Goal: Information Seeking & Learning: Find specific fact

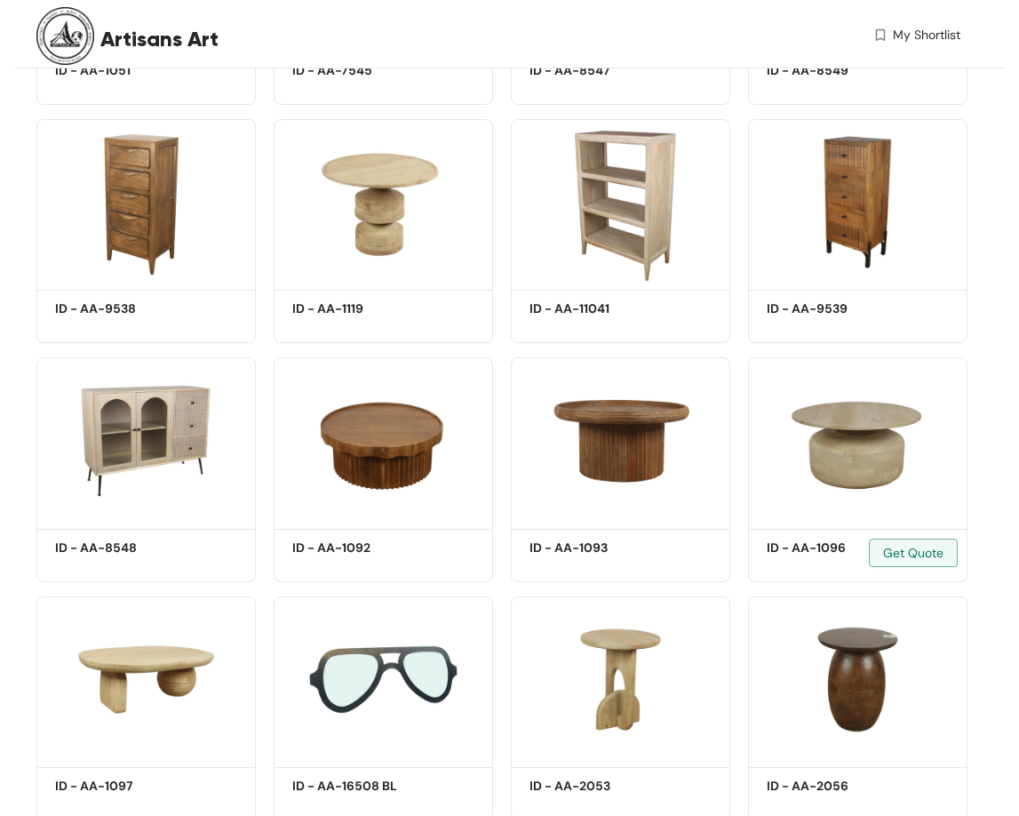
scroll to position [25954, 0]
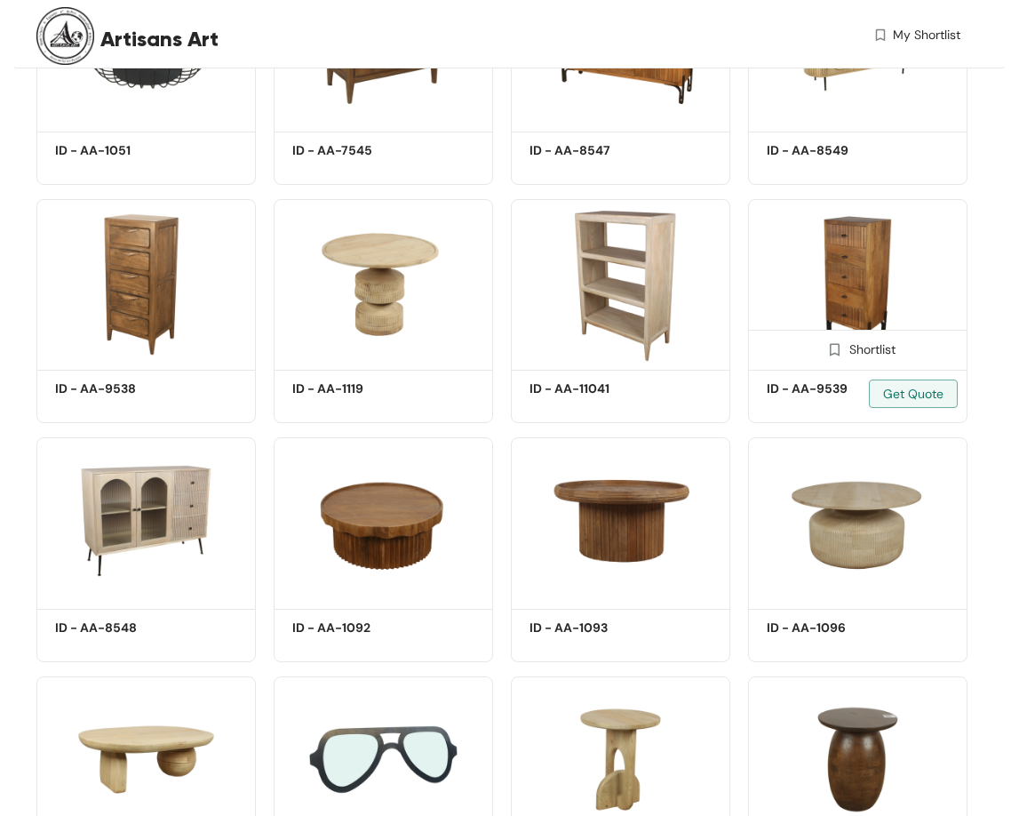
click at [818, 272] on img at bounding box center [858, 281] width 220 height 165
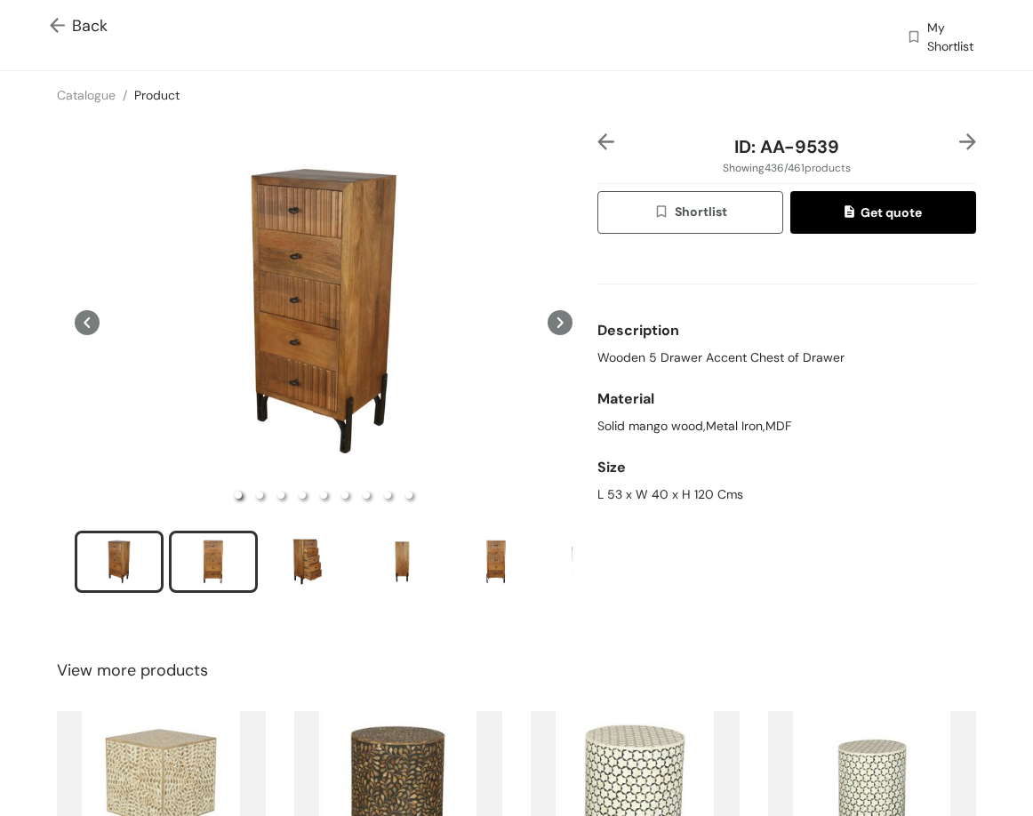
click at [196, 551] on div "slide item 2" at bounding box center [213, 561] width 80 height 53
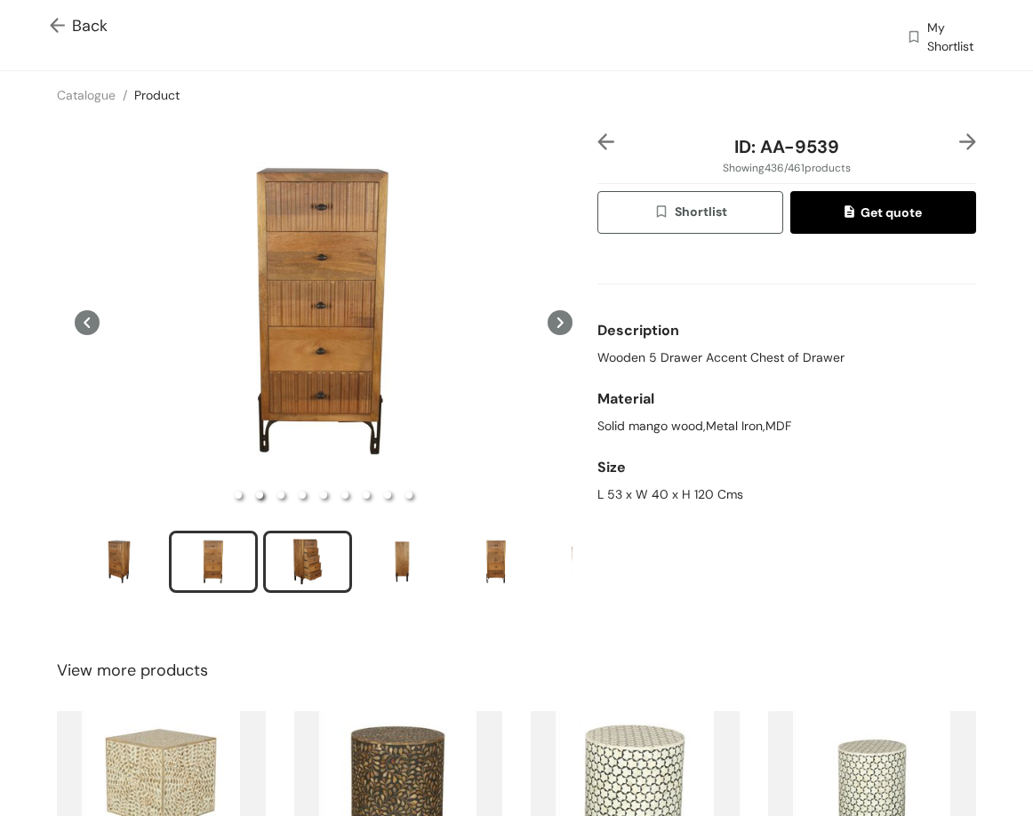
click at [299, 569] on div "slide item 3" at bounding box center [307, 561] width 80 height 53
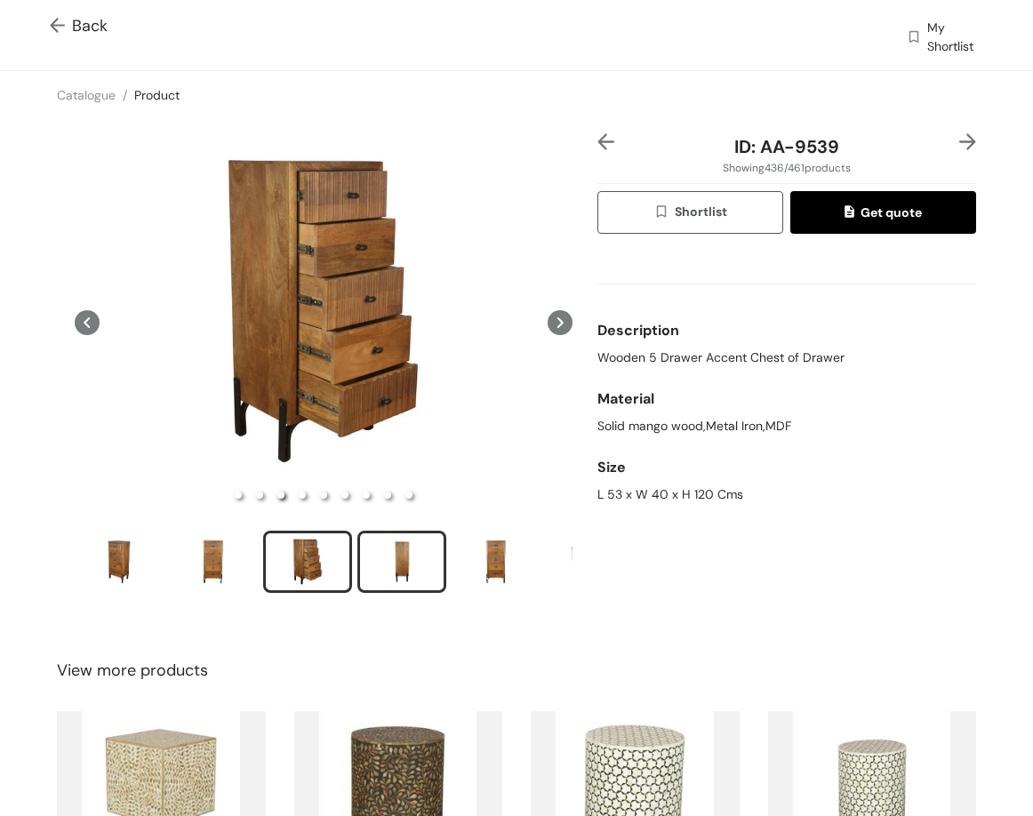
click at [404, 555] on div "slide item 4" at bounding box center [402, 561] width 80 height 53
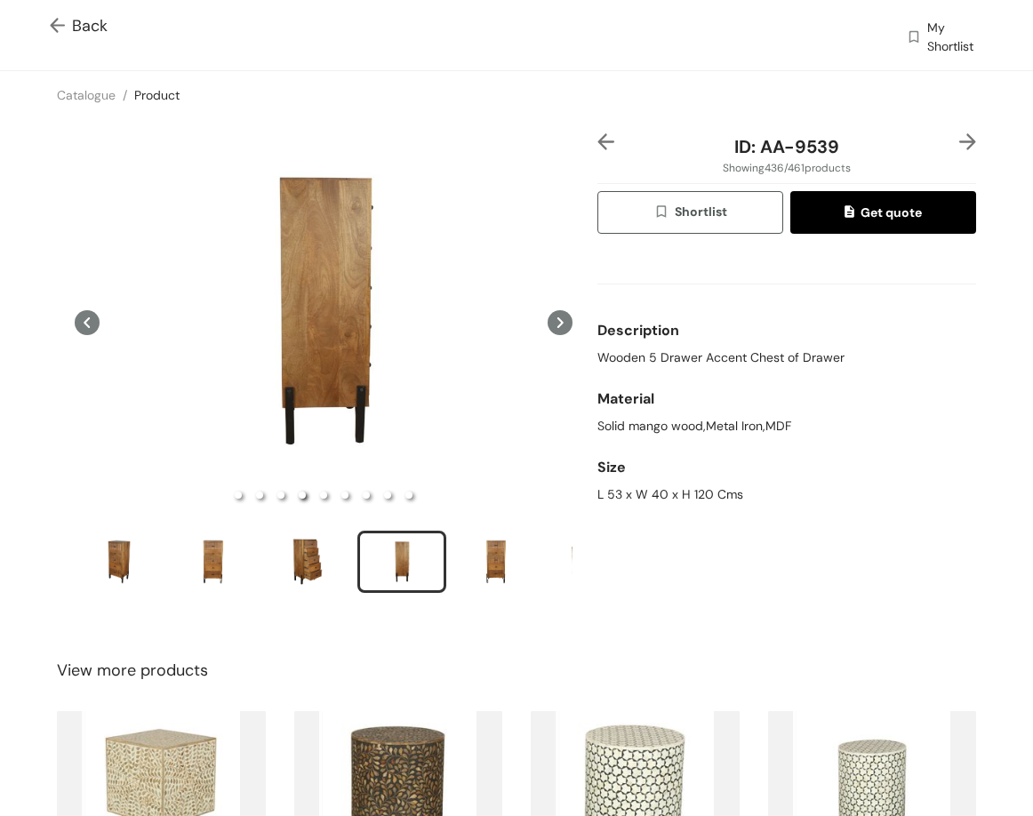
click at [959, 143] on img at bounding box center [967, 141] width 17 height 17
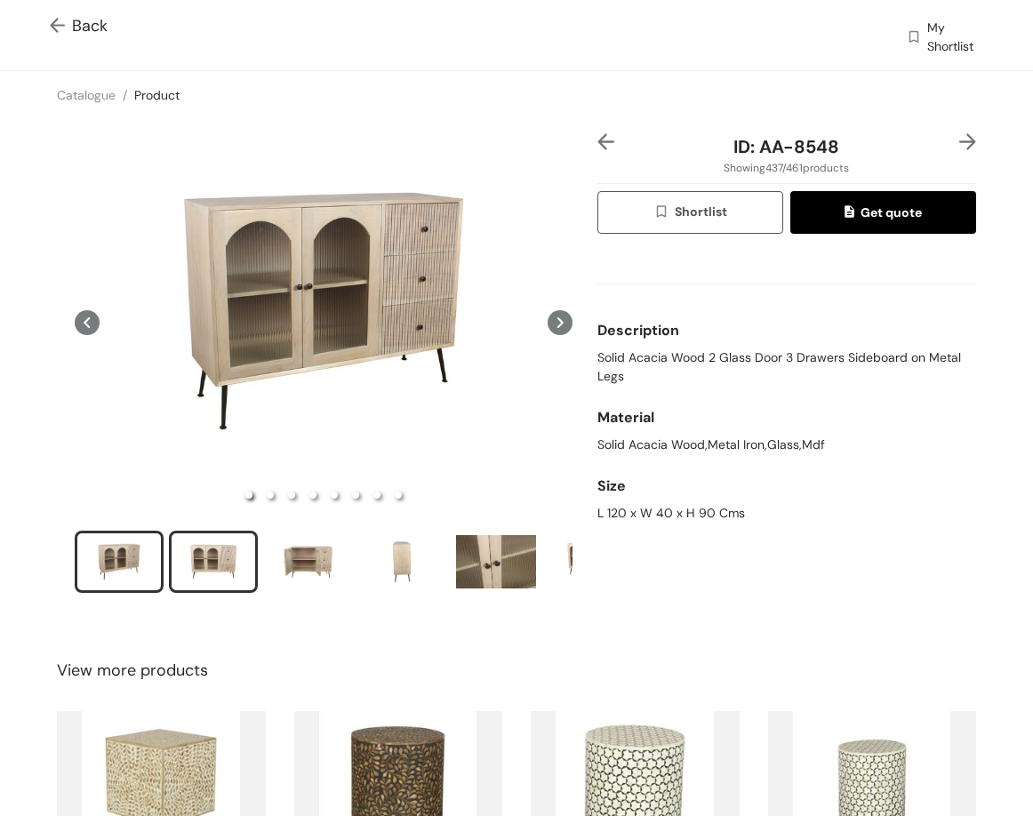
click at [214, 543] on div "slide item 2" at bounding box center [213, 561] width 80 height 53
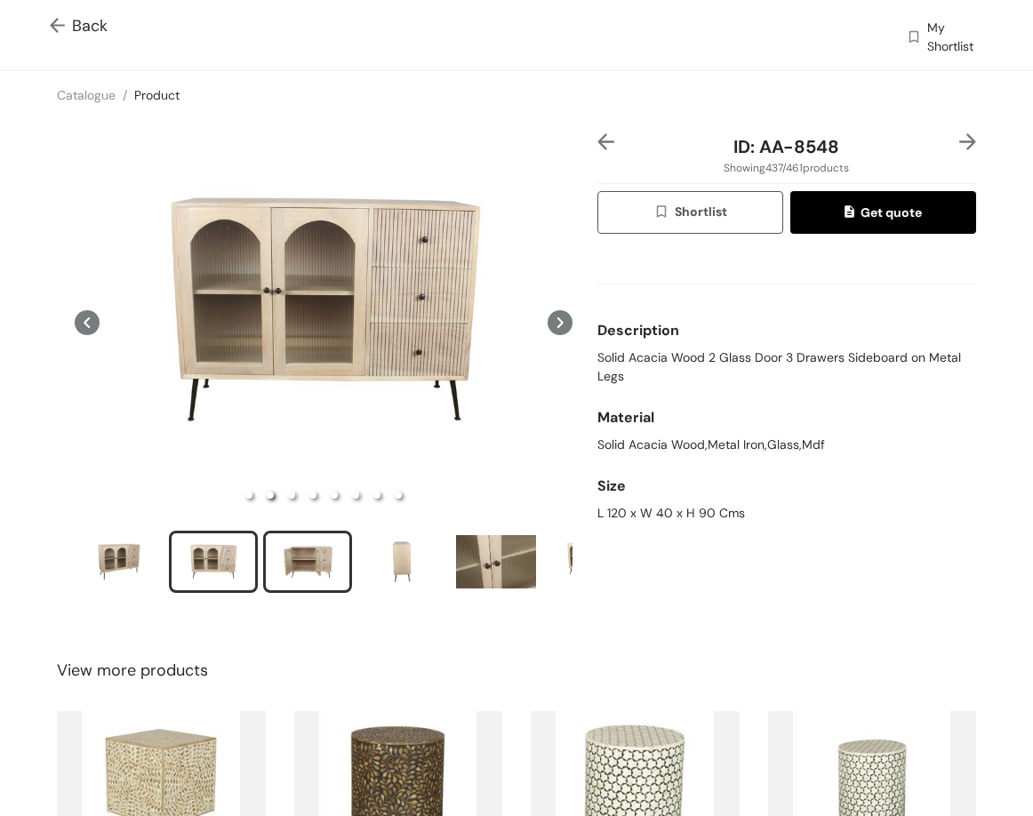
click at [325, 573] on div "slide item 3" at bounding box center [307, 561] width 80 height 53
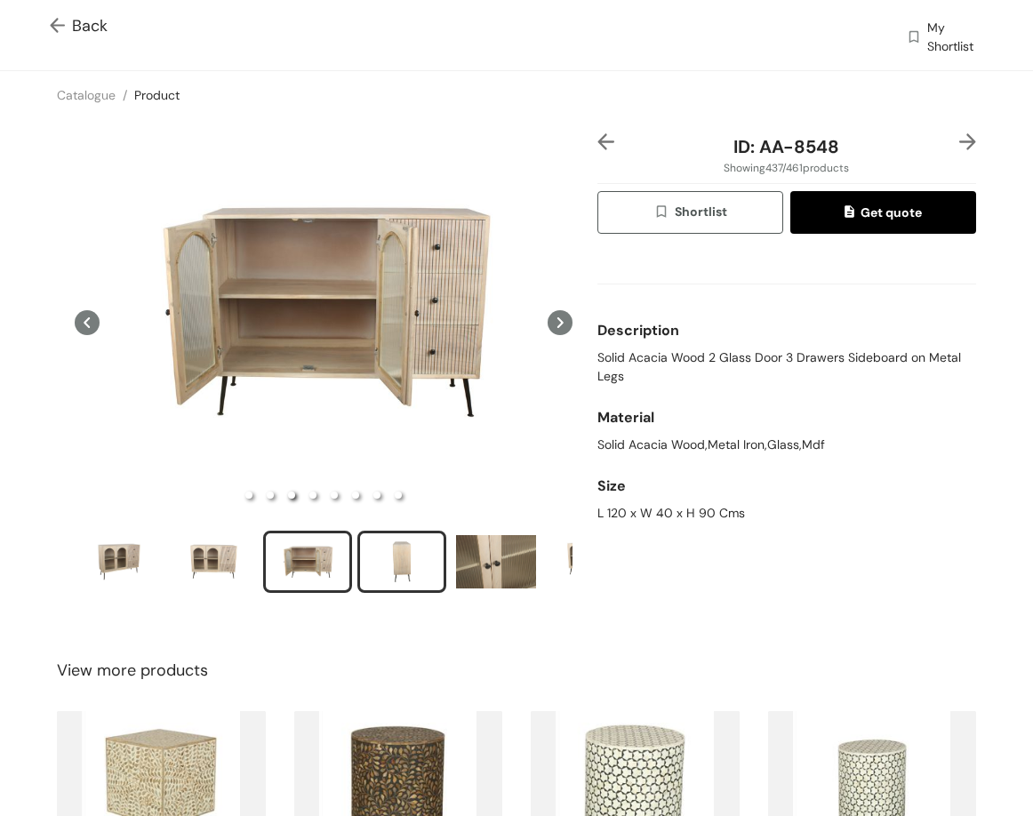
click at [403, 555] on div "slide item 4" at bounding box center [402, 561] width 80 height 53
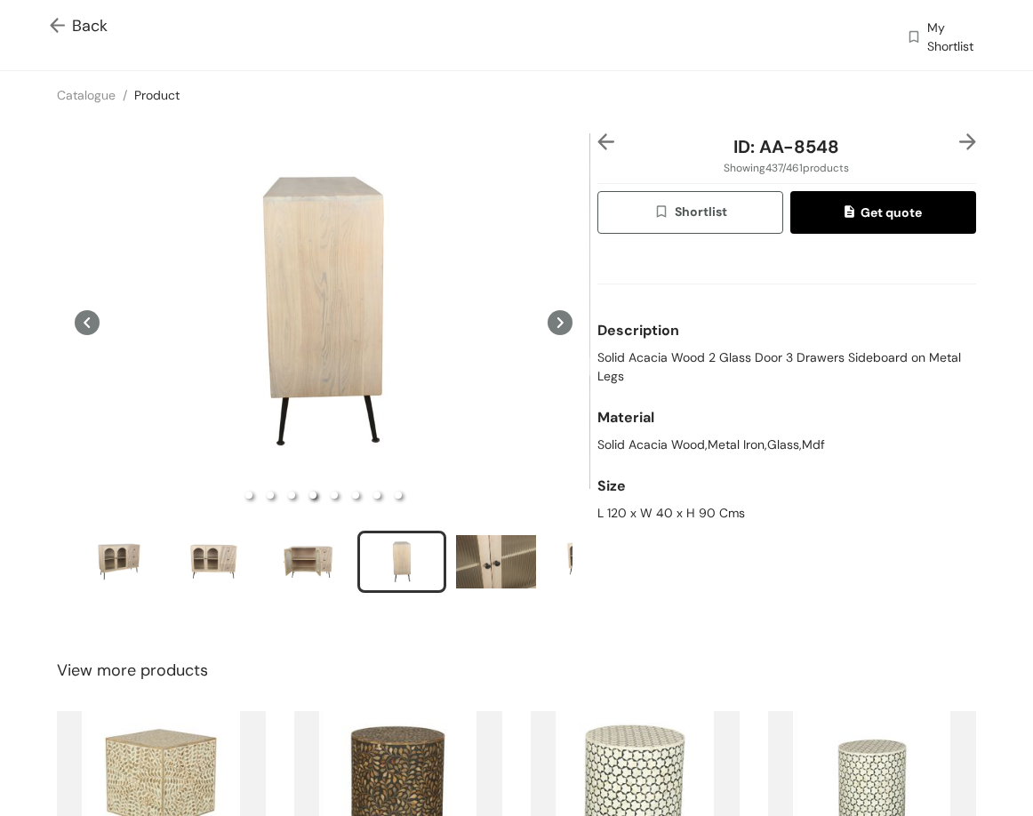
click at [959, 136] on img at bounding box center [967, 141] width 17 height 17
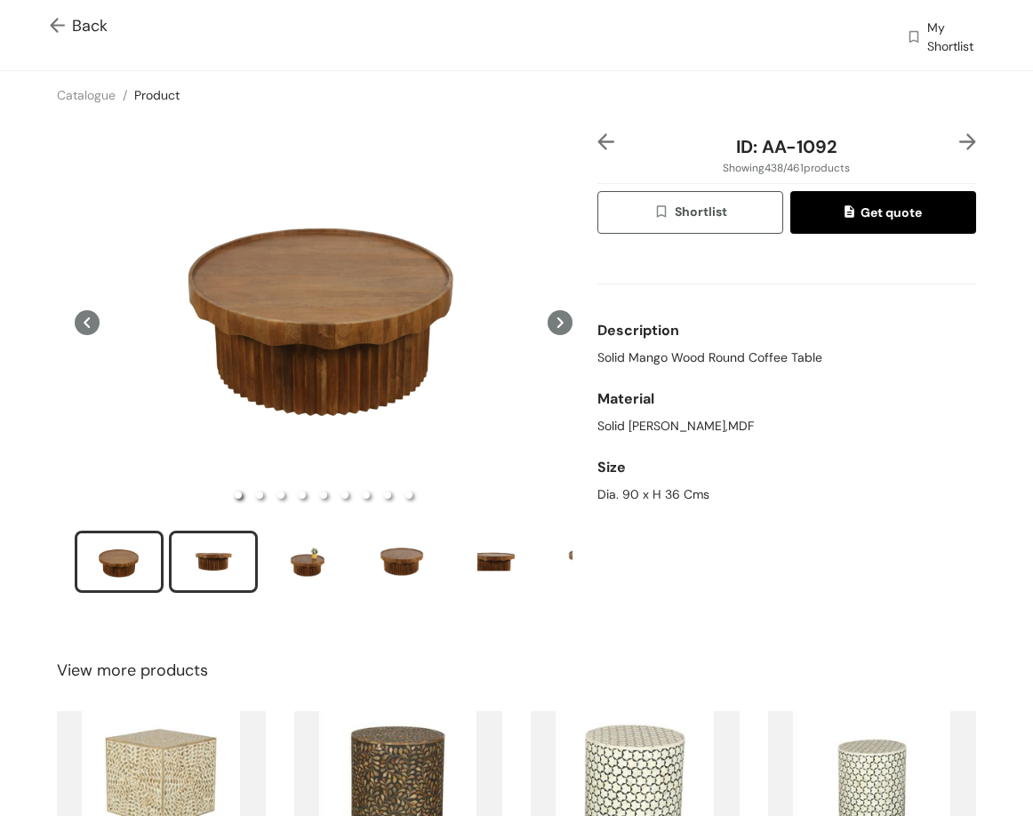
click at [218, 571] on div "slide item 2" at bounding box center [213, 561] width 80 height 53
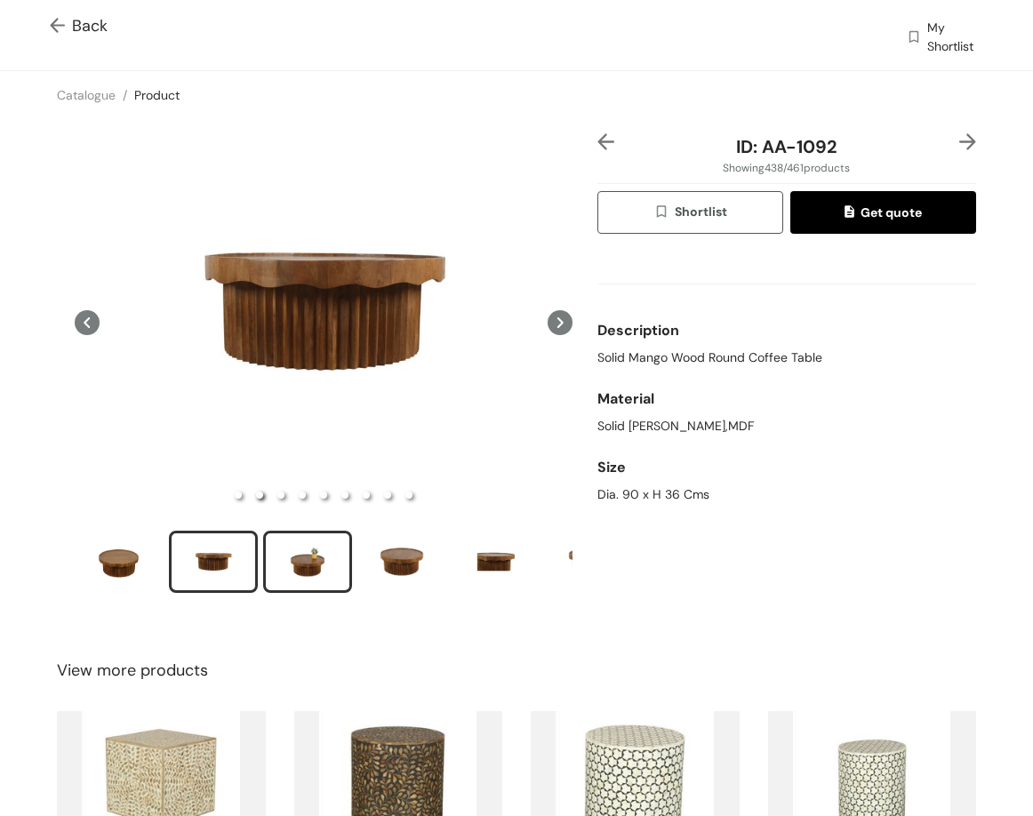
click at [297, 572] on div "slide item 3" at bounding box center [307, 561] width 80 height 53
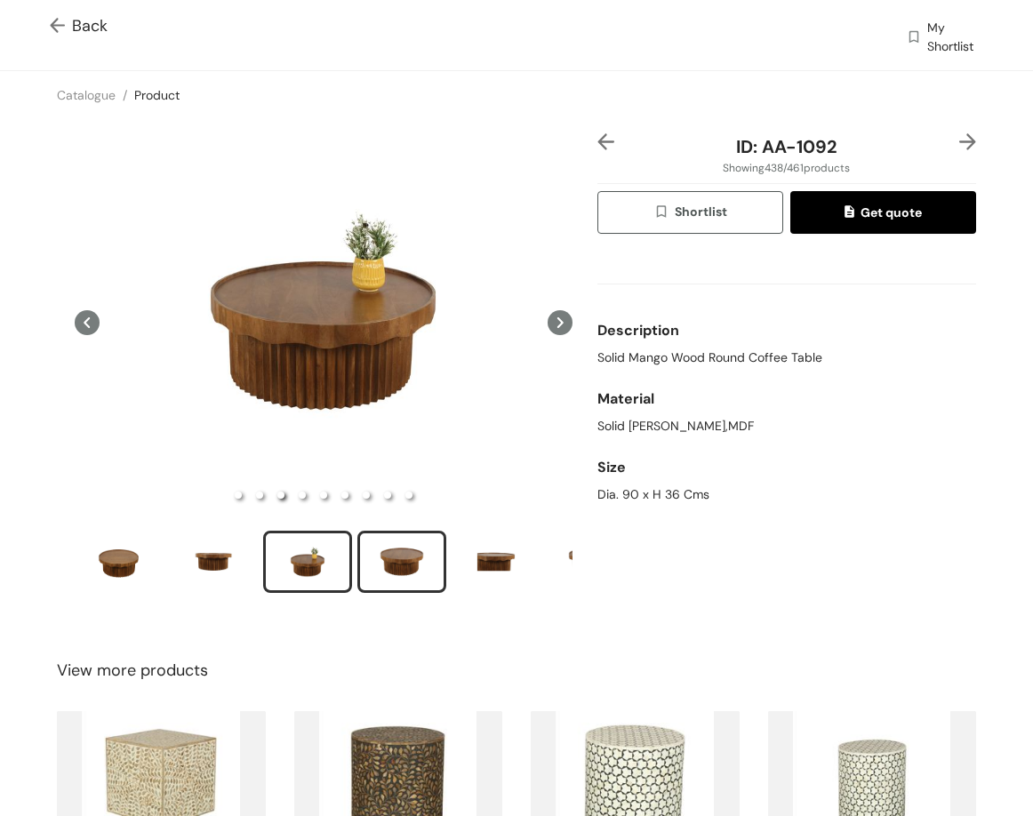
click at [375, 576] on div "slide item 4" at bounding box center [402, 561] width 80 height 53
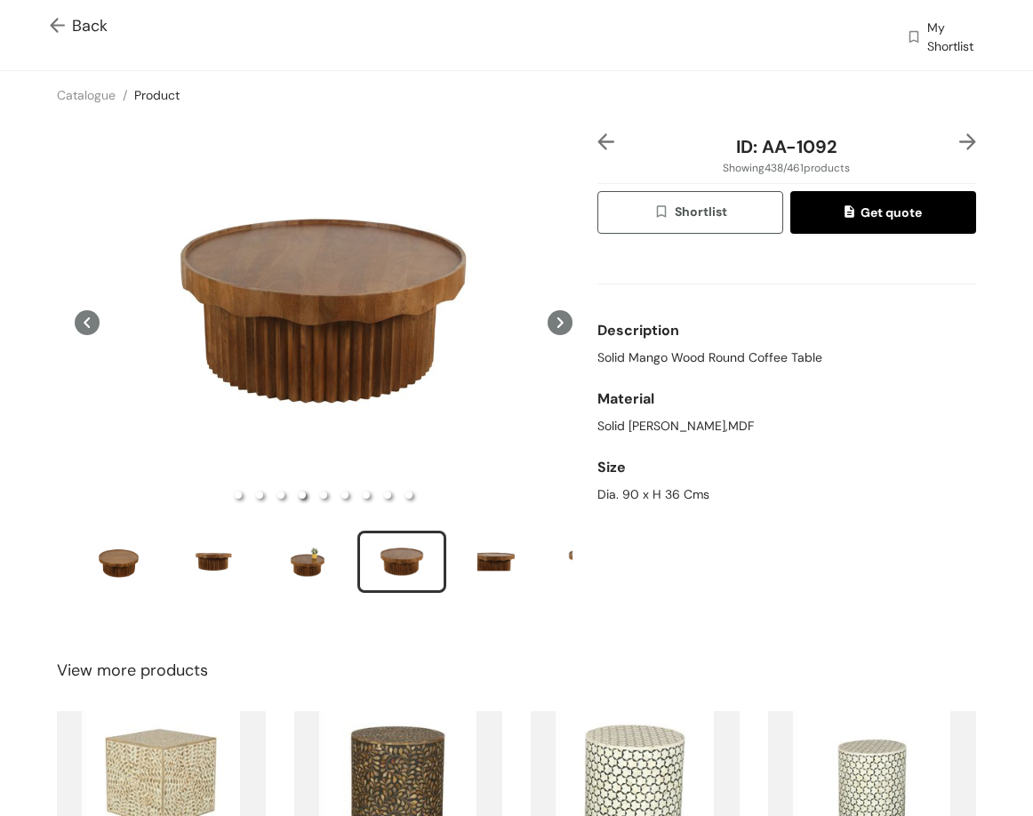
click at [959, 142] on img at bounding box center [967, 141] width 17 height 17
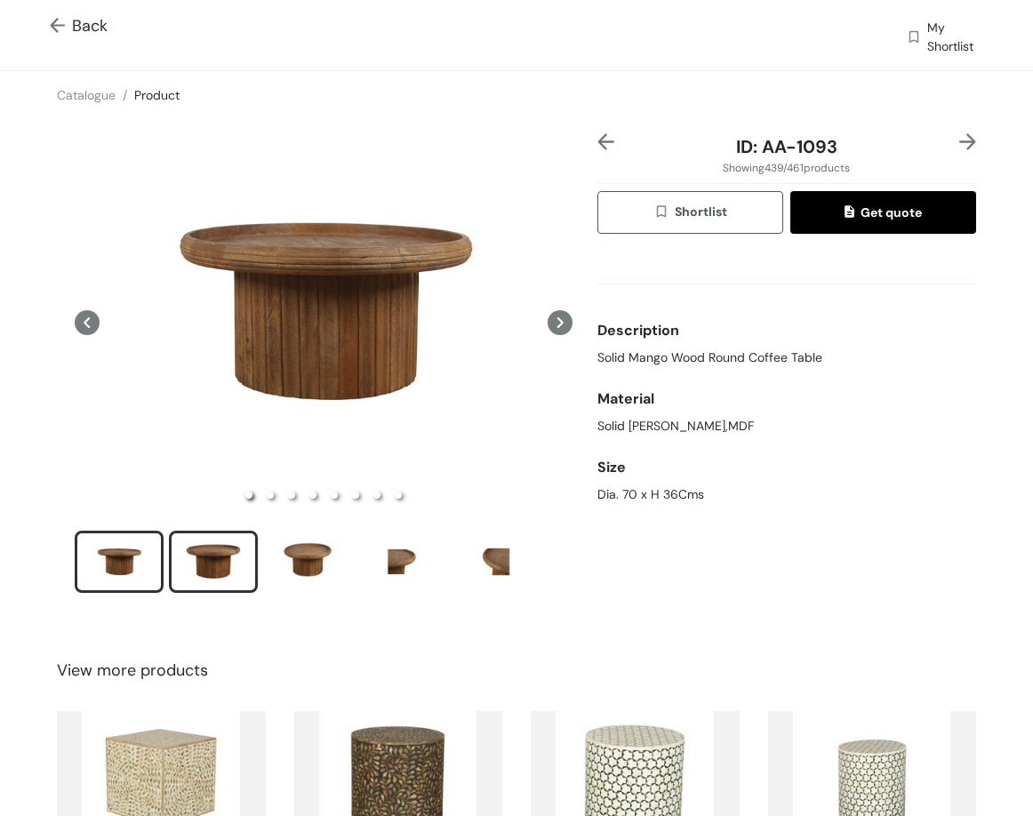
click at [208, 562] on div "slide item 2" at bounding box center [213, 561] width 80 height 53
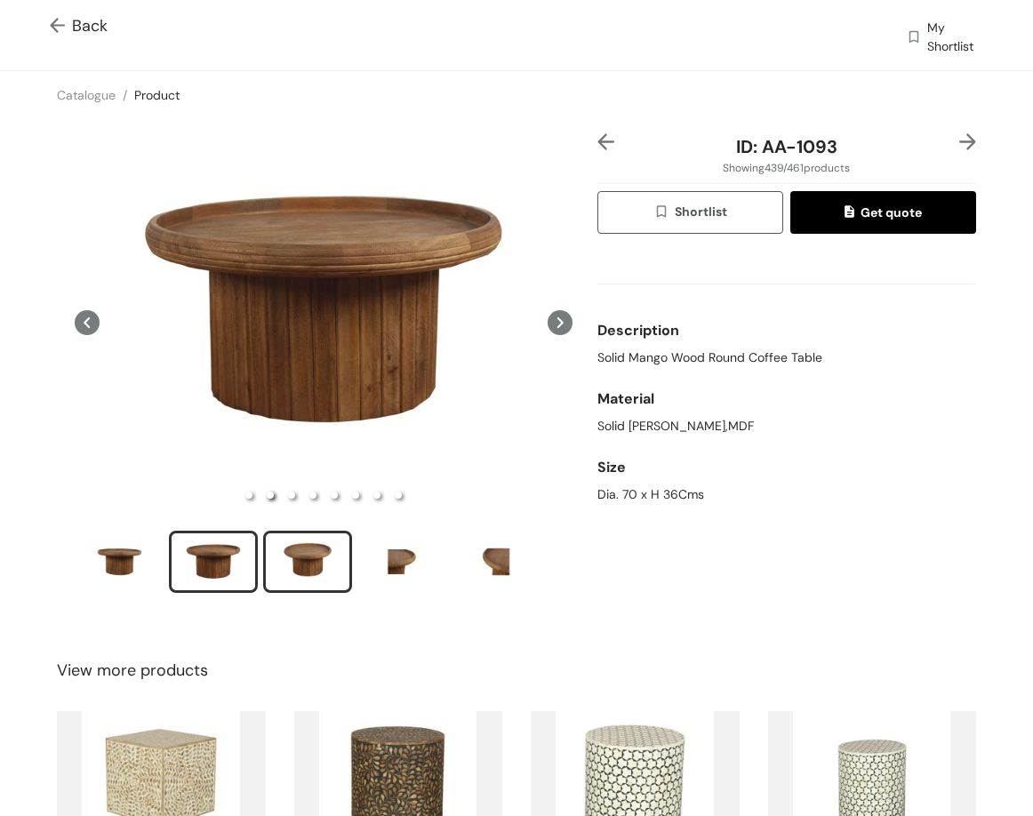
click at [303, 550] on div "slide item 3" at bounding box center [307, 561] width 80 height 53
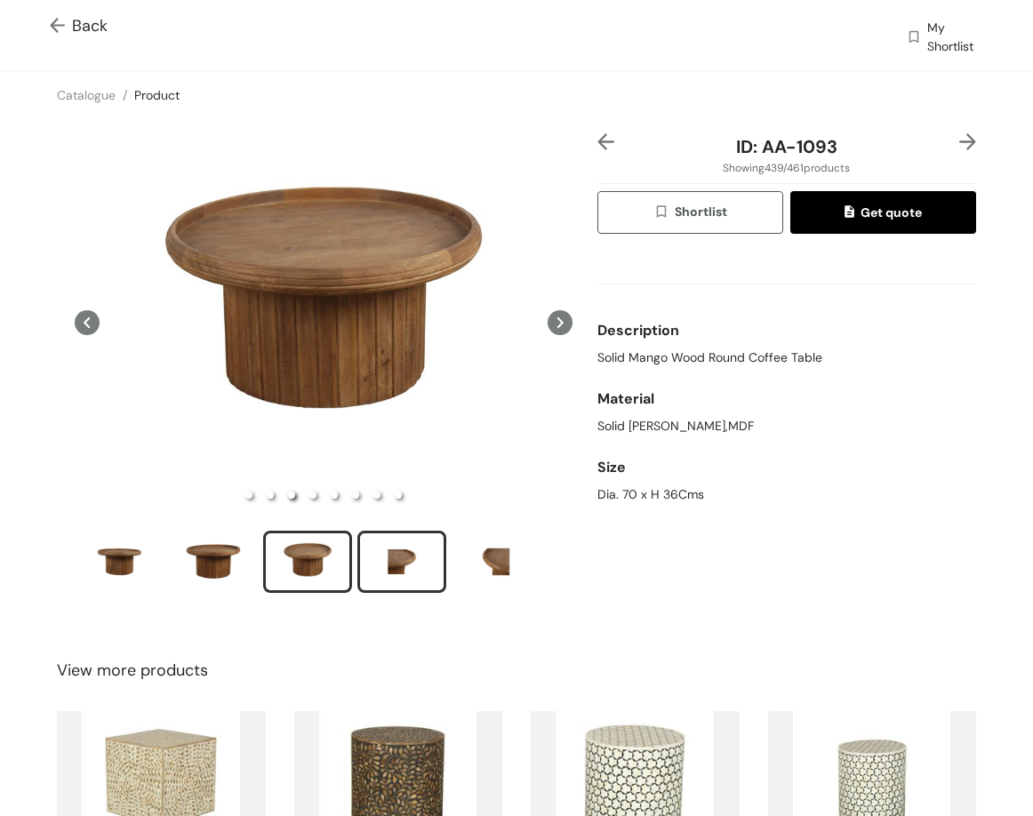
click at [390, 556] on div "slide item 4" at bounding box center [402, 561] width 80 height 53
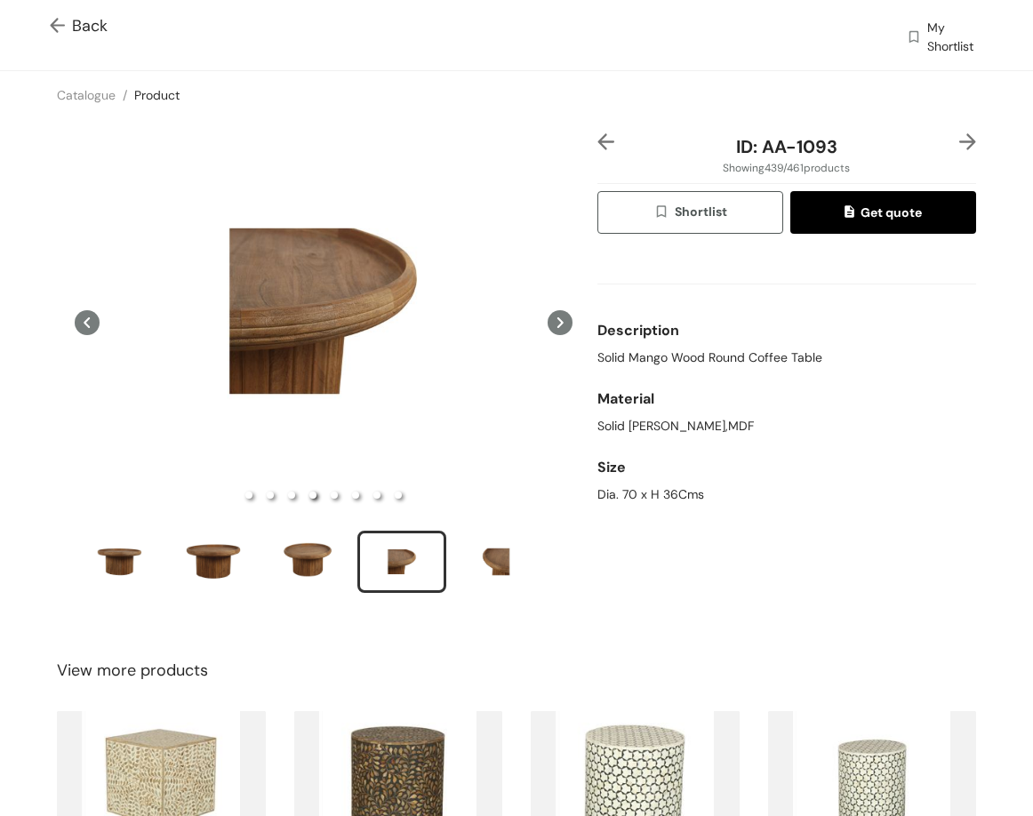
click at [959, 148] on img at bounding box center [967, 141] width 17 height 17
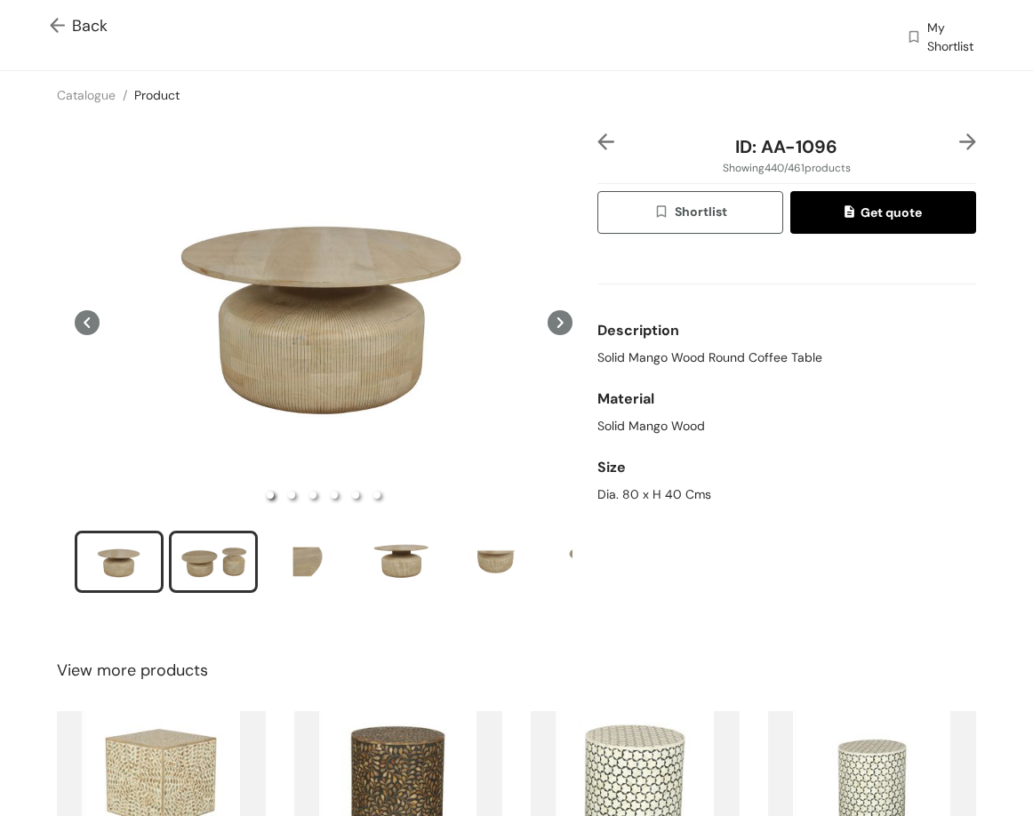
click at [229, 552] on div "slide item 2" at bounding box center [213, 561] width 80 height 53
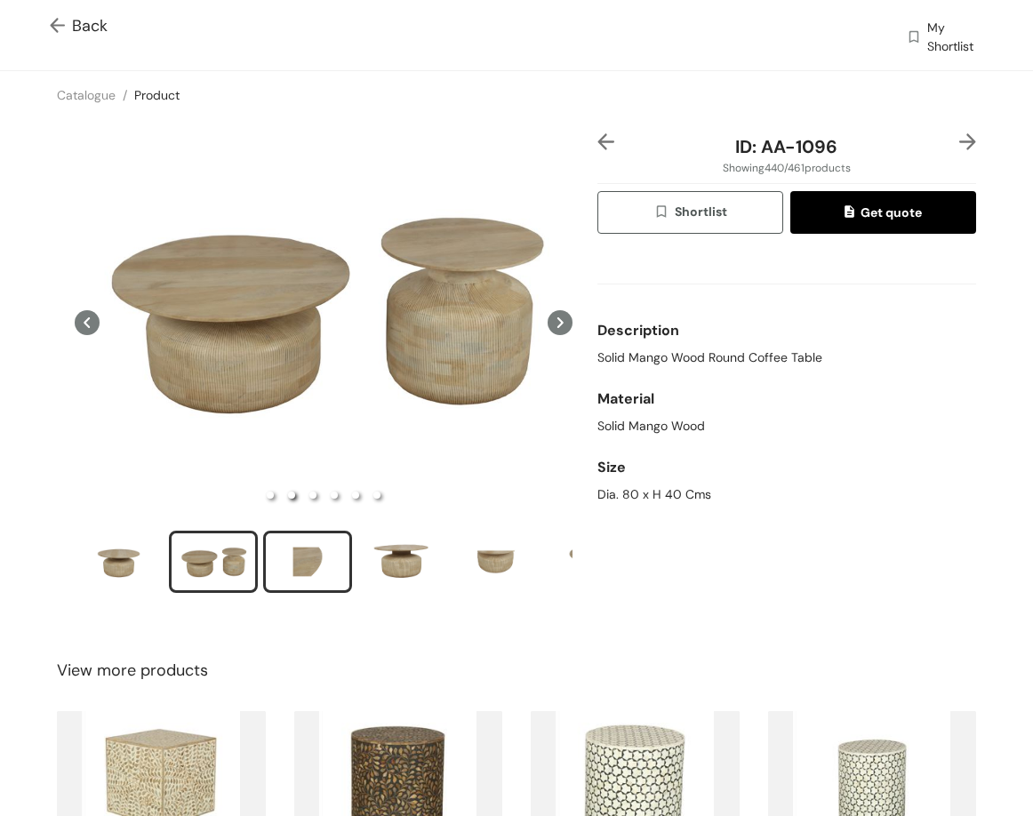
click at [291, 548] on div "slide item 3" at bounding box center [307, 561] width 80 height 53
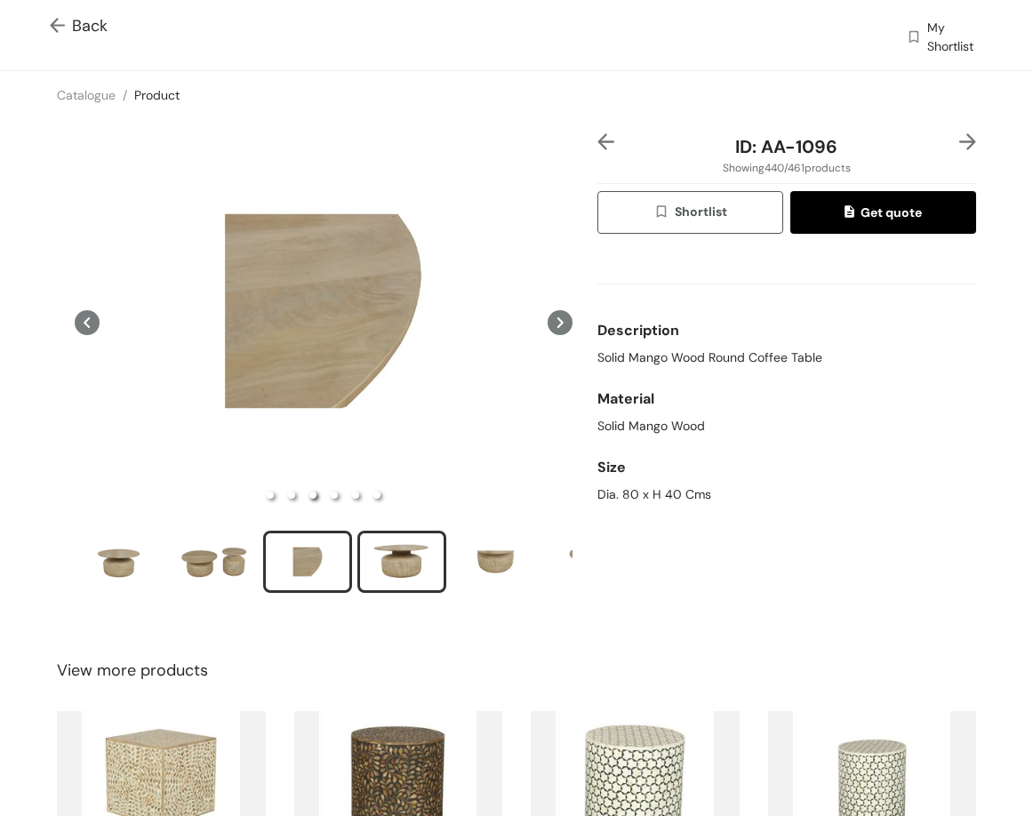
click at [399, 561] on div "slide item 4" at bounding box center [402, 561] width 80 height 53
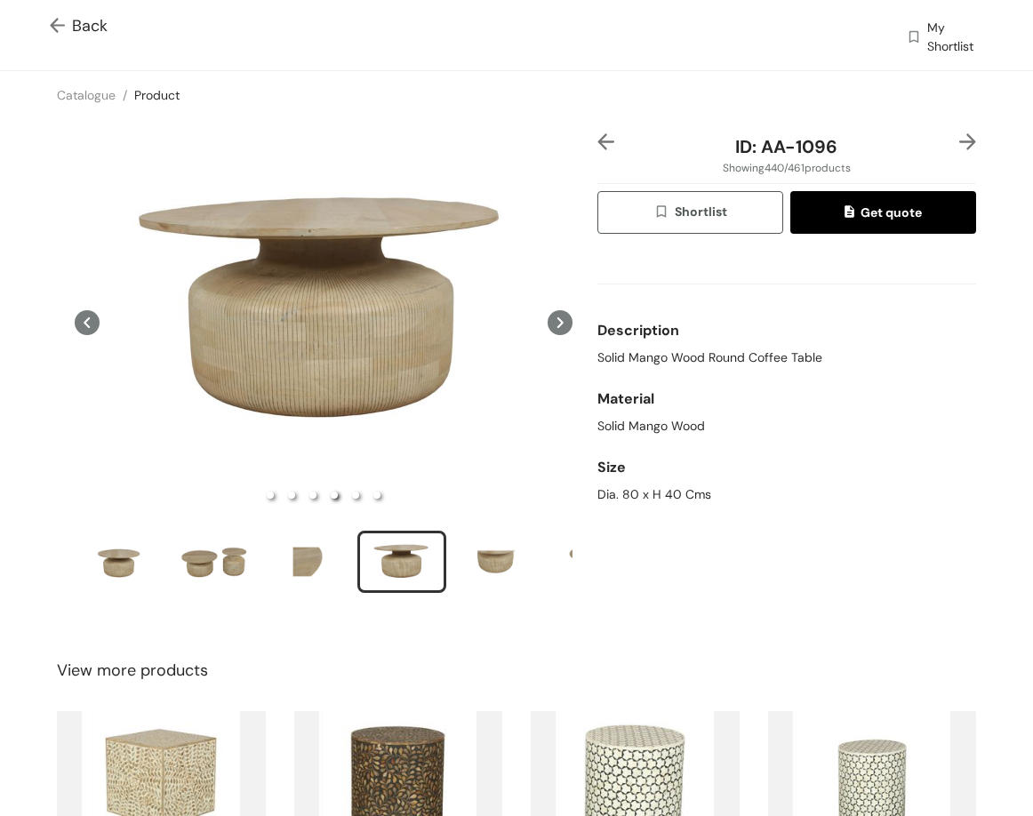
click at [959, 139] on img at bounding box center [967, 141] width 17 height 17
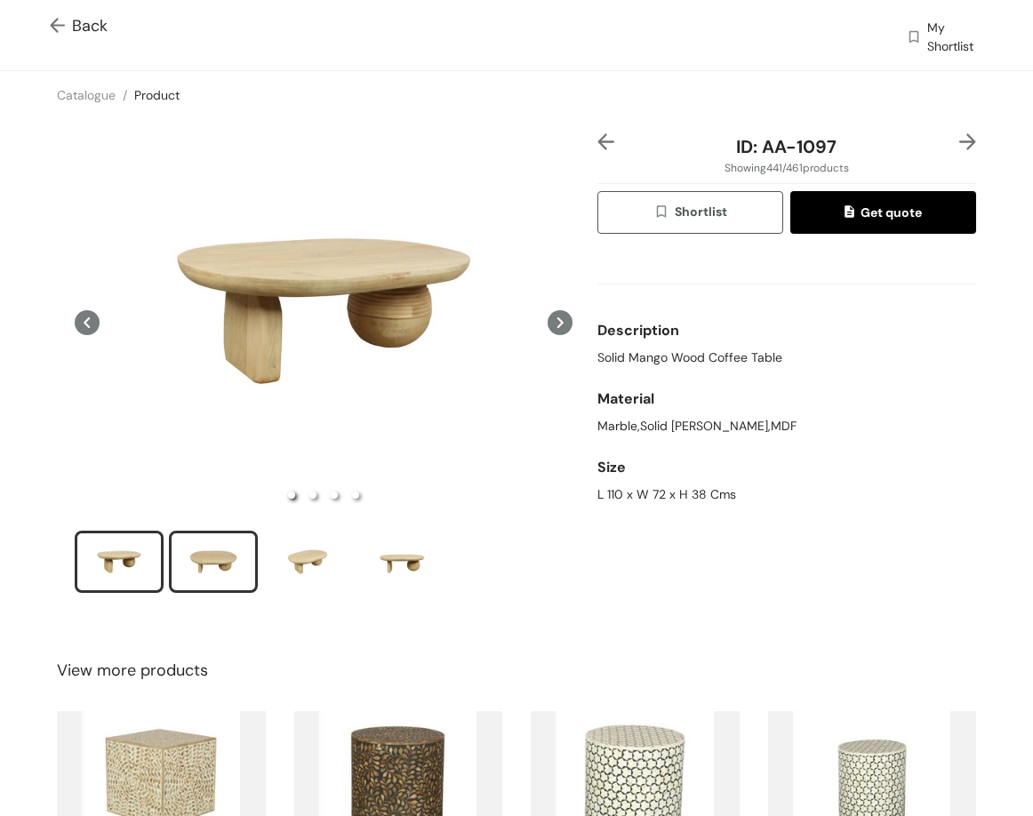
click at [202, 572] on div "slide item 2" at bounding box center [213, 561] width 80 height 53
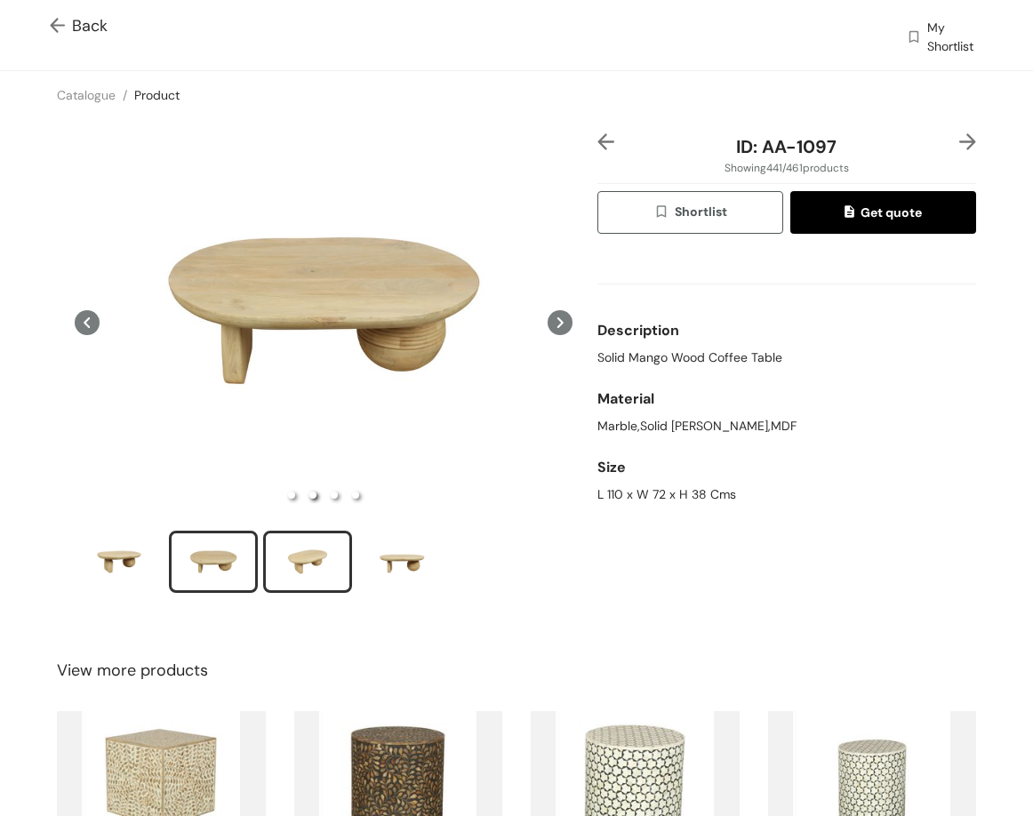
click at [304, 553] on div "slide item 3" at bounding box center [307, 561] width 80 height 53
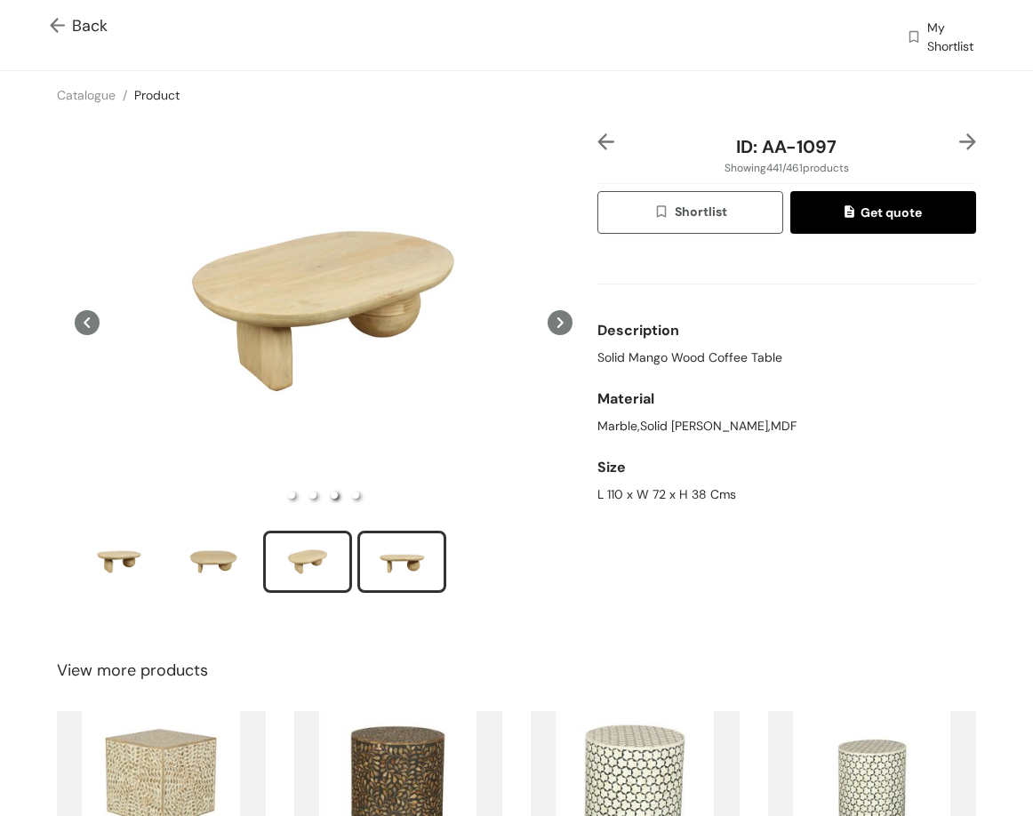
click at [390, 560] on div "slide item 4" at bounding box center [402, 561] width 80 height 53
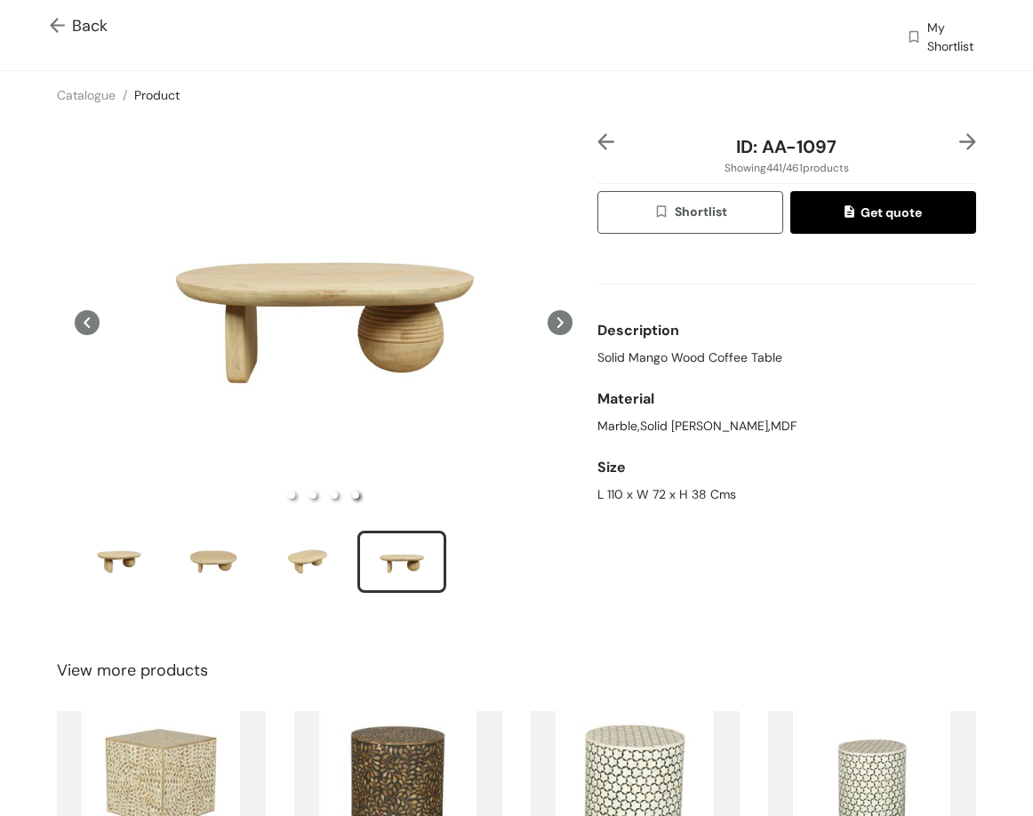
click at [959, 133] on img at bounding box center [967, 141] width 17 height 17
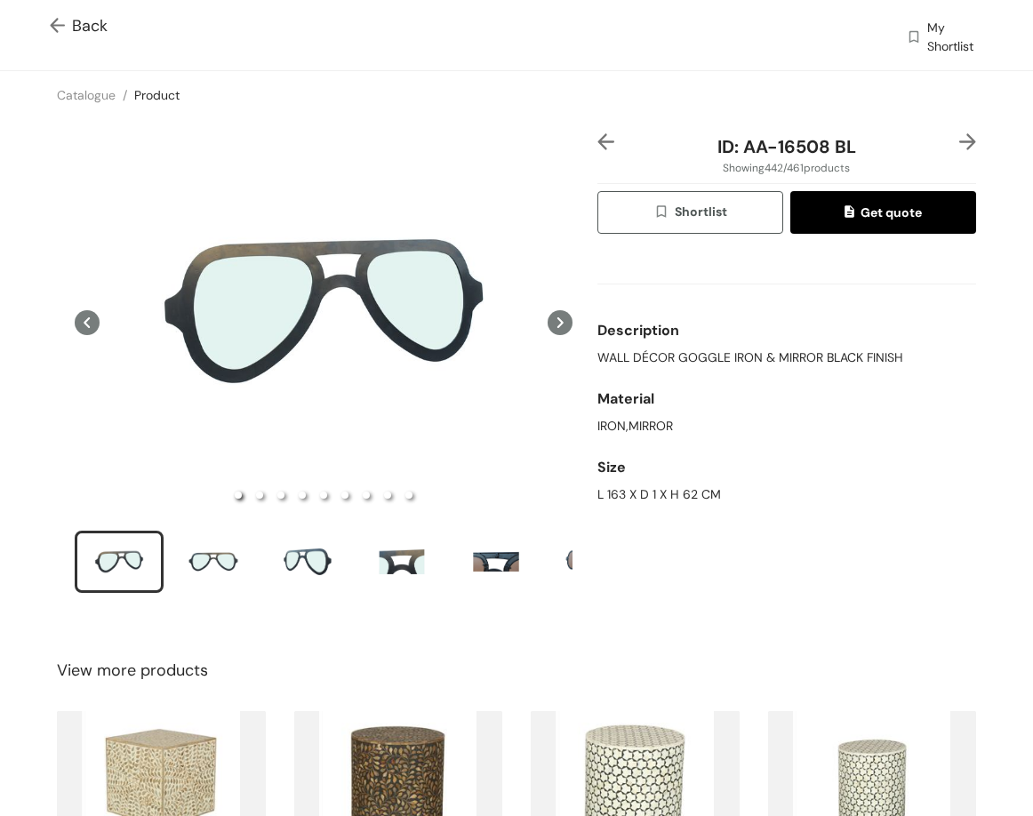
click at [959, 140] on img at bounding box center [967, 141] width 17 height 17
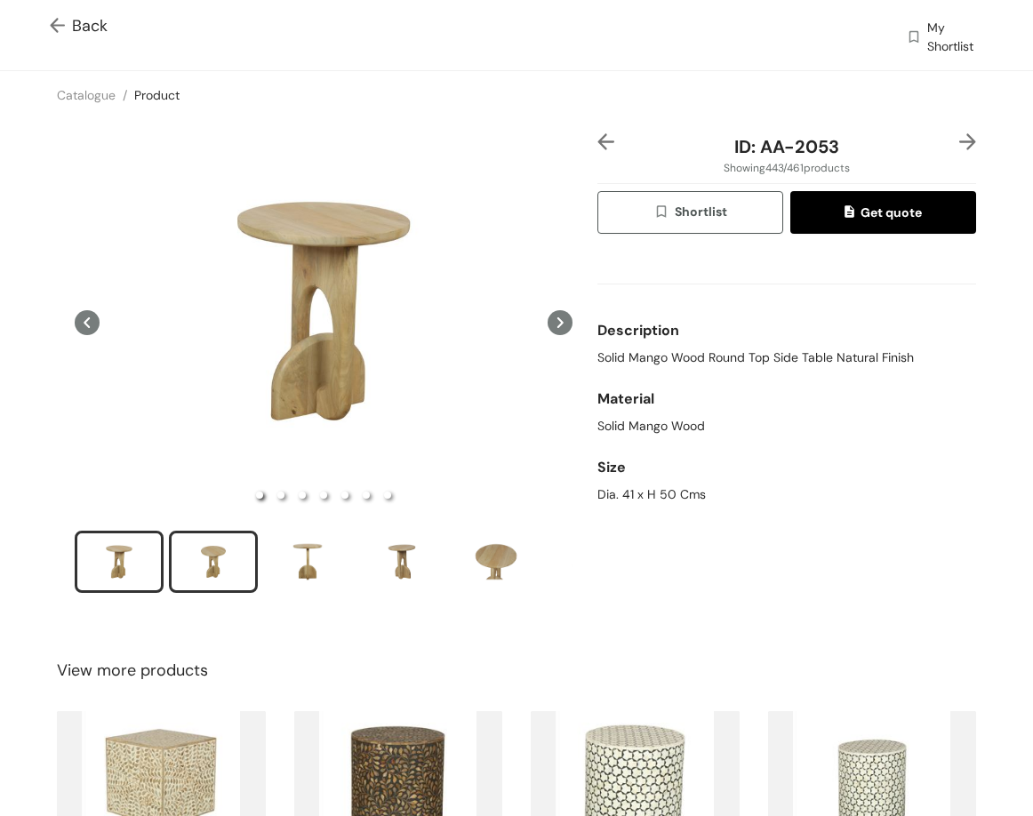
click at [191, 547] on div "slide item 2" at bounding box center [213, 561] width 80 height 53
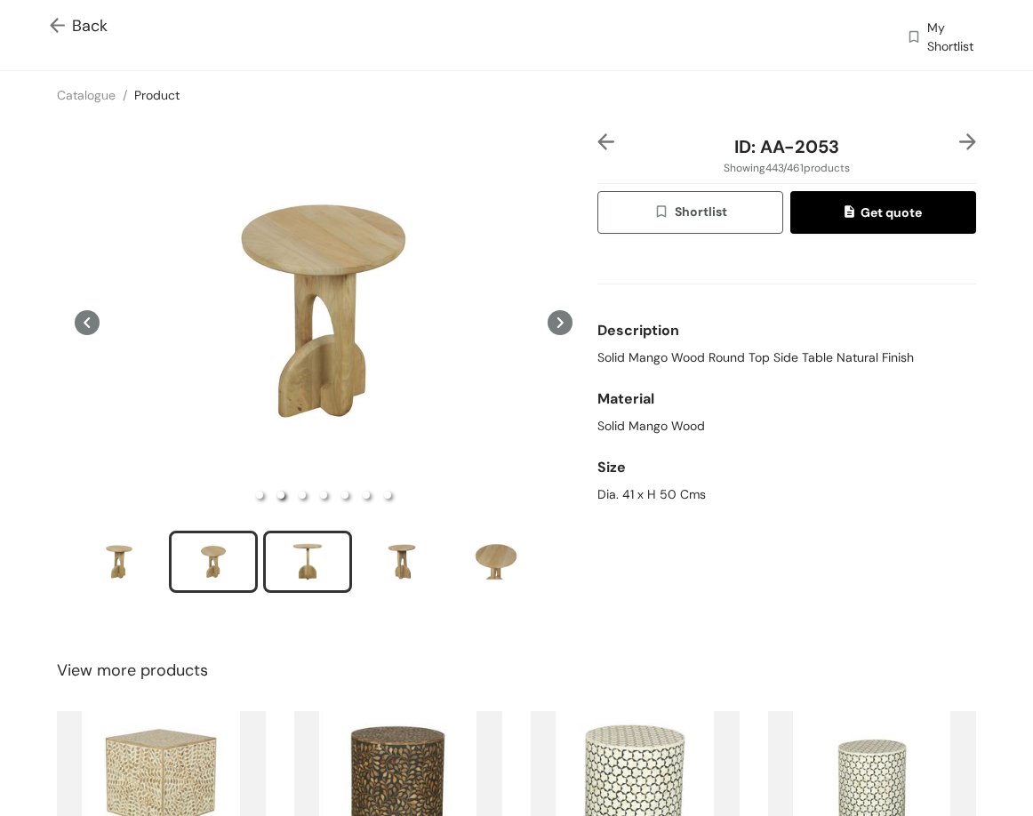
click at [295, 547] on div "slide item 3" at bounding box center [307, 561] width 80 height 53
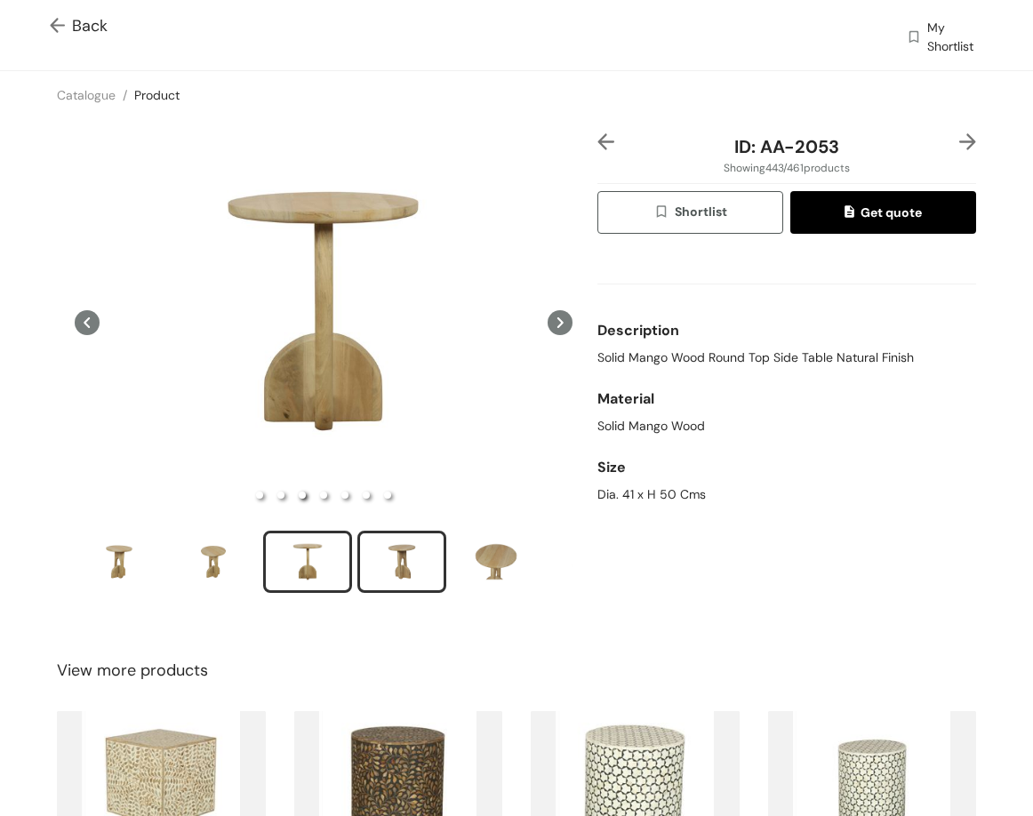
click at [400, 553] on div "slide item 4" at bounding box center [402, 561] width 80 height 53
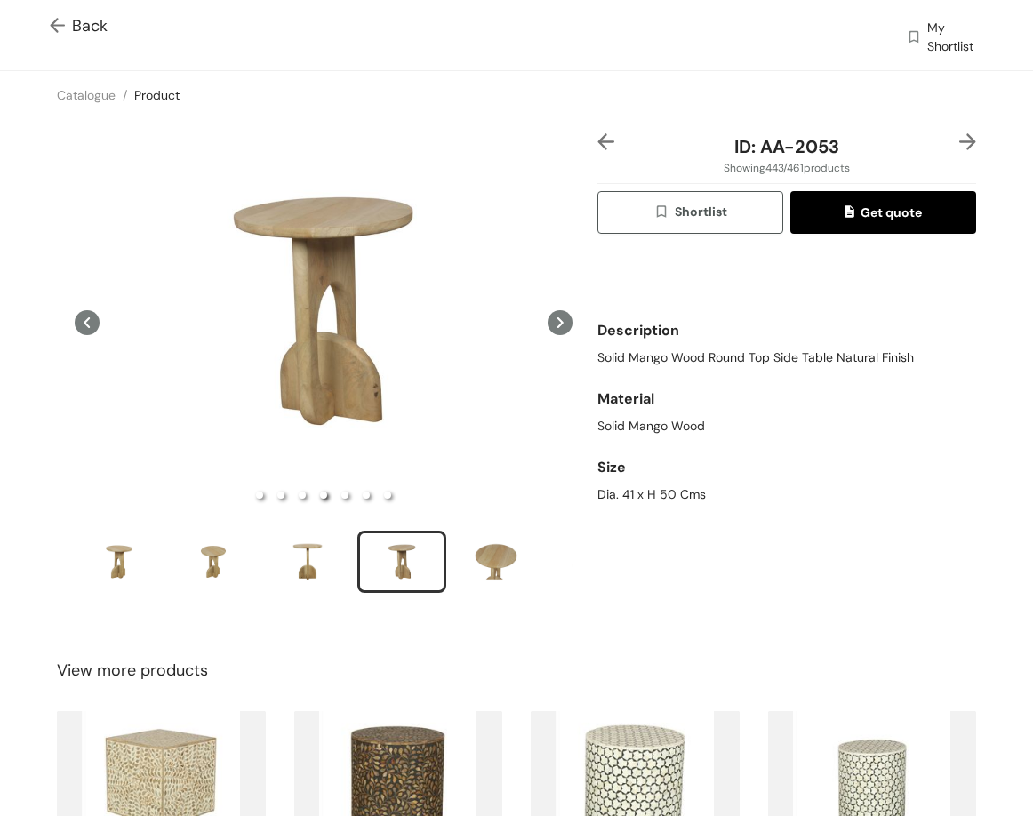
click at [959, 142] on img at bounding box center [967, 141] width 17 height 17
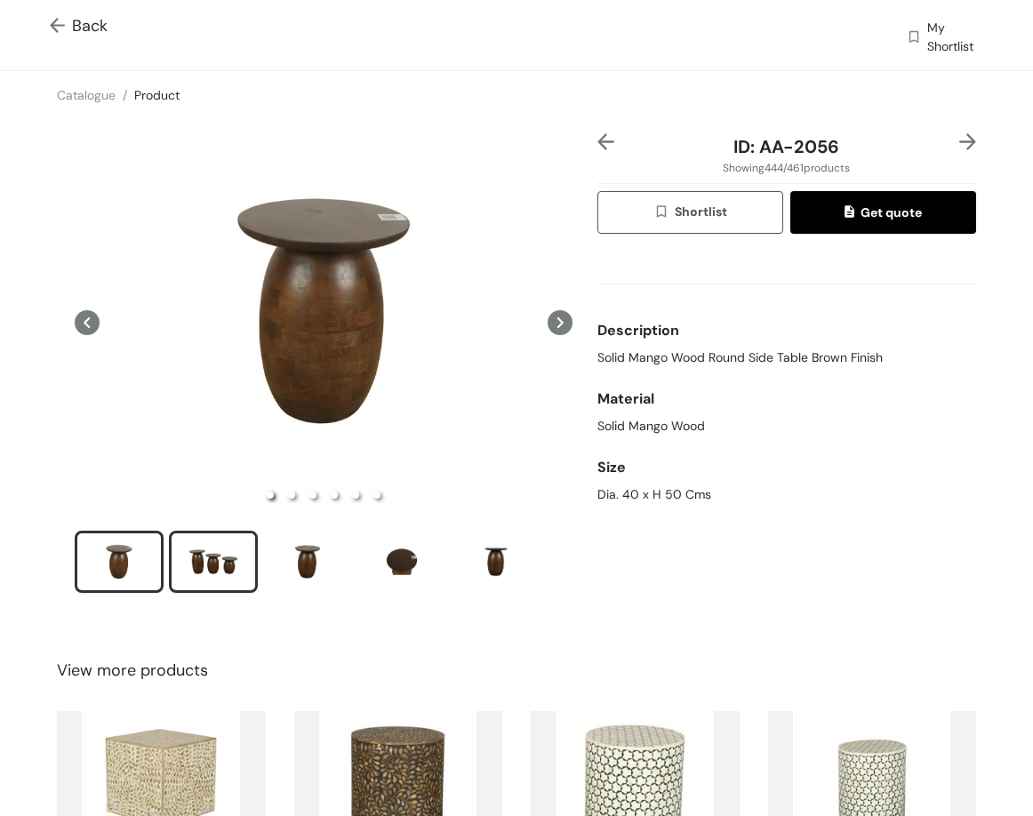
click at [234, 555] on div "slide item 2" at bounding box center [213, 561] width 80 height 53
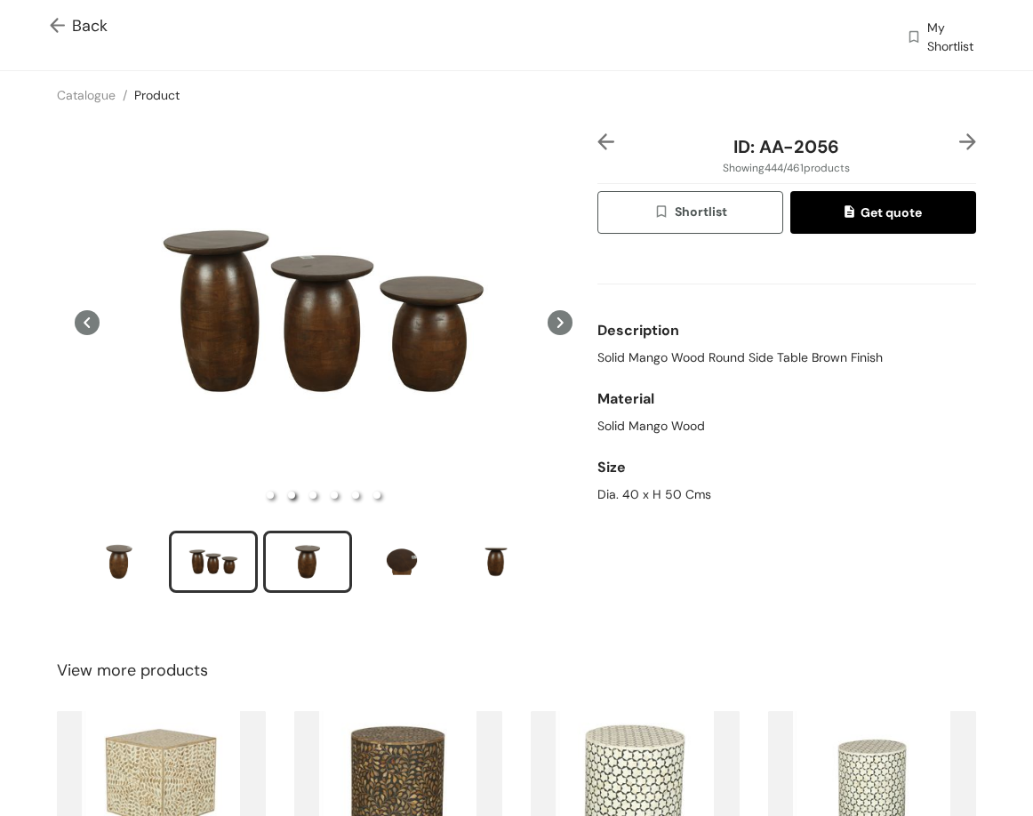
click at [309, 565] on div "slide item 3" at bounding box center [307, 561] width 80 height 53
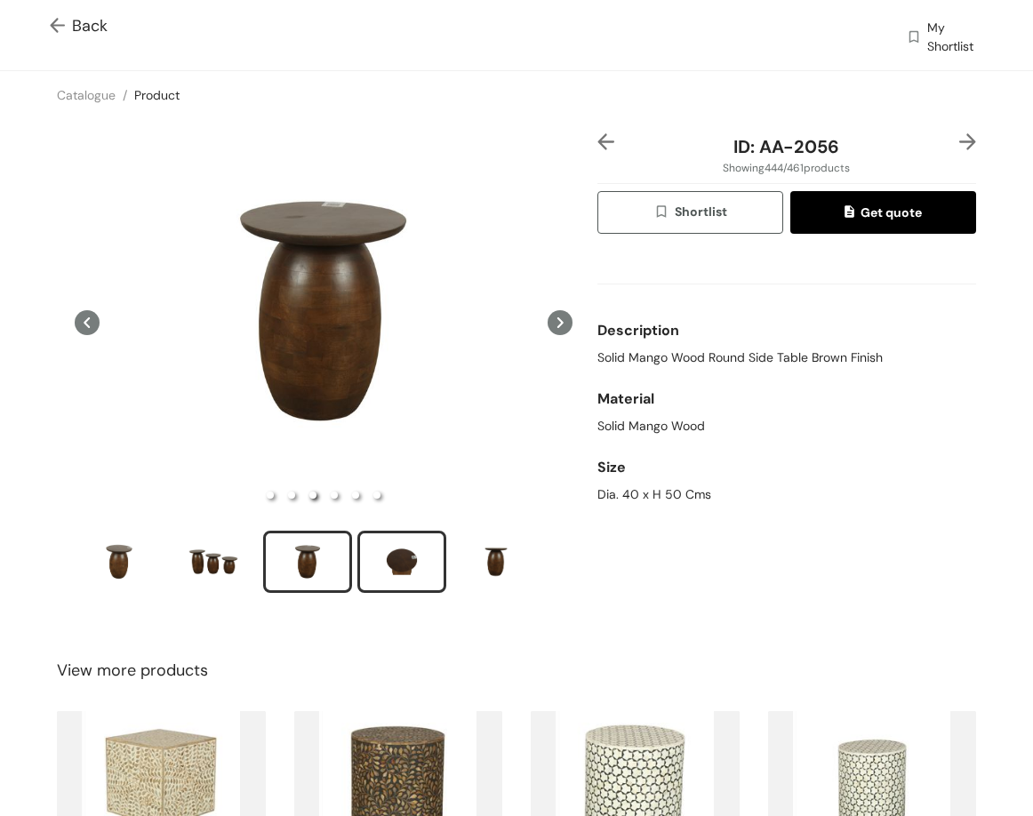
click at [408, 549] on div "slide item 4" at bounding box center [402, 561] width 80 height 53
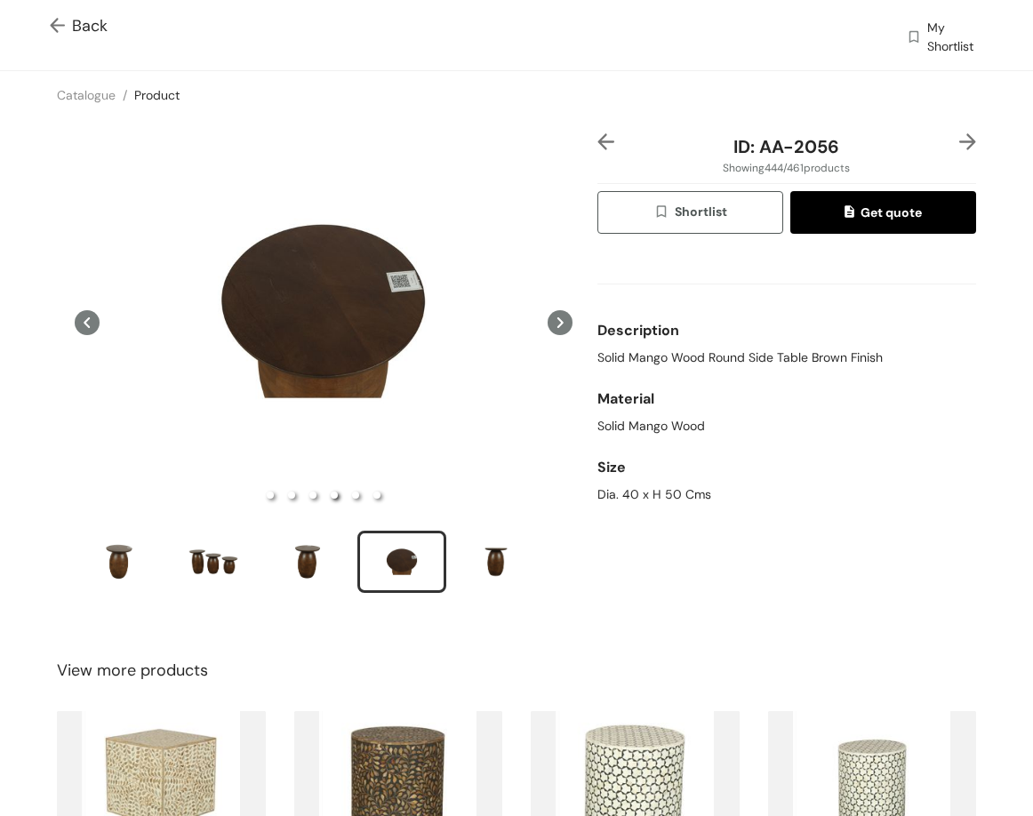
drag, startPoint x: 945, startPoint y: 152, endPoint x: 962, endPoint y: 130, distance: 27.9
click at [946, 148] on div at bounding box center [960, 146] width 32 height 27
click at [962, 130] on div "ID: AA-2056 Showing 444 / 461 products Shortlist Get quote Description Solid Ma…" at bounding box center [516, 374] width 1040 height 511
click at [959, 140] on img at bounding box center [967, 141] width 17 height 17
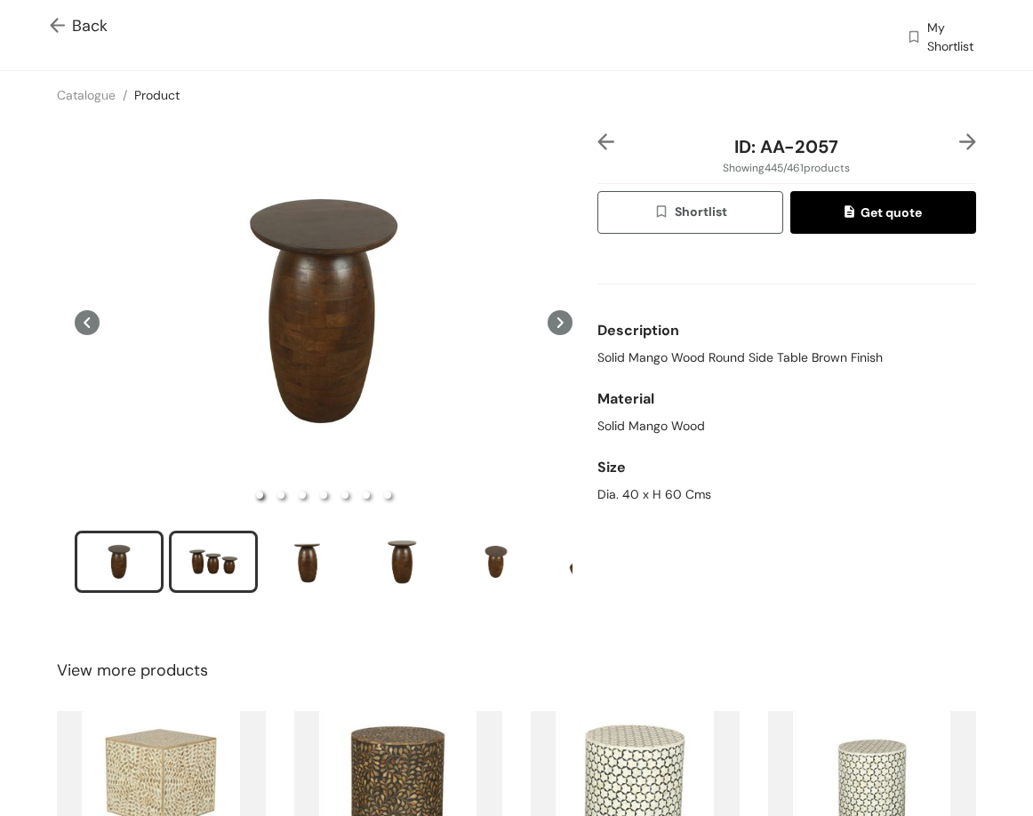
click at [231, 555] on div "slide item 2" at bounding box center [213, 561] width 80 height 53
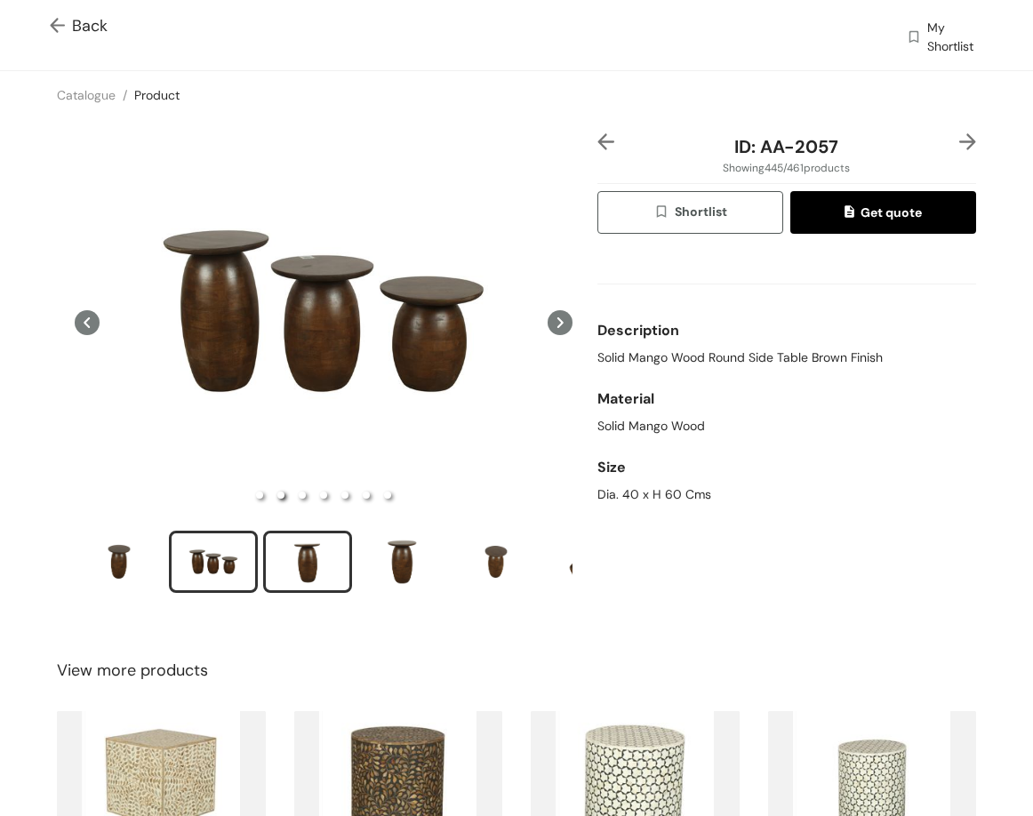
click at [307, 565] on div "slide item 3" at bounding box center [307, 561] width 80 height 53
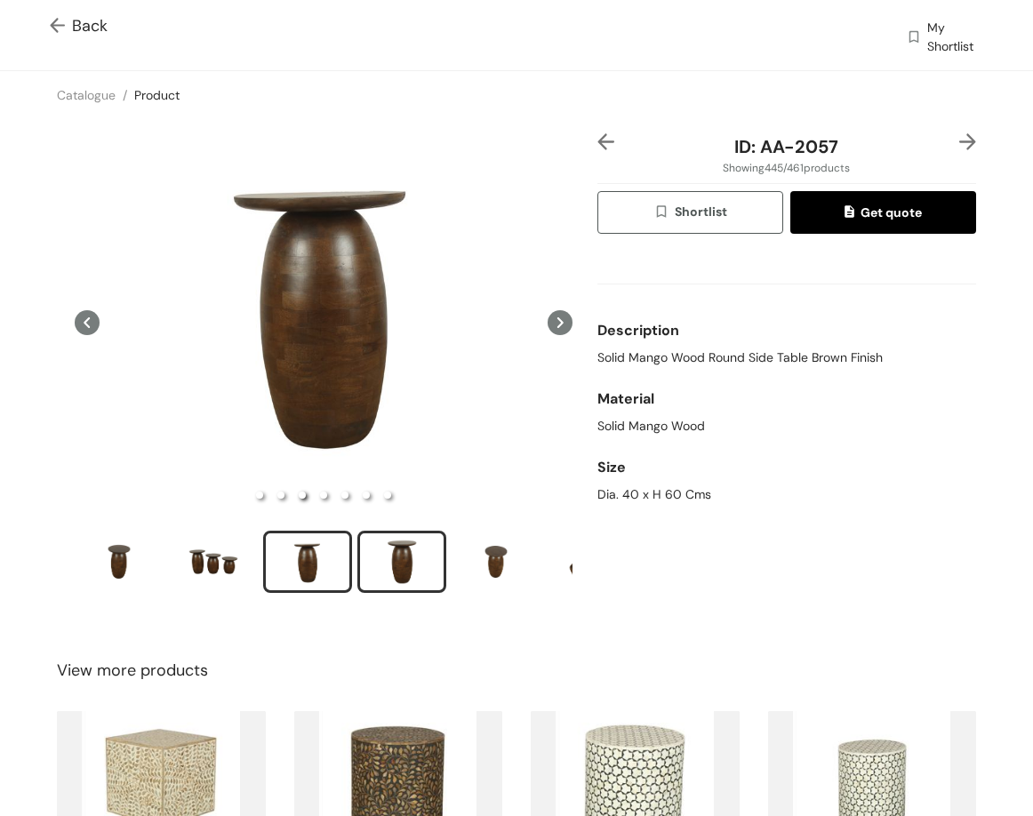
click at [417, 554] on div "slide item 4" at bounding box center [402, 561] width 80 height 53
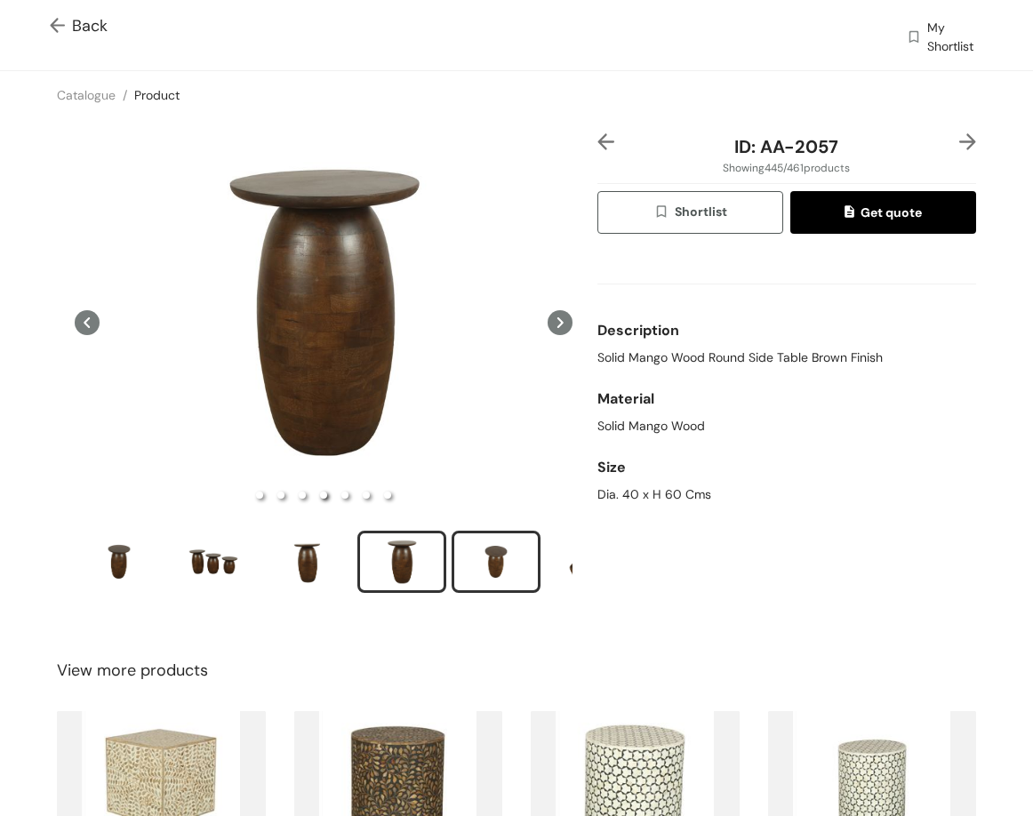
click at [493, 571] on div "slide item 5" at bounding box center [496, 561] width 80 height 53
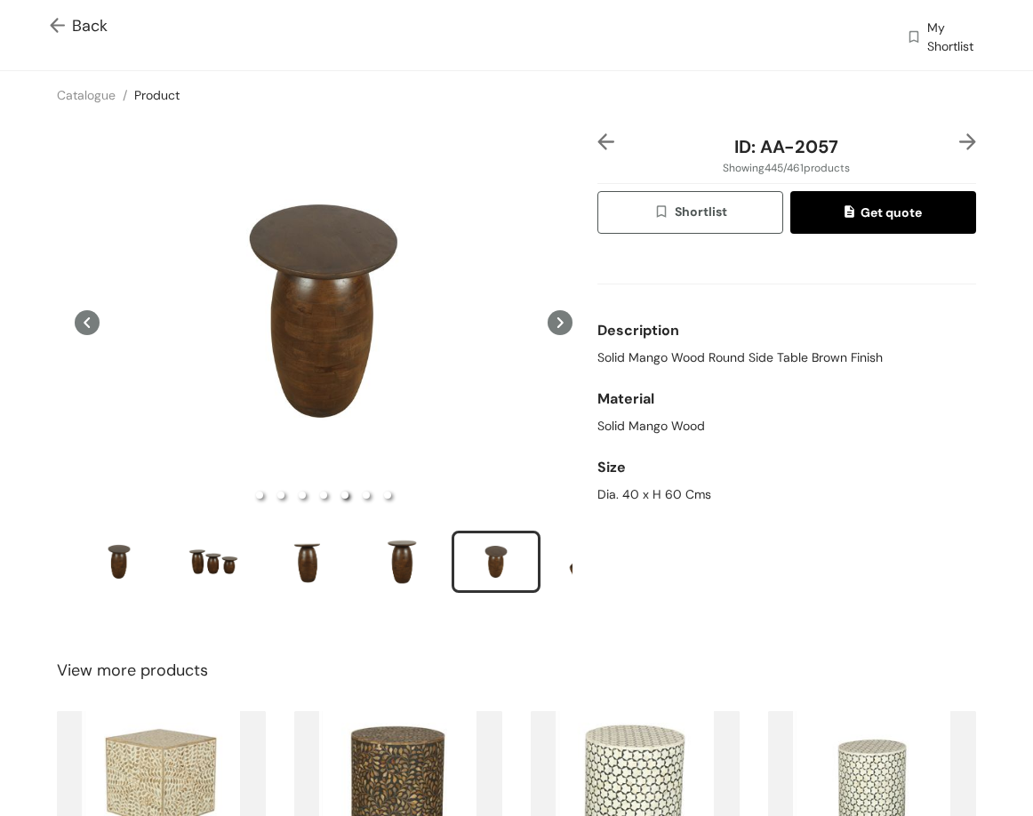
click at [959, 140] on img at bounding box center [967, 141] width 17 height 17
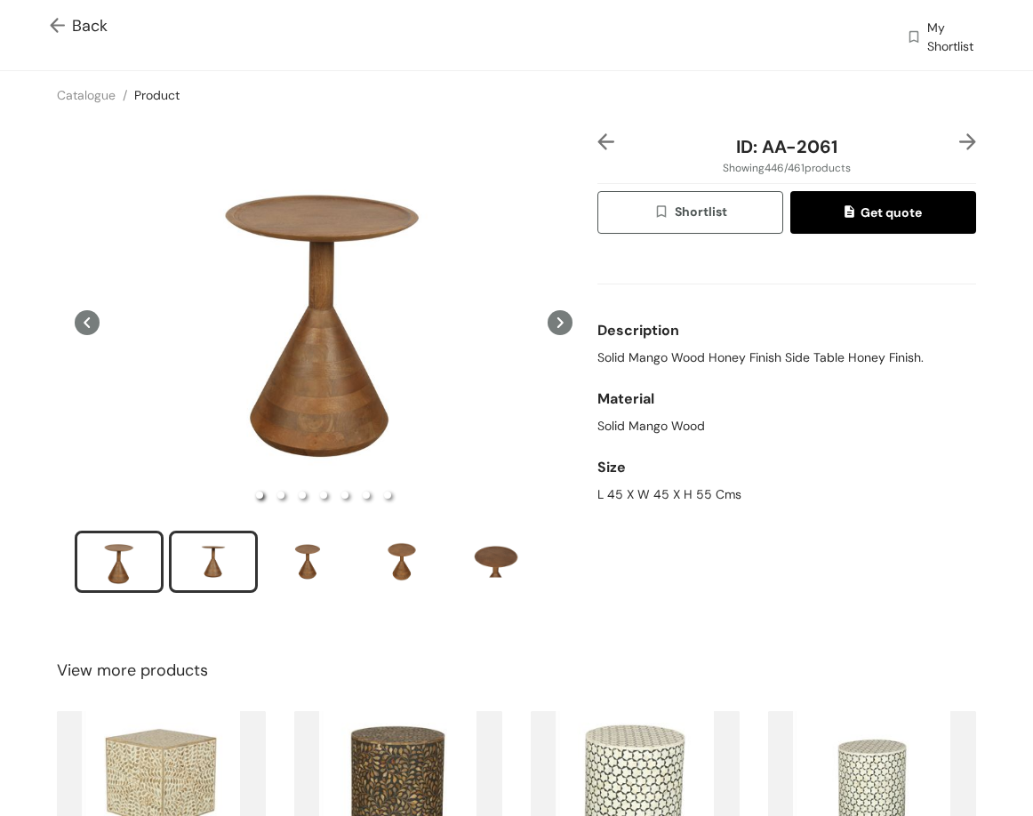
click at [180, 566] on div "slide item 2" at bounding box center [213, 561] width 80 height 53
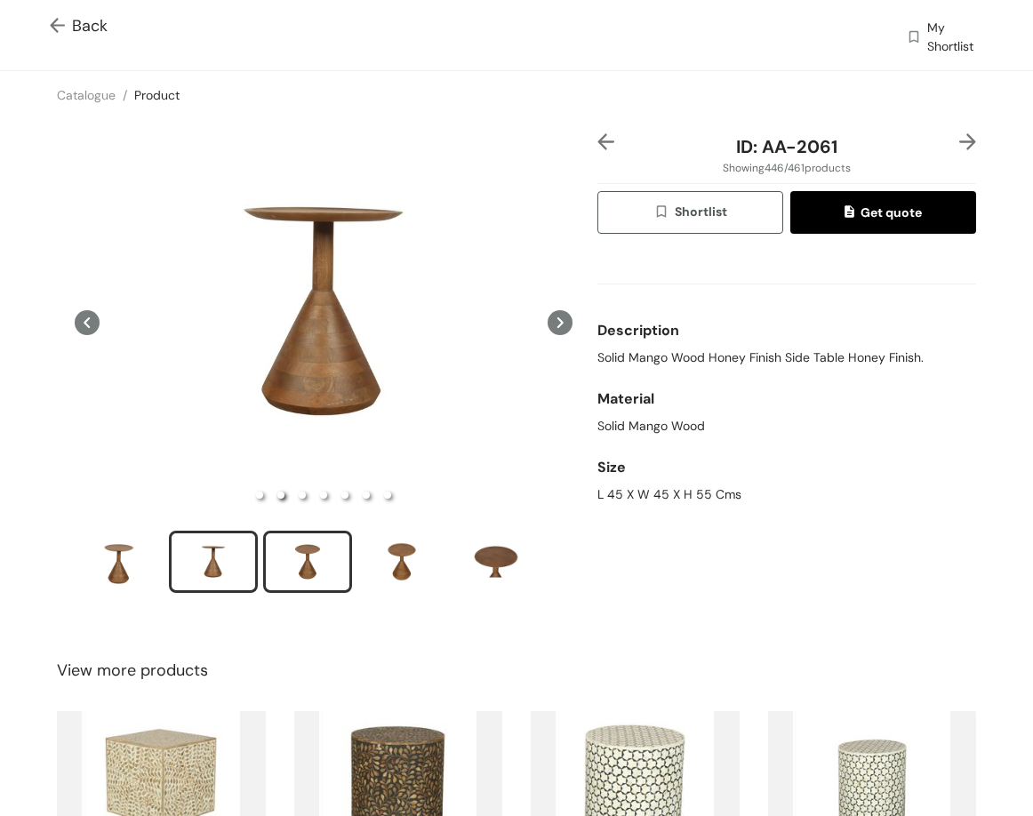
click at [326, 550] on div "slide item 3" at bounding box center [307, 561] width 80 height 53
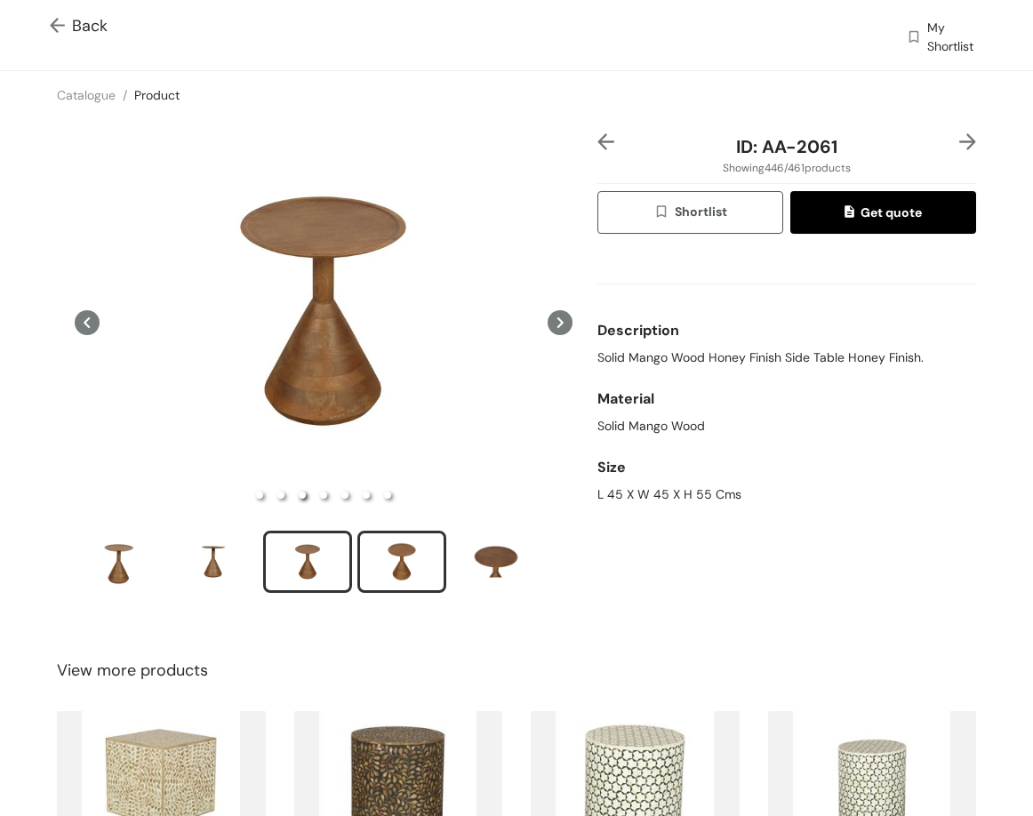
click at [383, 562] on div "slide item 4" at bounding box center [402, 561] width 80 height 53
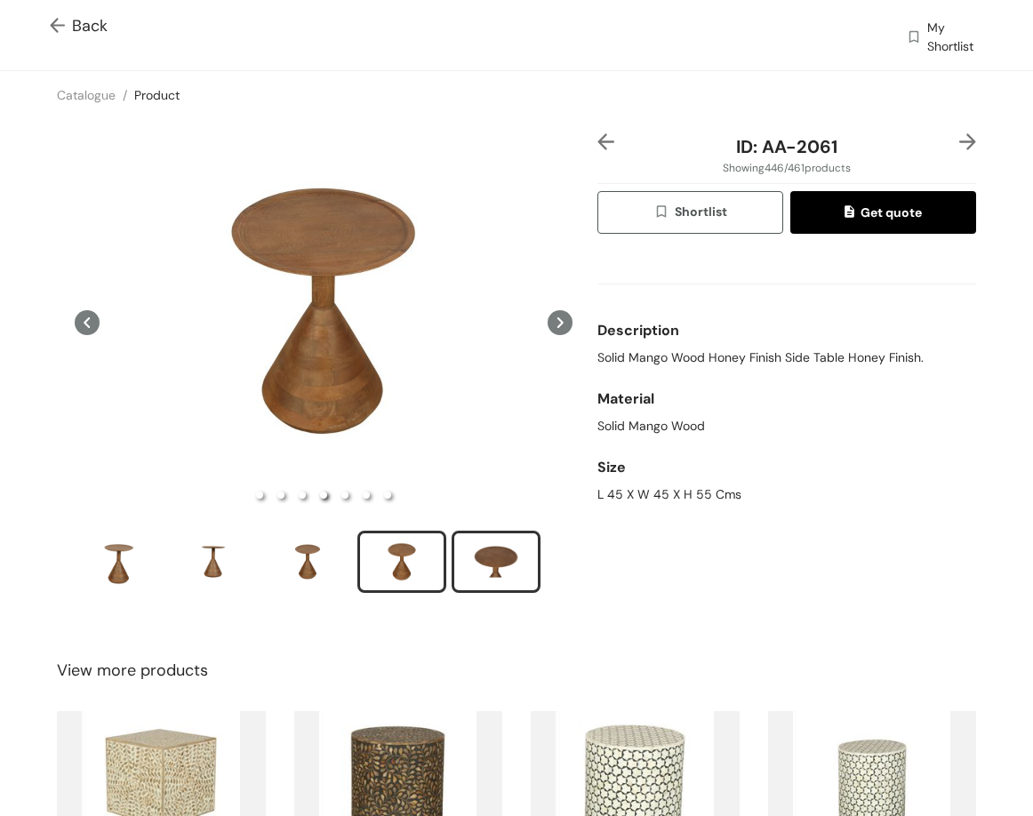
click at [501, 558] on div "slide item 5" at bounding box center [496, 561] width 80 height 53
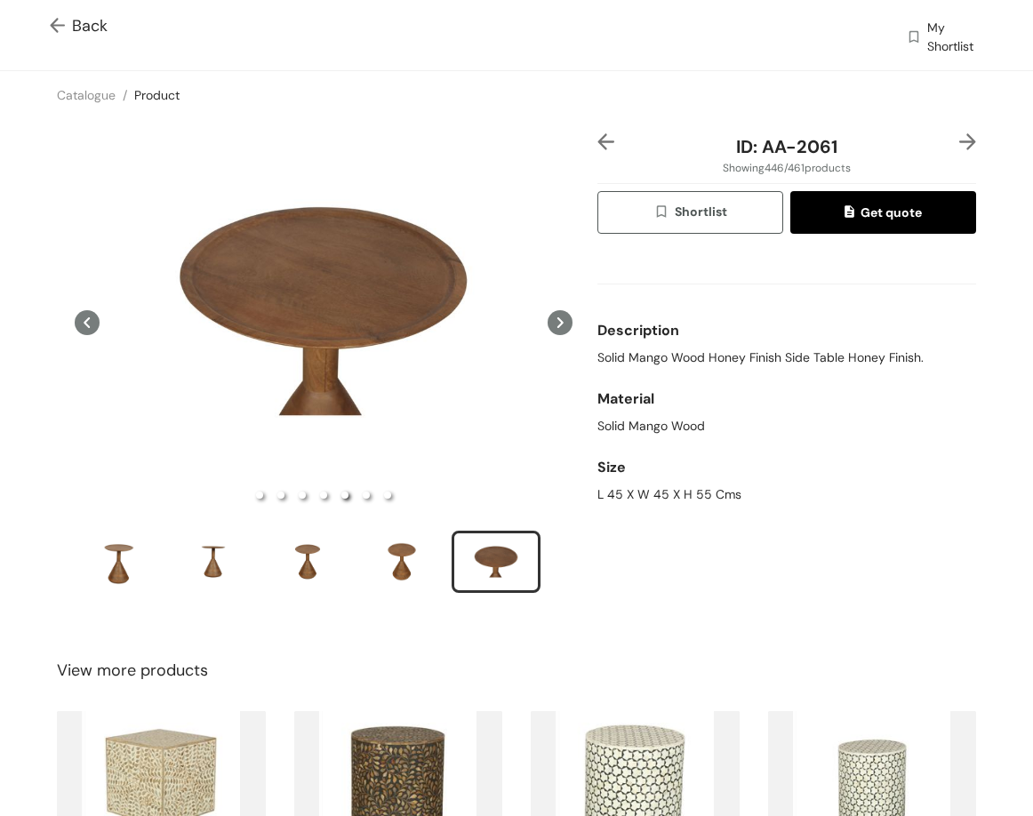
click at [959, 134] on img at bounding box center [967, 141] width 17 height 17
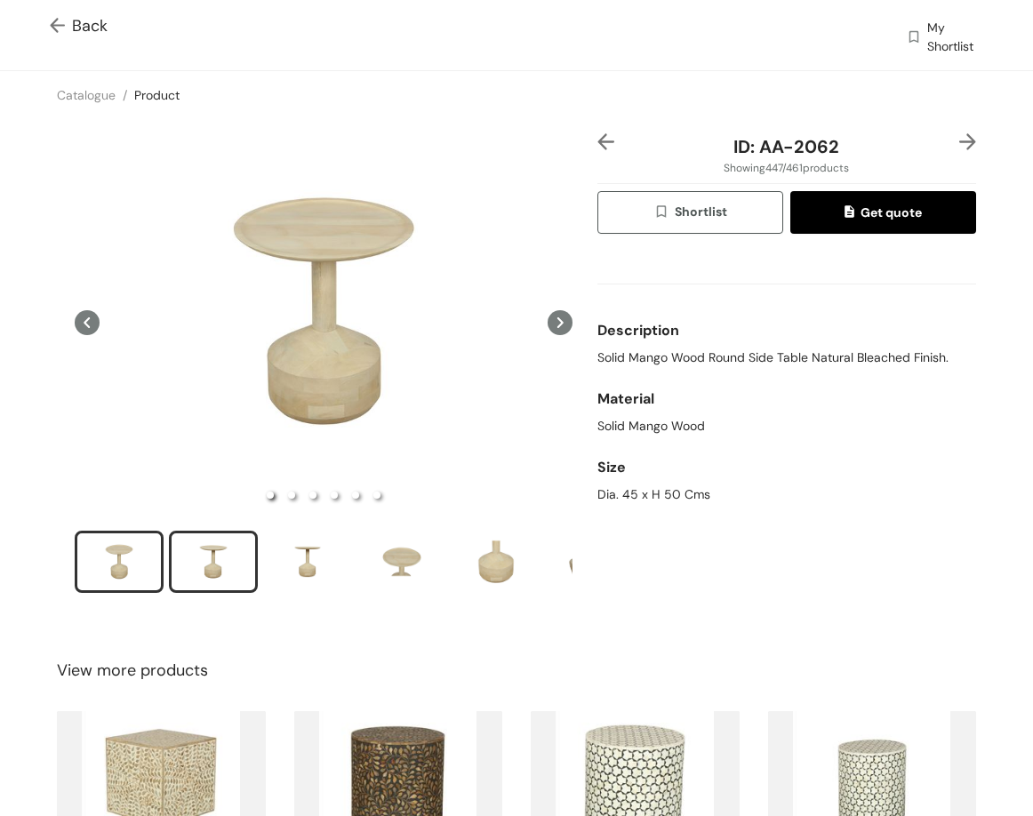
click at [207, 563] on div "slide item 2" at bounding box center [213, 561] width 80 height 53
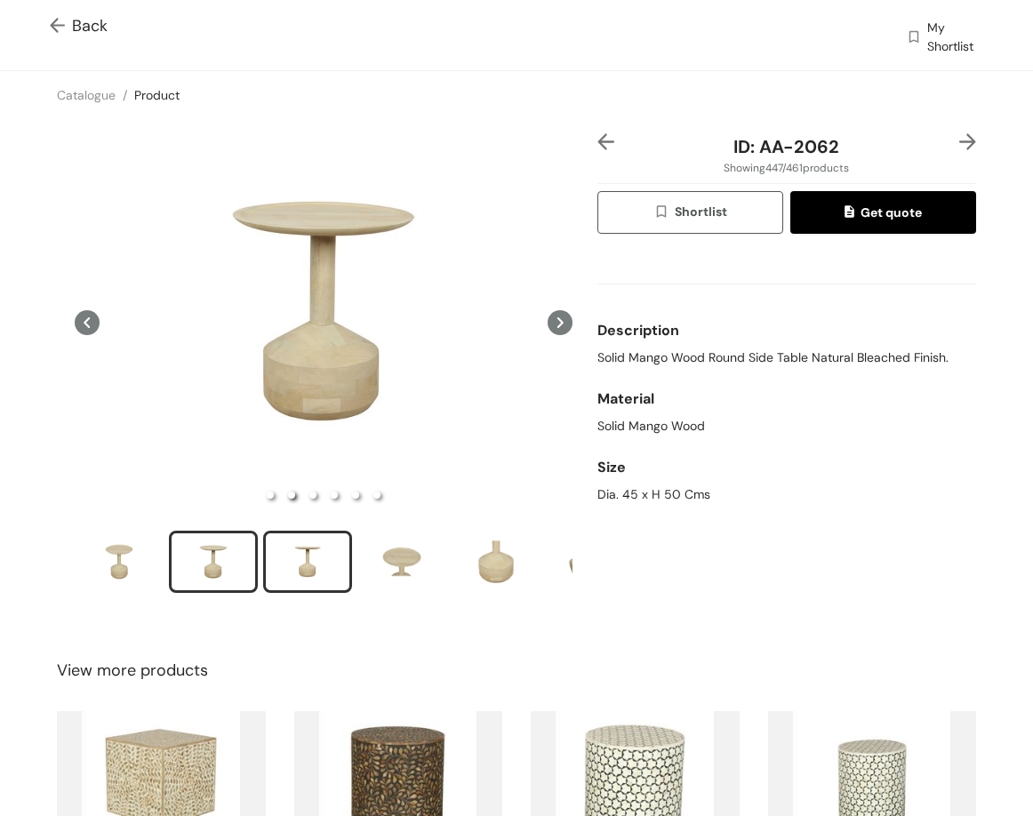
click at [302, 575] on div "slide item 3" at bounding box center [307, 561] width 80 height 53
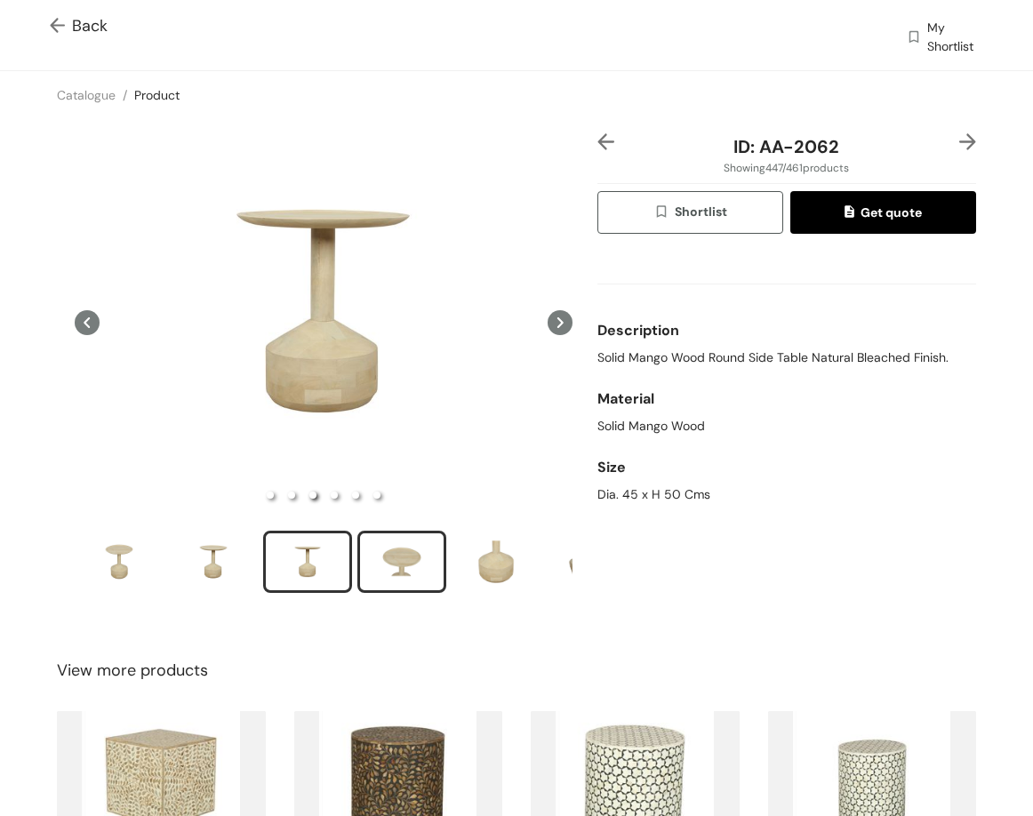
click at [378, 557] on div "slide item 4" at bounding box center [402, 561] width 80 height 53
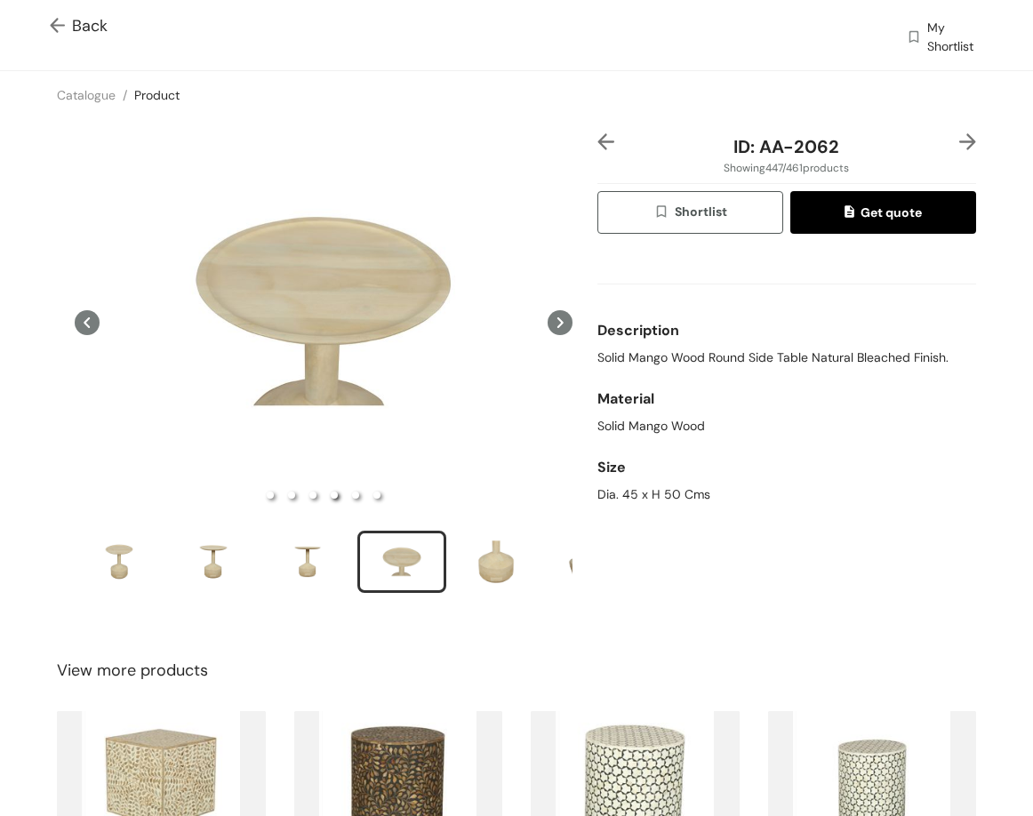
click at [959, 137] on img at bounding box center [967, 141] width 17 height 17
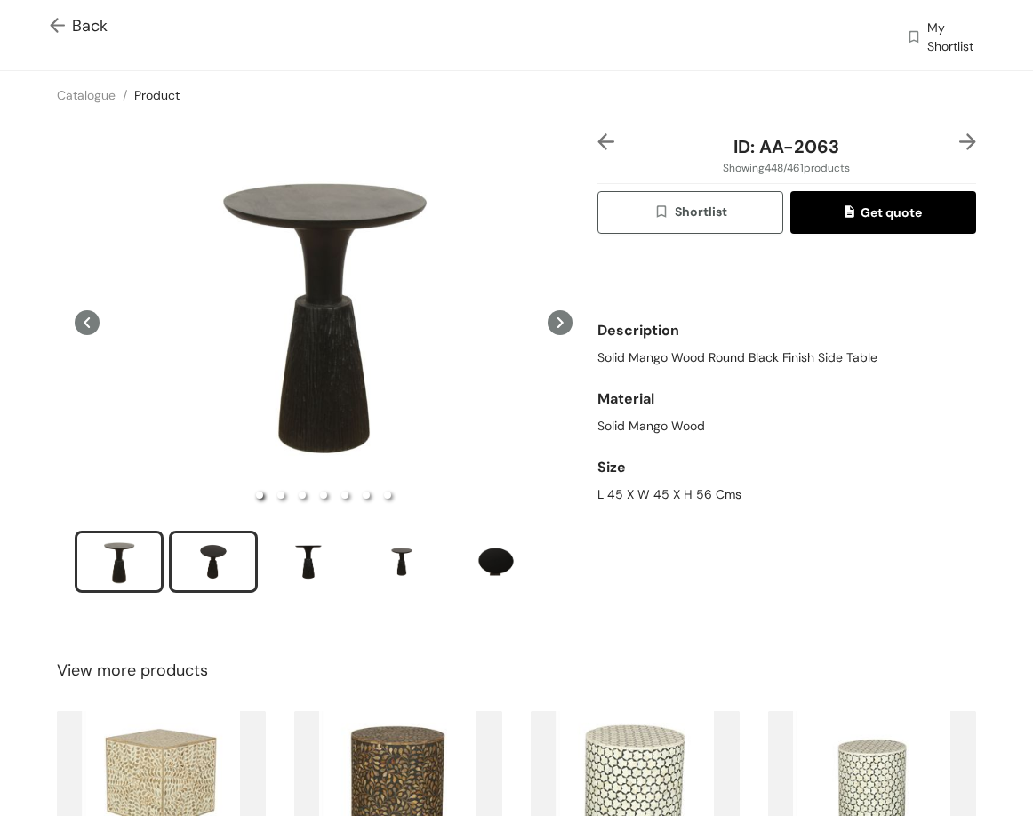
click at [199, 543] on div "slide item 2" at bounding box center [213, 561] width 80 height 53
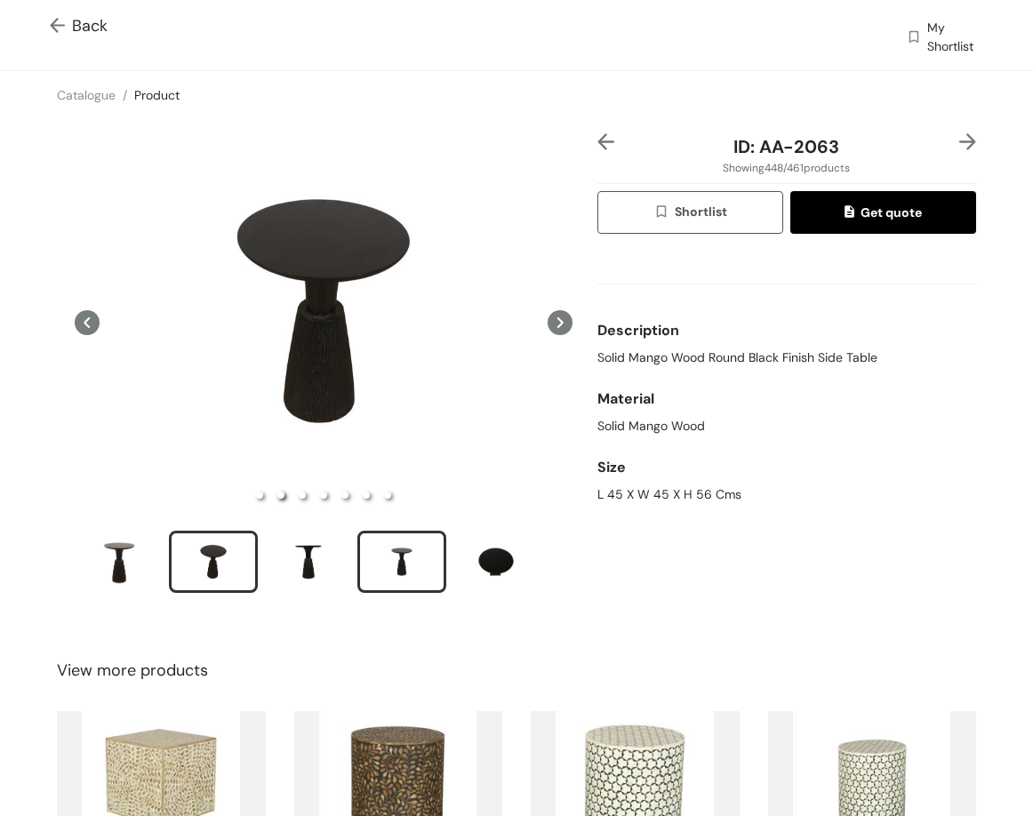
click at [388, 552] on div "slide item 4" at bounding box center [402, 561] width 80 height 53
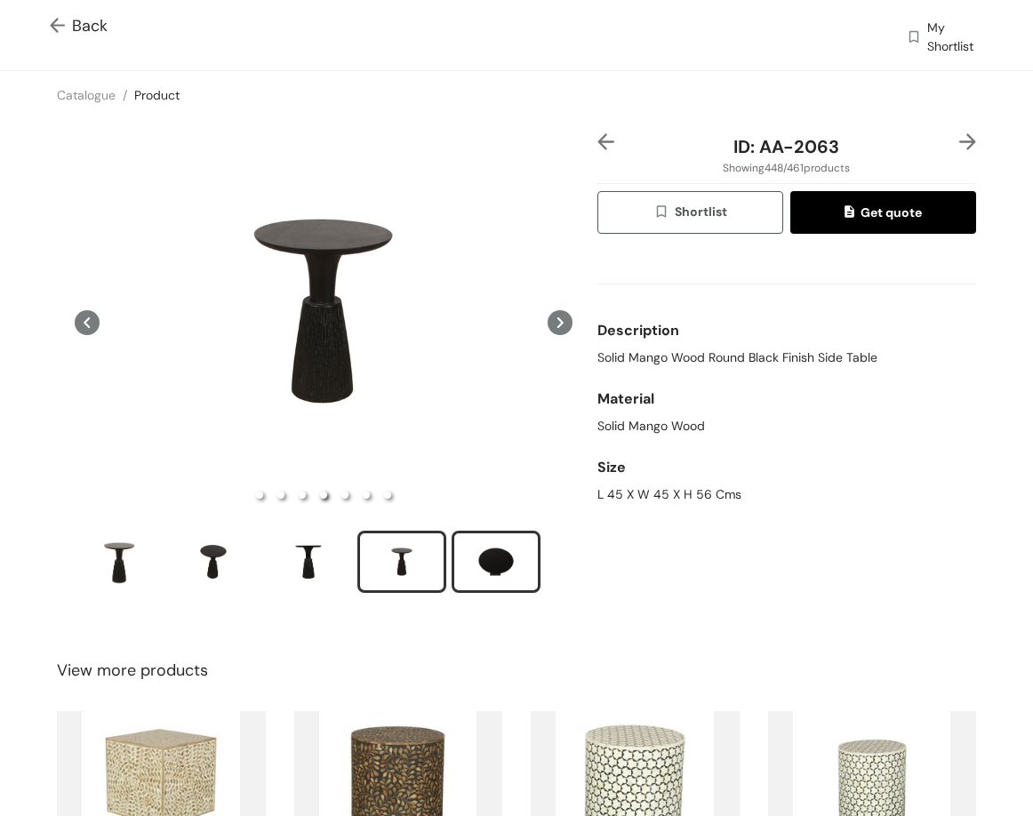
click at [476, 567] on div "slide item 5" at bounding box center [496, 561] width 80 height 53
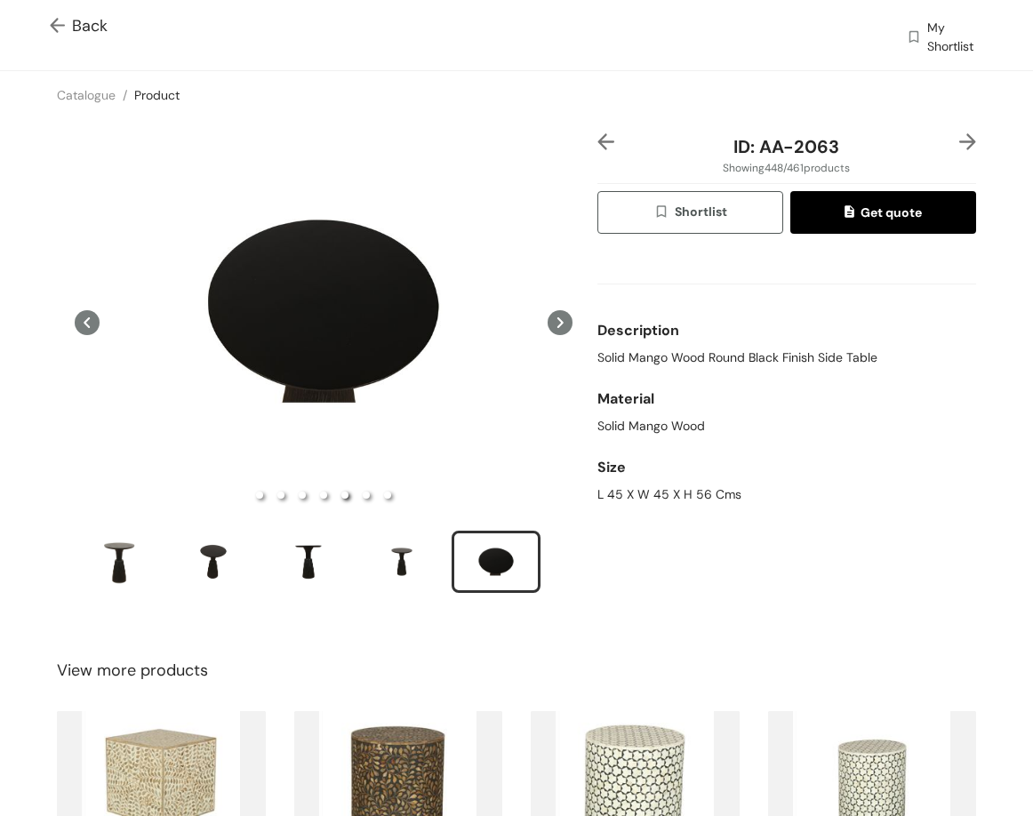
click at [959, 143] on img at bounding box center [967, 141] width 17 height 17
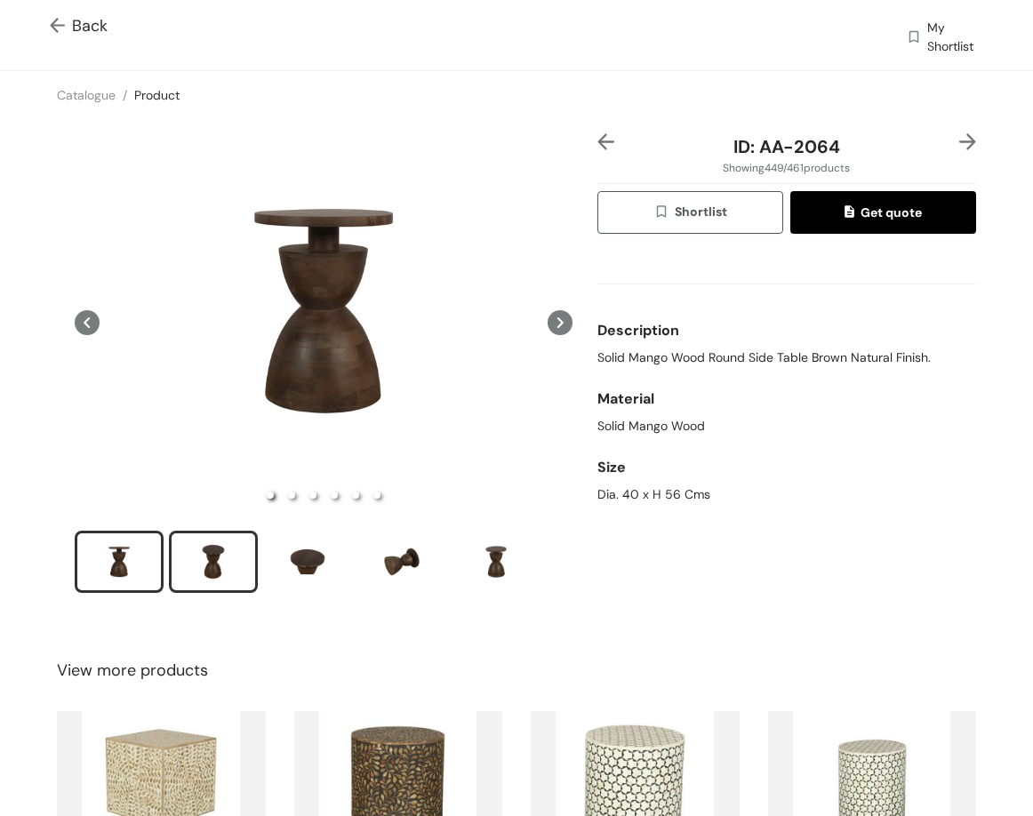
click at [171, 576] on li "slide item 2" at bounding box center [213, 562] width 89 height 62
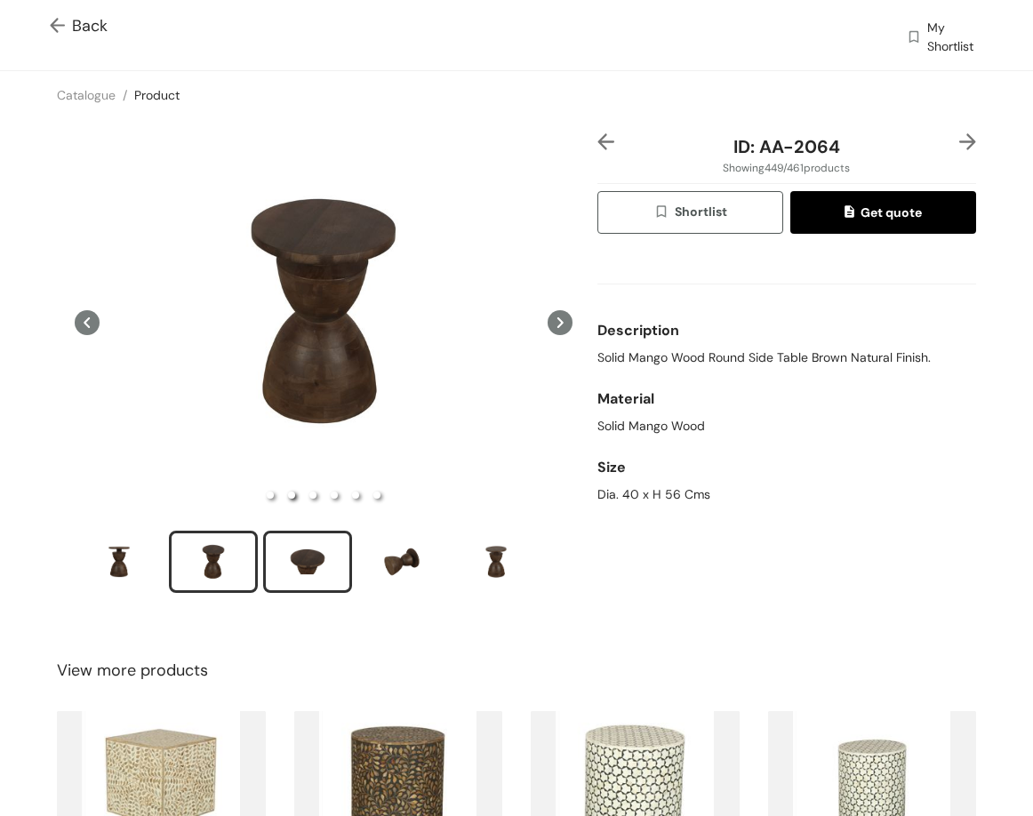
click at [312, 569] on div "slide item 3" at bounding box center [307, 561] width 80 height 53
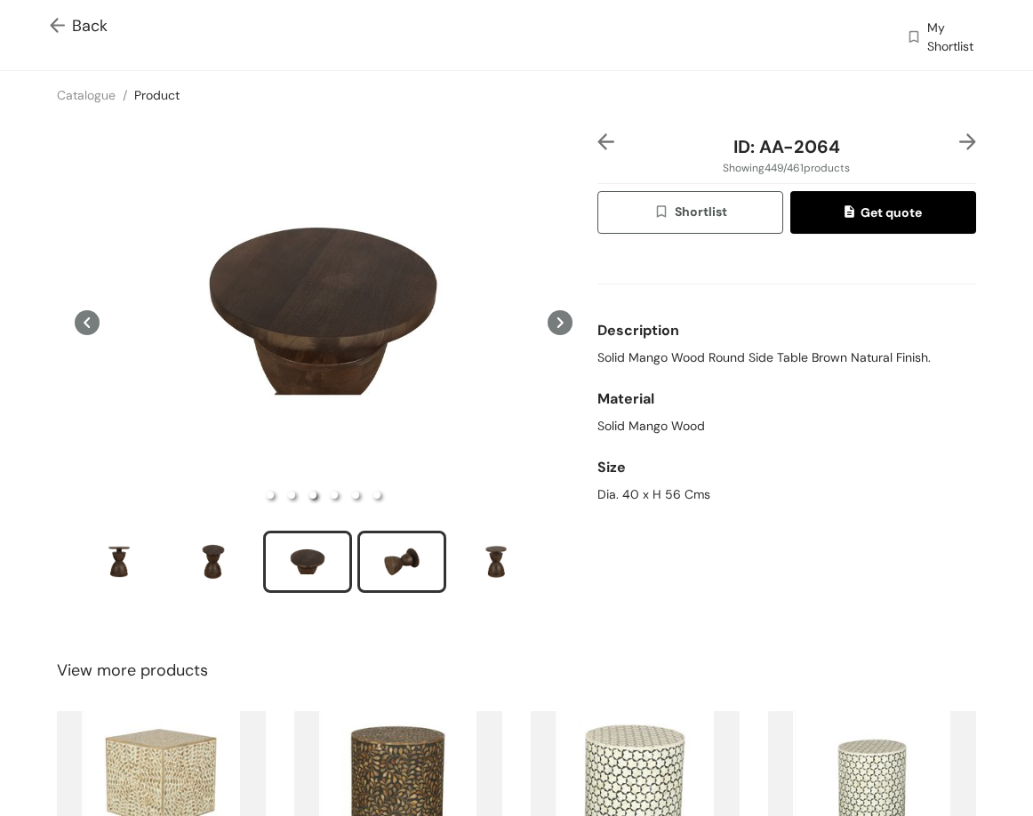
click at [390, 580] on div "slide item 4" at bounding box center [402, 561] width 80 height 53
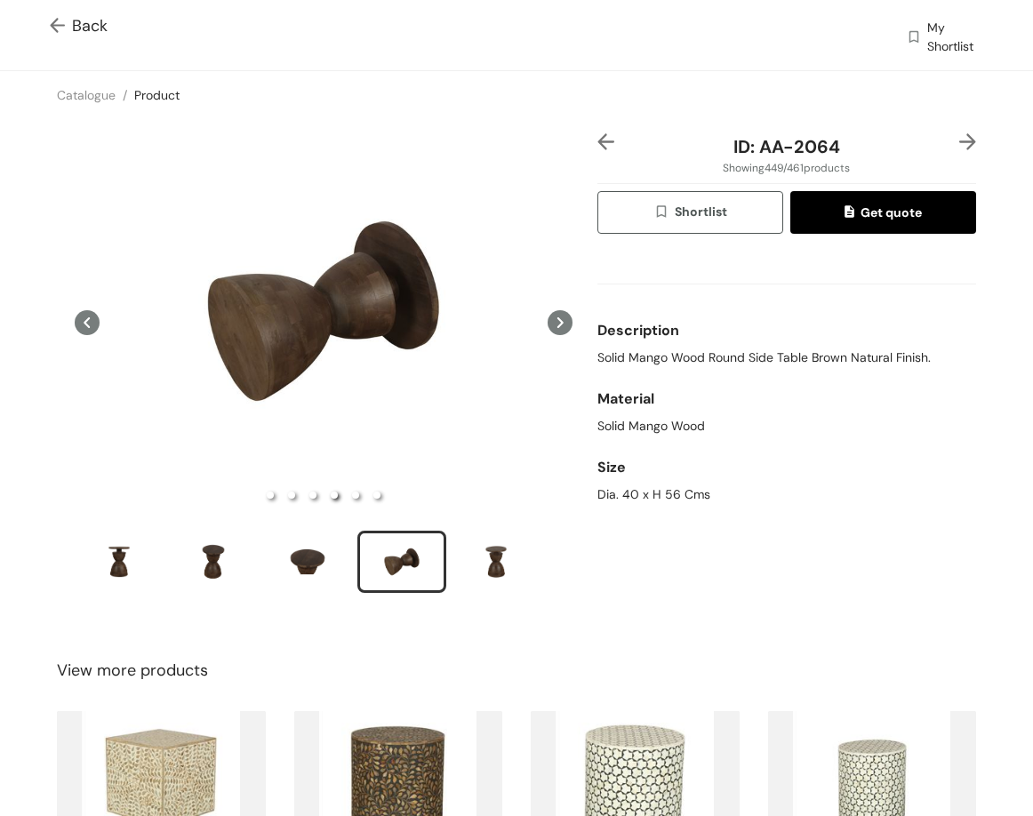
click at [959, 140] on img at bounding box center [967, 141] width 17 height 17
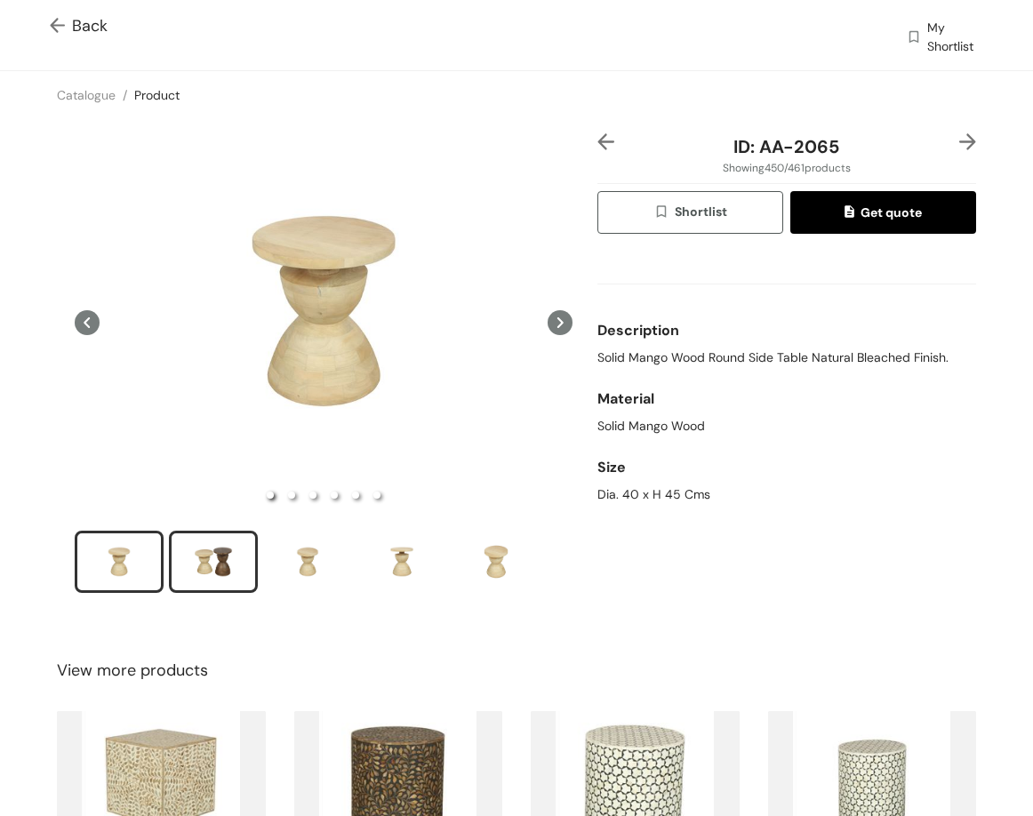
click at [211, 552] on div "slide item 2" at bounding box center [213, 561] width 80 height 53
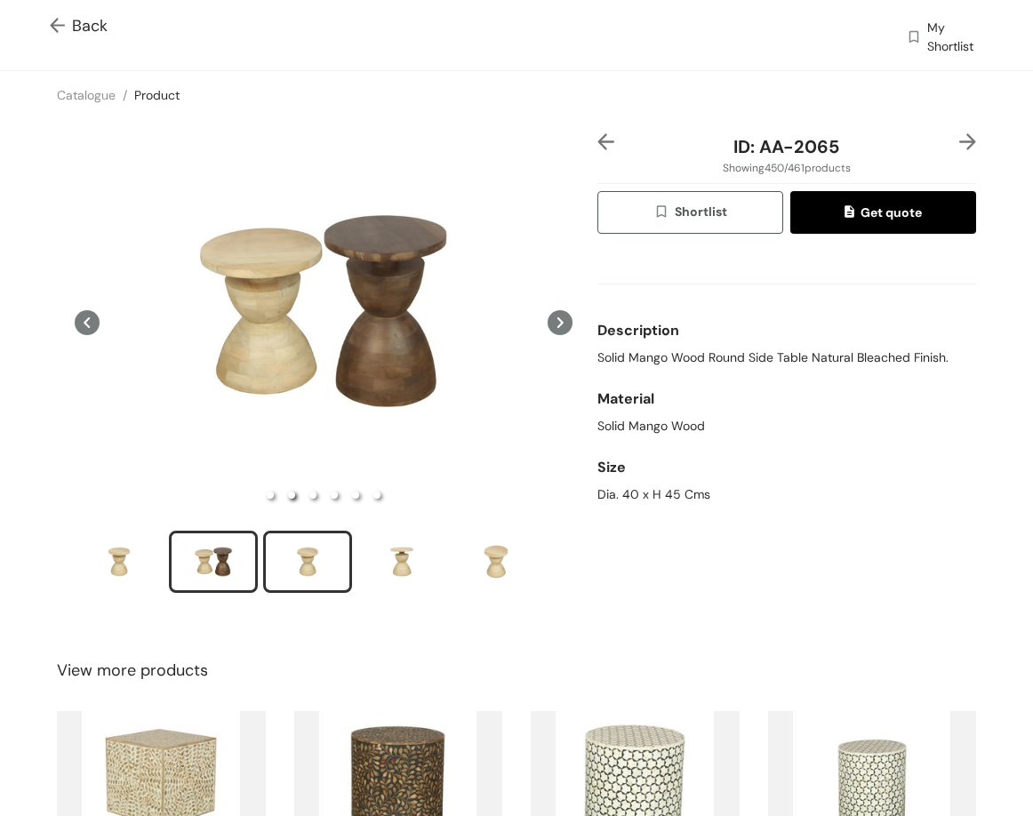
click at [298, 562] on div "slide item 3" at bounding box center [307, 561] width 80 height 53
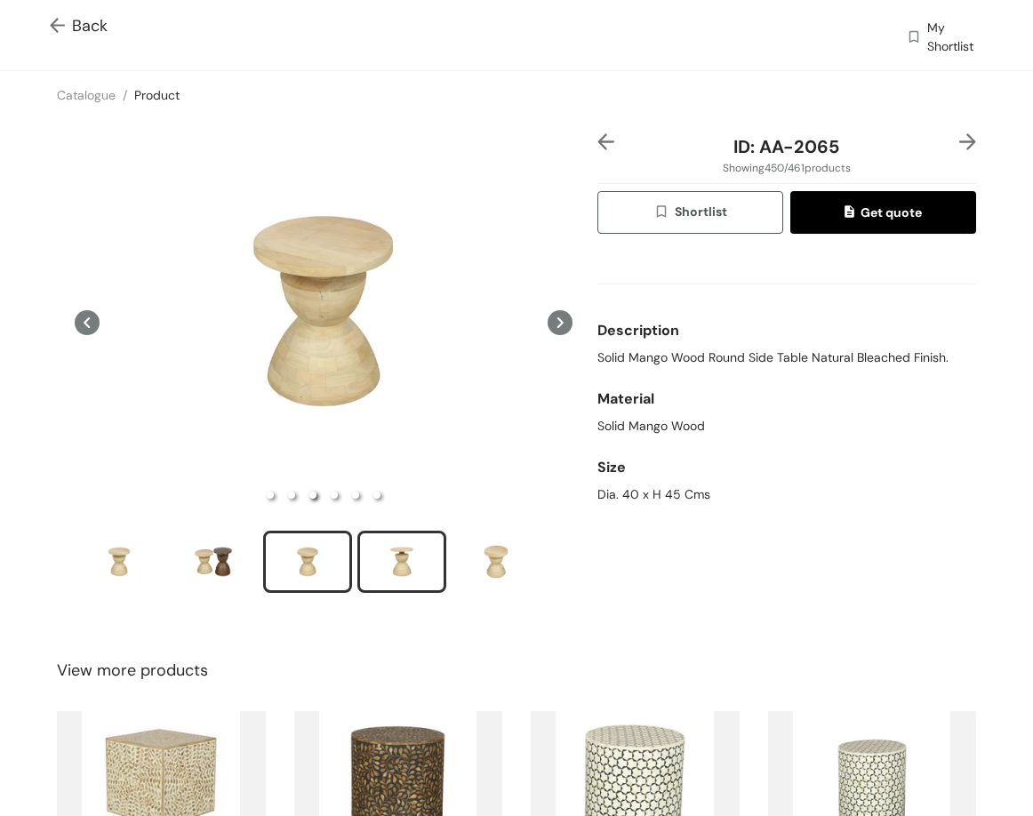
click at [378, 536] on div "slide item 4" at bounding box center [402, 561] width 80 height 53
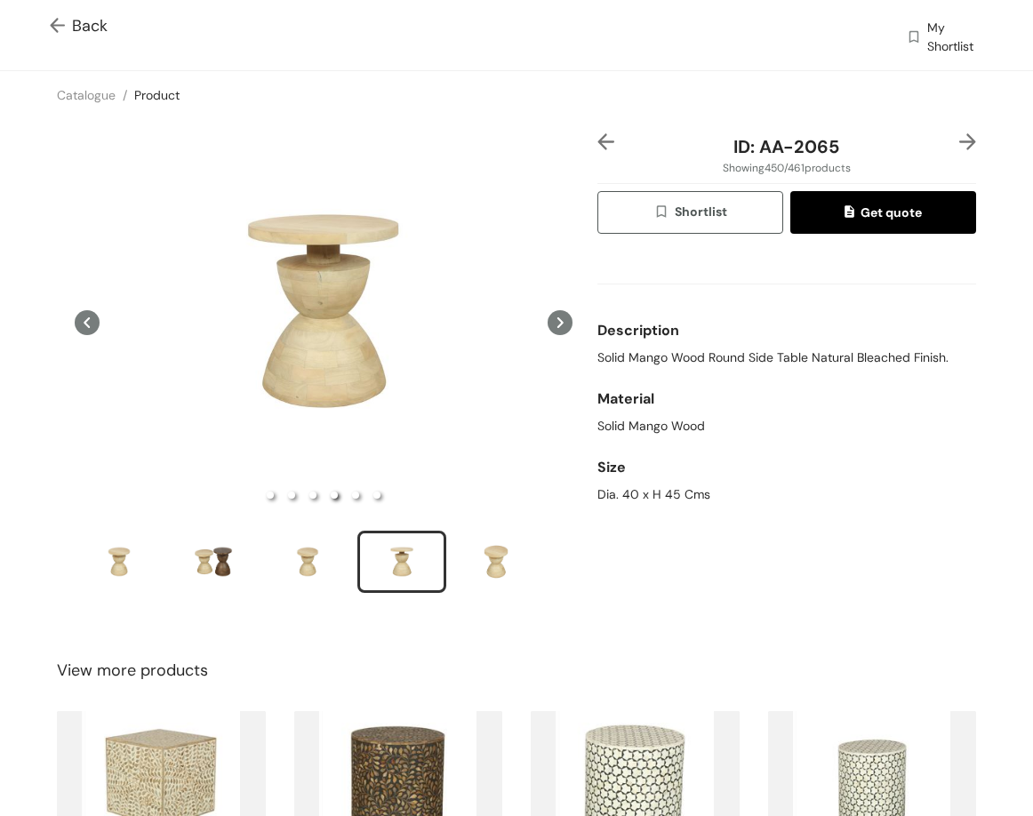
click at [959, 134] on img at bounding box center [967, 141] width 17 height 17
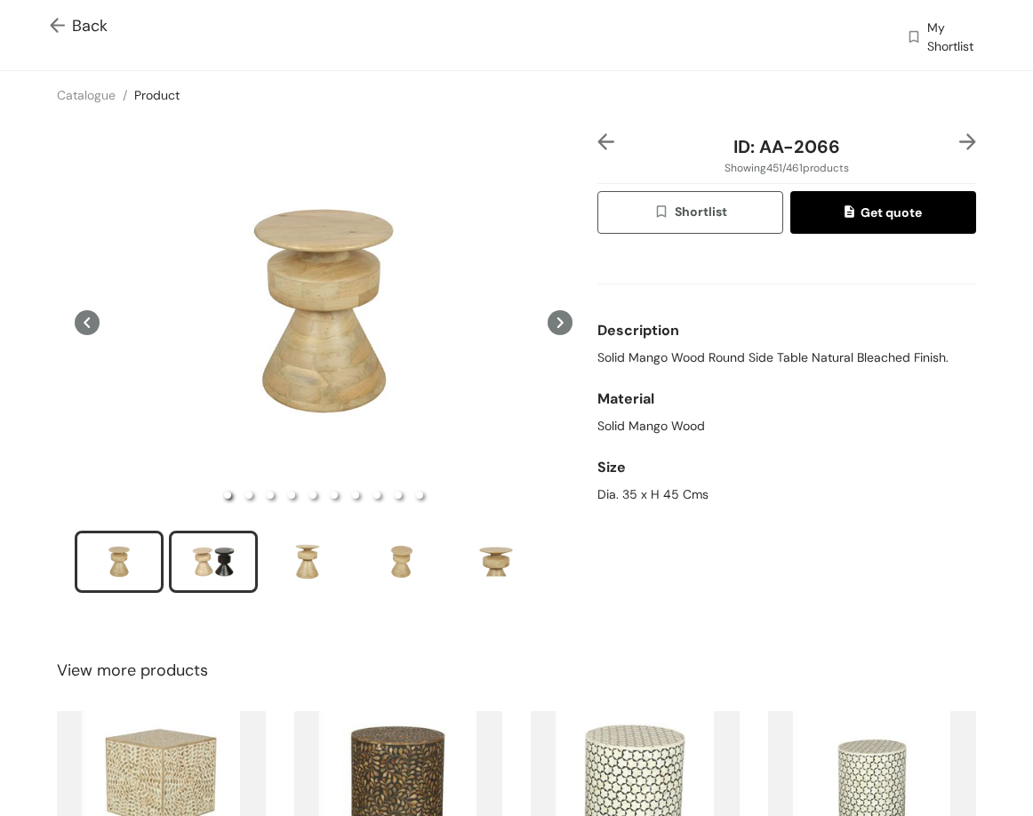
click at [228, 561] on div "slide item 2" at bounding box center [213, 561] width 80 height 53
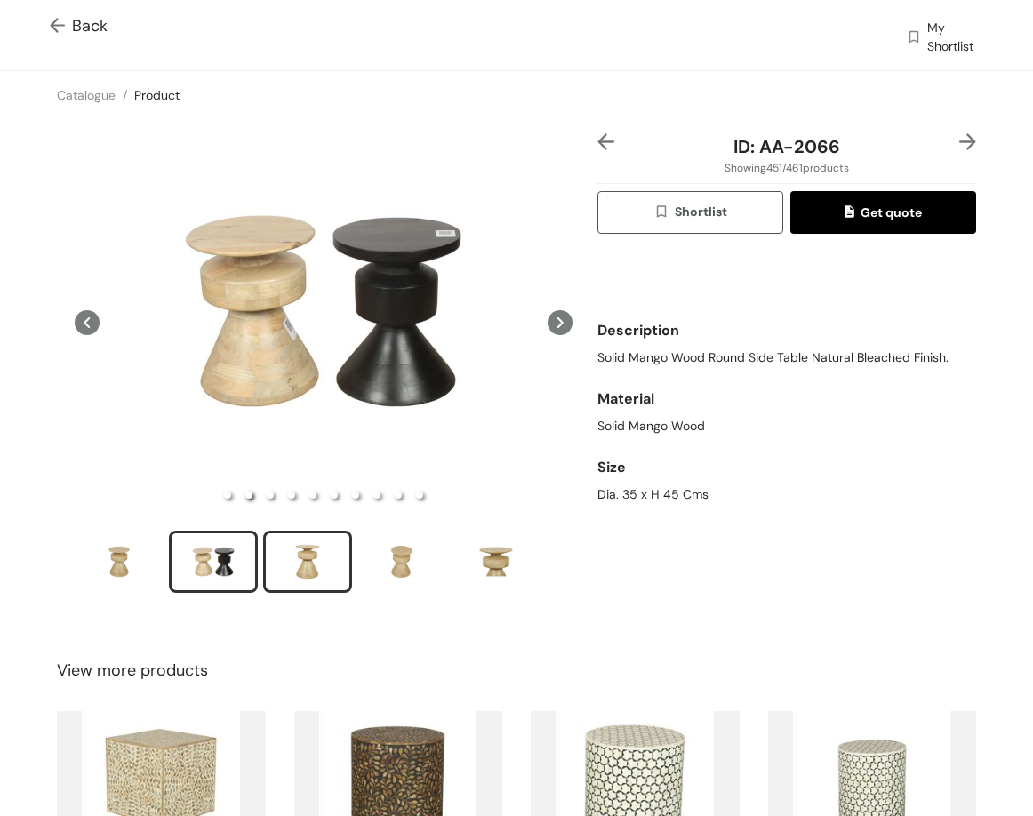
click at [317, 563] on div "slide item 3" at bounding box center [307, 561] width 80 height 53
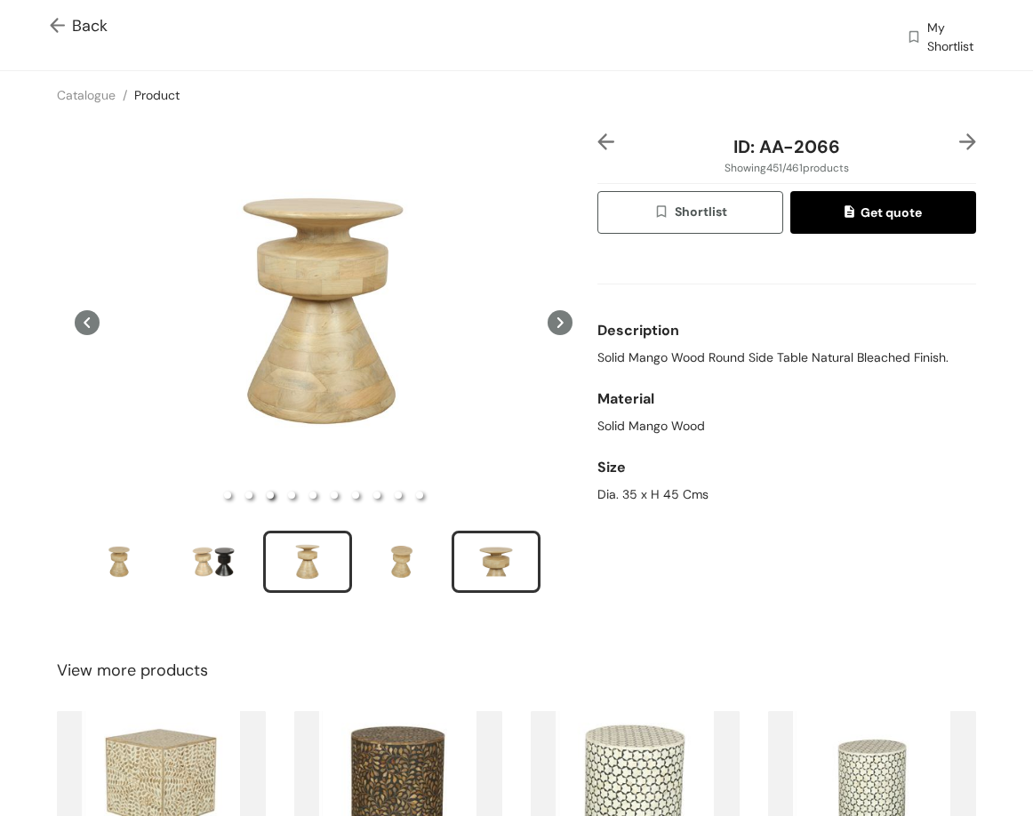
click at [462, 561] on div "slide item 5" at bounding box center [496, 561] width 80 height 53
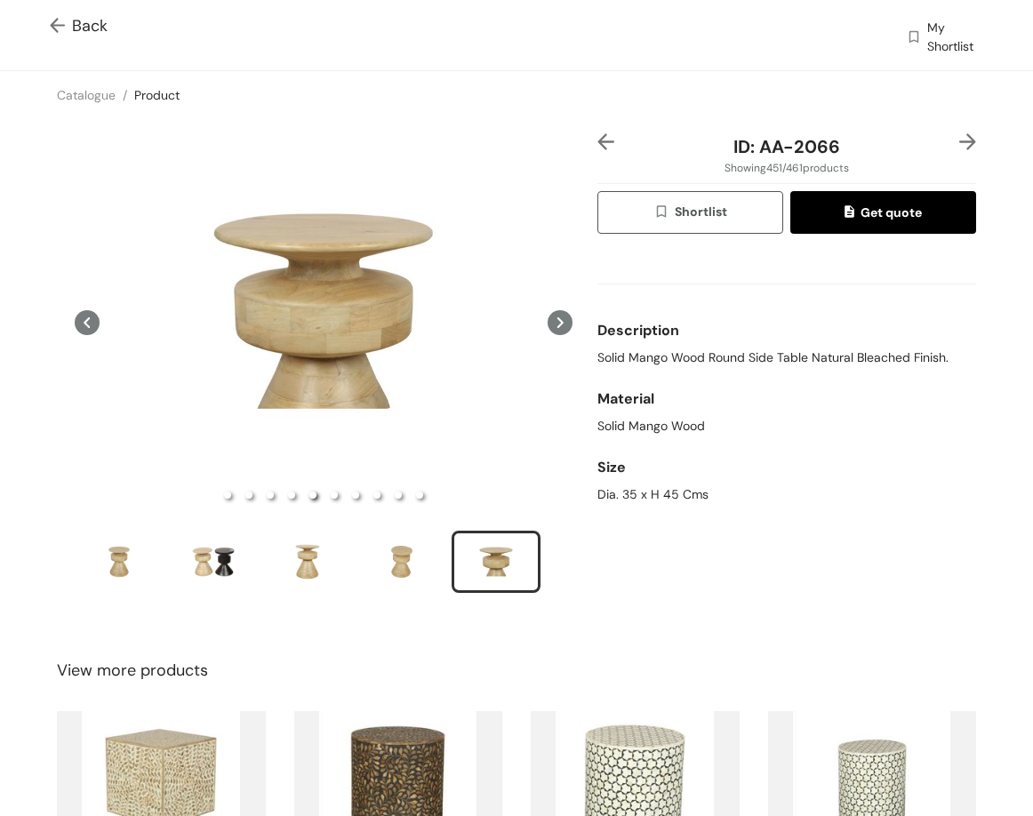
click at [959, 146] on img at bounding box center [967, 141] width 17 height 17
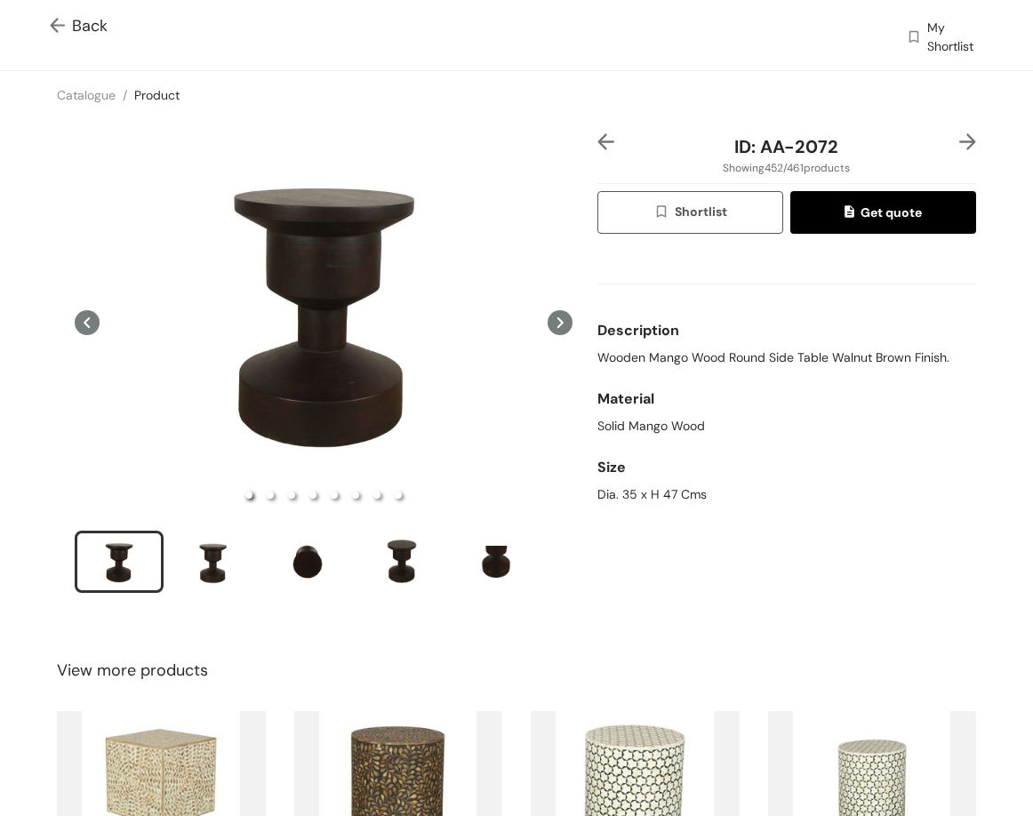
click at [167, 578] on ul at bounding box center [324, 565] width 498 height 68
click at [196, 578] on div "slide item 2" at bounding box center [213, 561] width 80 height 53
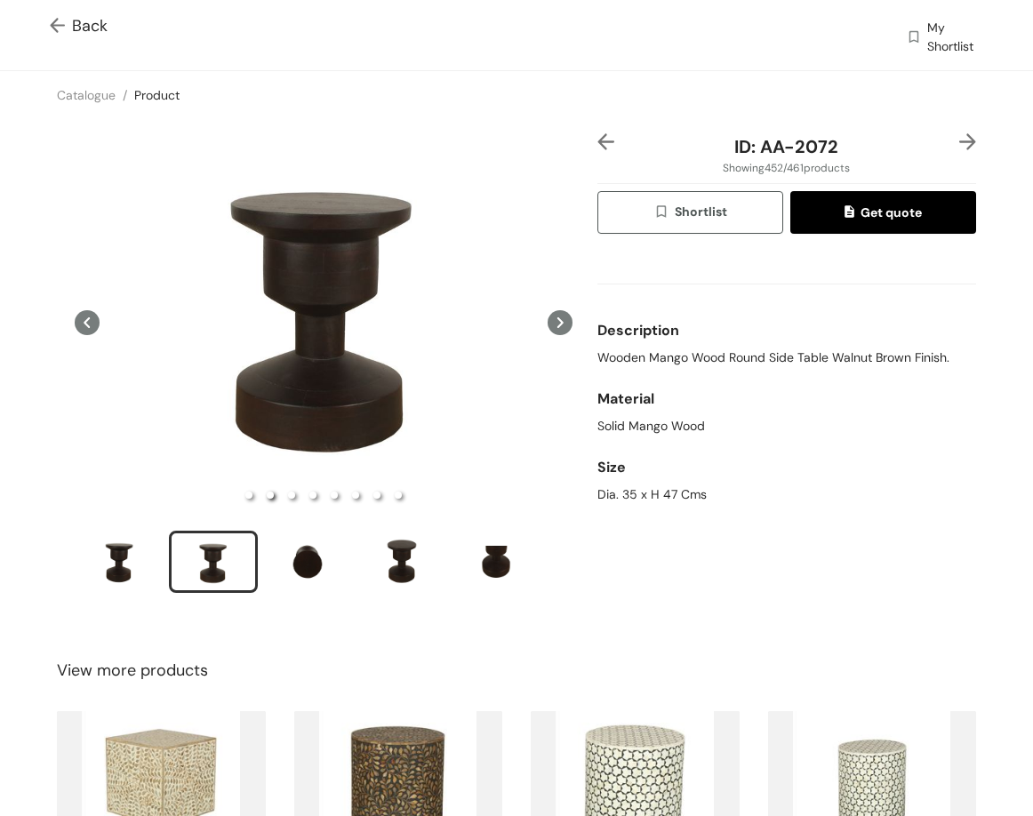
drag, startPoint x: 239, startPoint y: 568, endPoint x: 288, endPoint y: 570, distance: 48.9
click at [240, 570] on div "slide item 2" at bounding box center [213, 561] width 80 height 53
click at [288, 570] on div "slide item 3" at bounding box center [307, 561] width 80 height 53
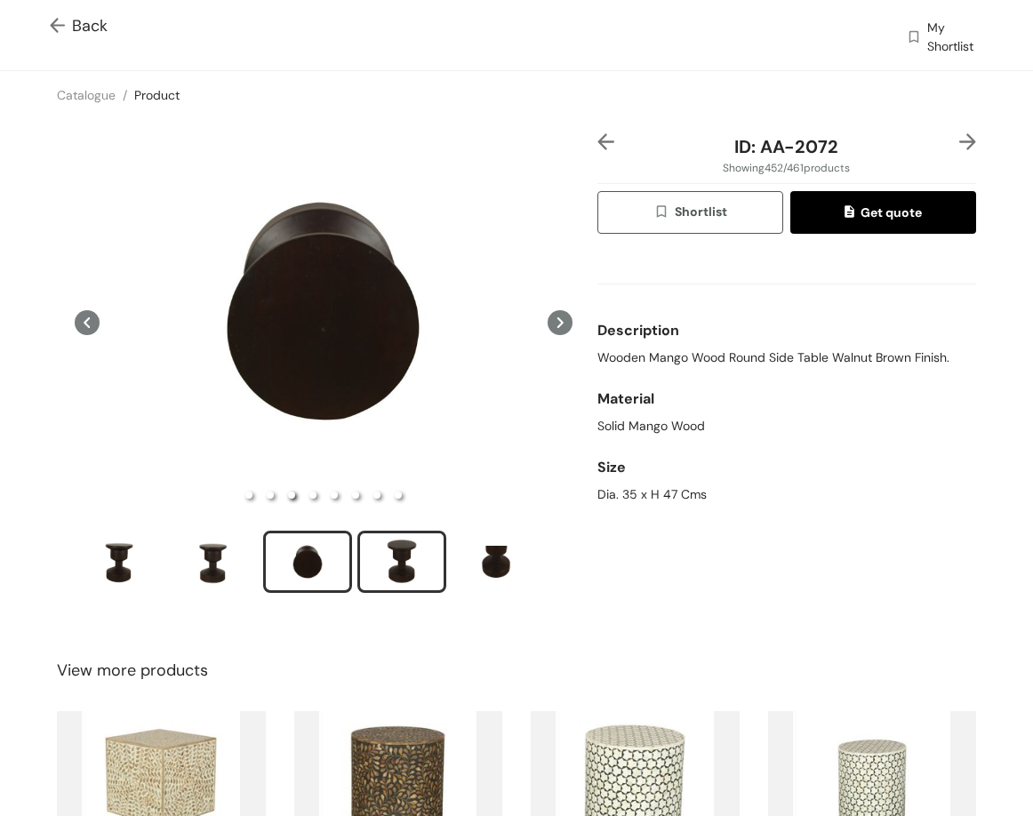
click at [371, 566] on div "slide item 4" at bounding box center [402, 561] width 80 height 53
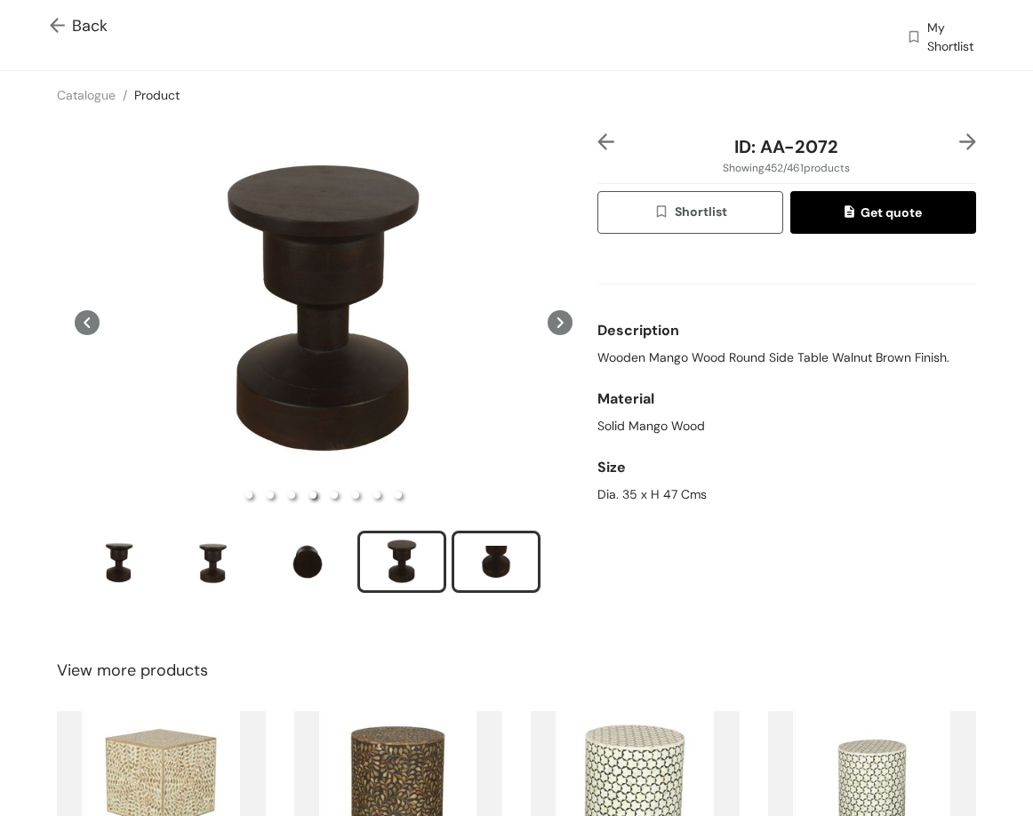
click at [507, 535] on div "slide item 5" at bounding box center [496, 561] width 80 height 53
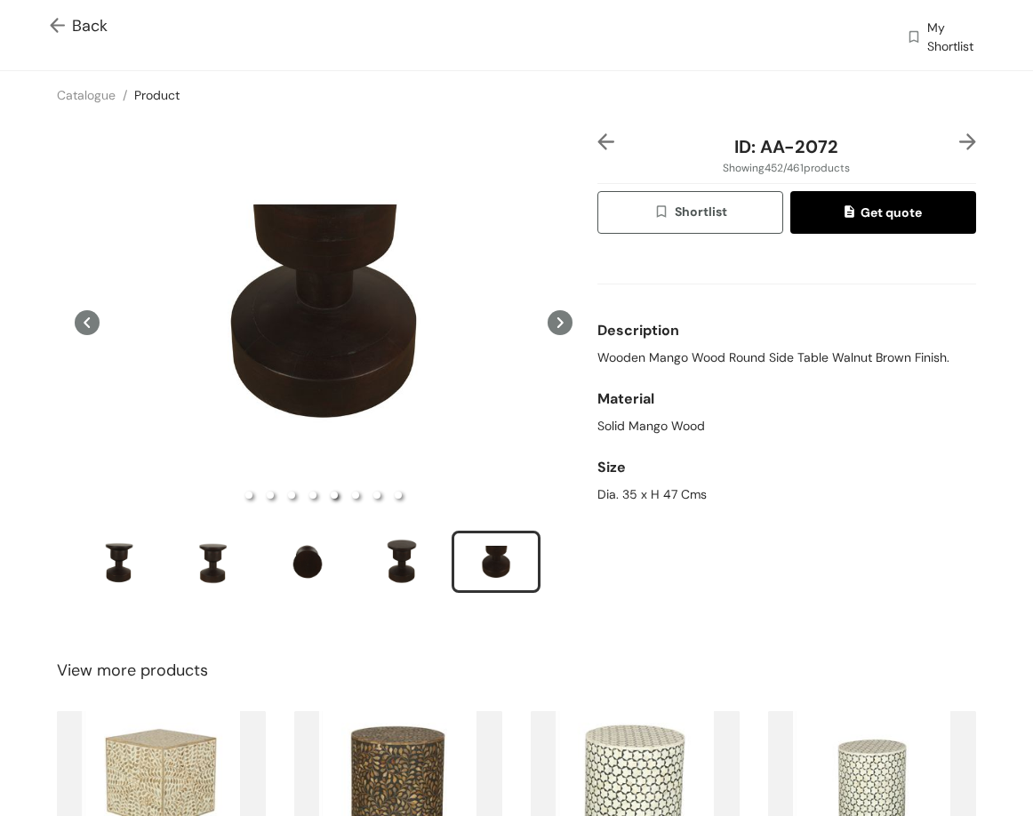
drag, startPoint x: 967, startPoint y: 121, endPoint x: 962, endPoint y: 133, distance: 13.2
click at [967, 126] on div "ID: AA-2072 Showing 452 / 461 products Shortlist Get quote Description Wooden M…" at bounding box center [516, 374] width 1040 height 511
click at [959, 138] on img at bounding box center [967, 141] width 17 height 17
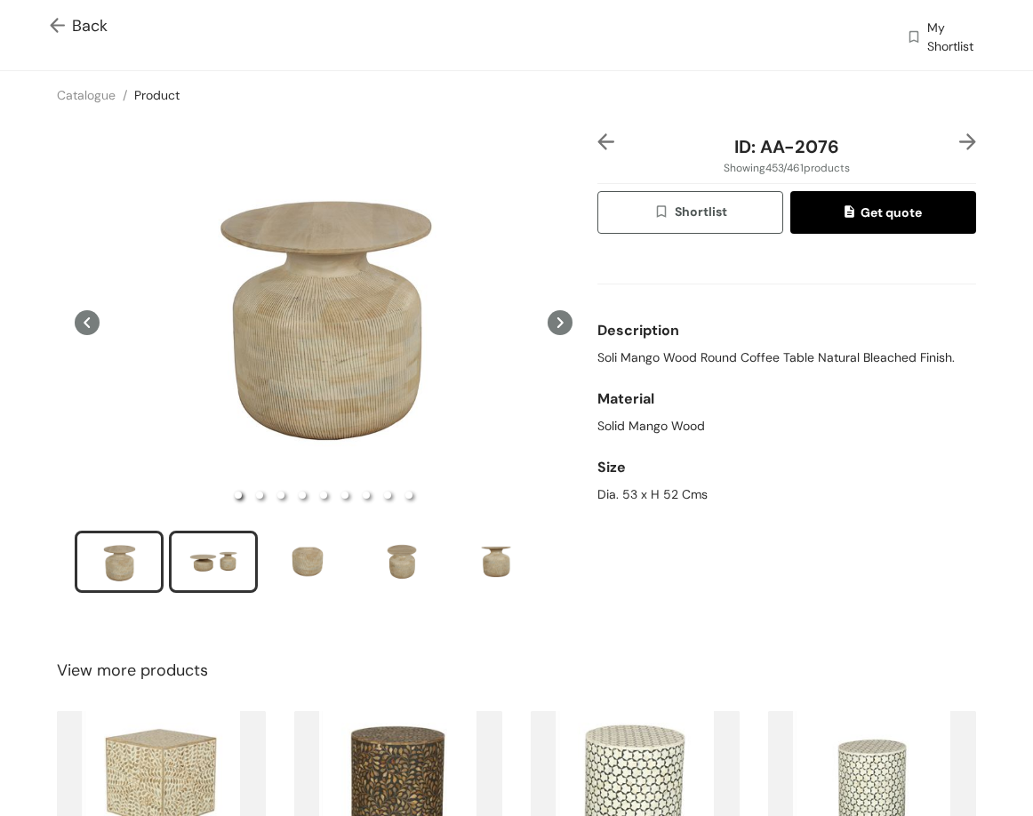
click at [199, 549] on div "slide item 2" at bounding box center [213, 561] width 80 height 53
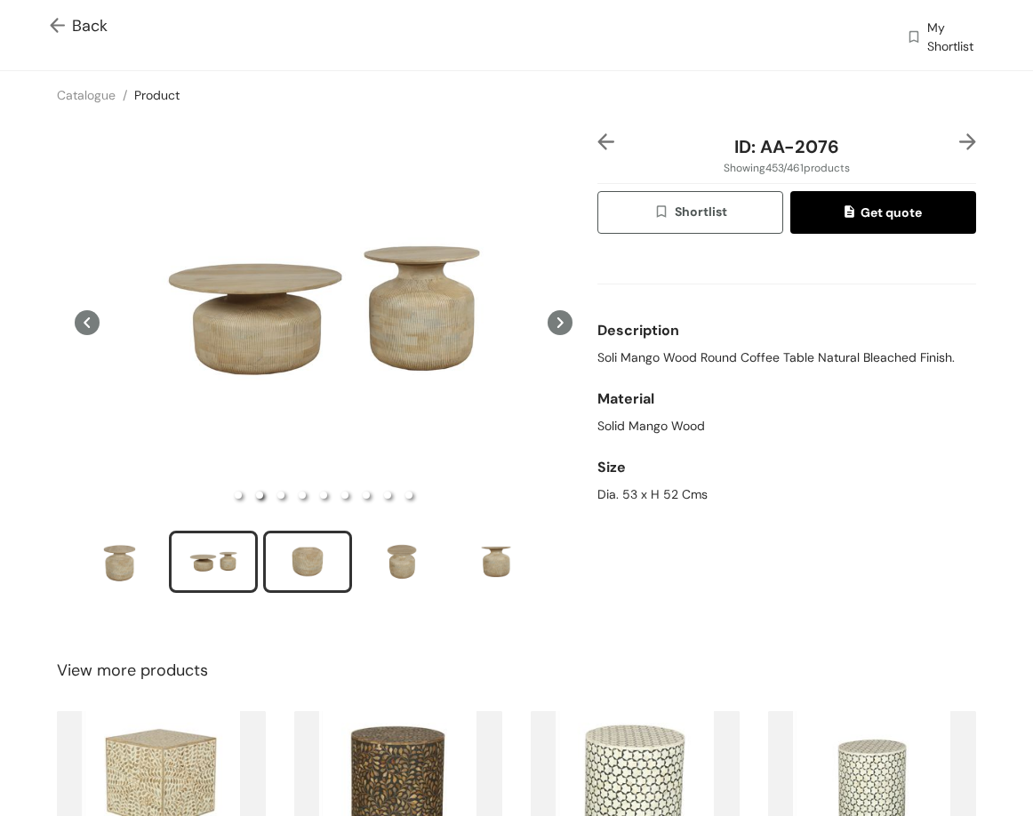
click at [293, 545] on div "slide item 3" at bounding box center [307, 561] width 80 height 53
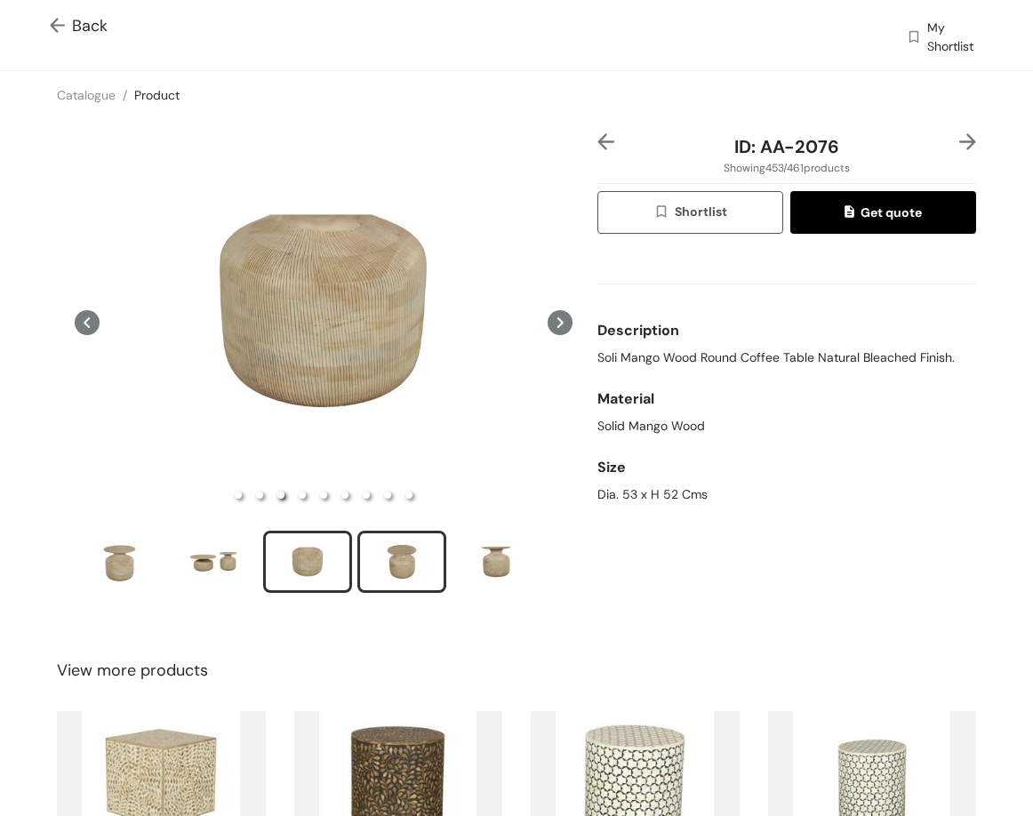
click at [414, 564] on div "slide item 4" at bounding box center [402, 561] width 80 height 53
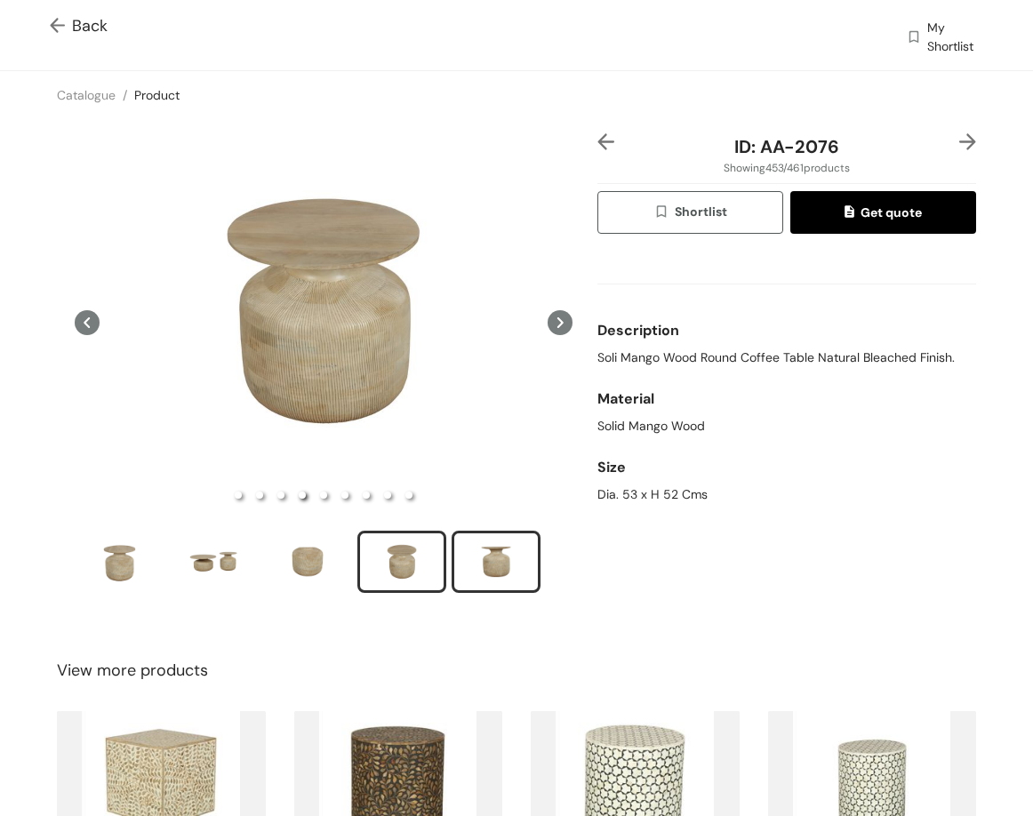
click at [483, 557] on div "slide item 5" at bounding box center [496, 561] width 80 height 53
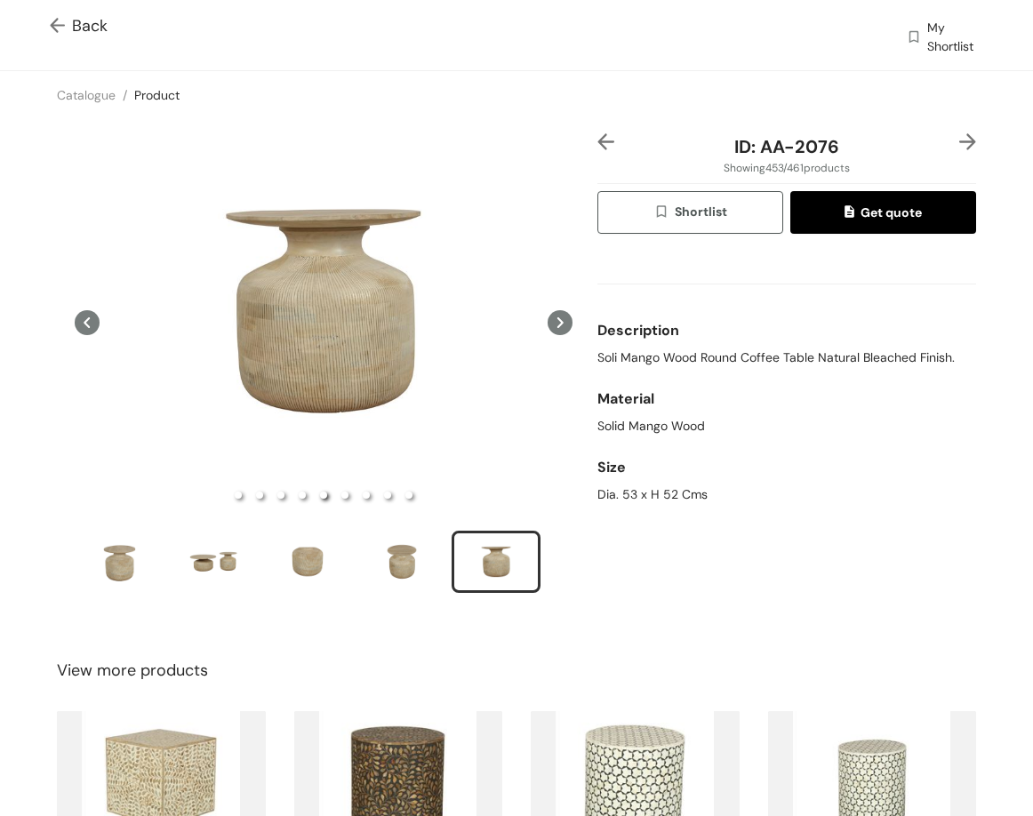
click at [959, 133] on img at bounding box center [967, 141] width 17 height 17
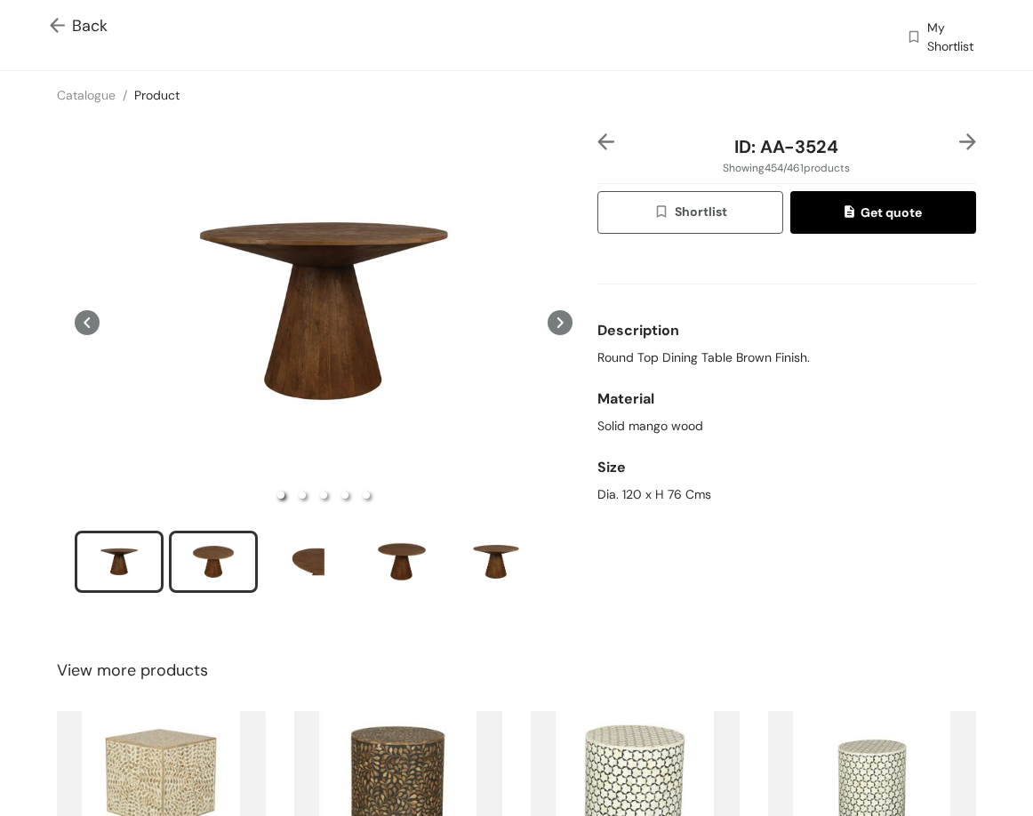
click at [212, 576] on div "slide item 2" at bounding box center [213, 561] width 80 height 53
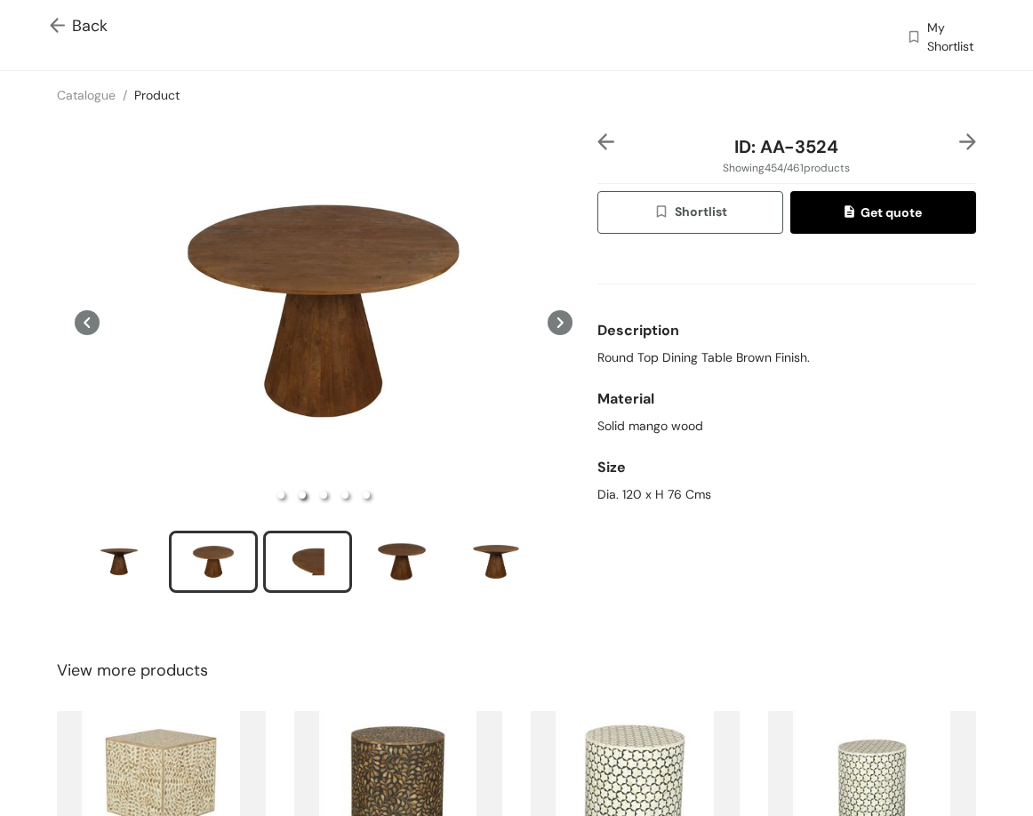
click at [328, 556] on div "slide item 3" at bounding box center [307, 561] width 80 height 53
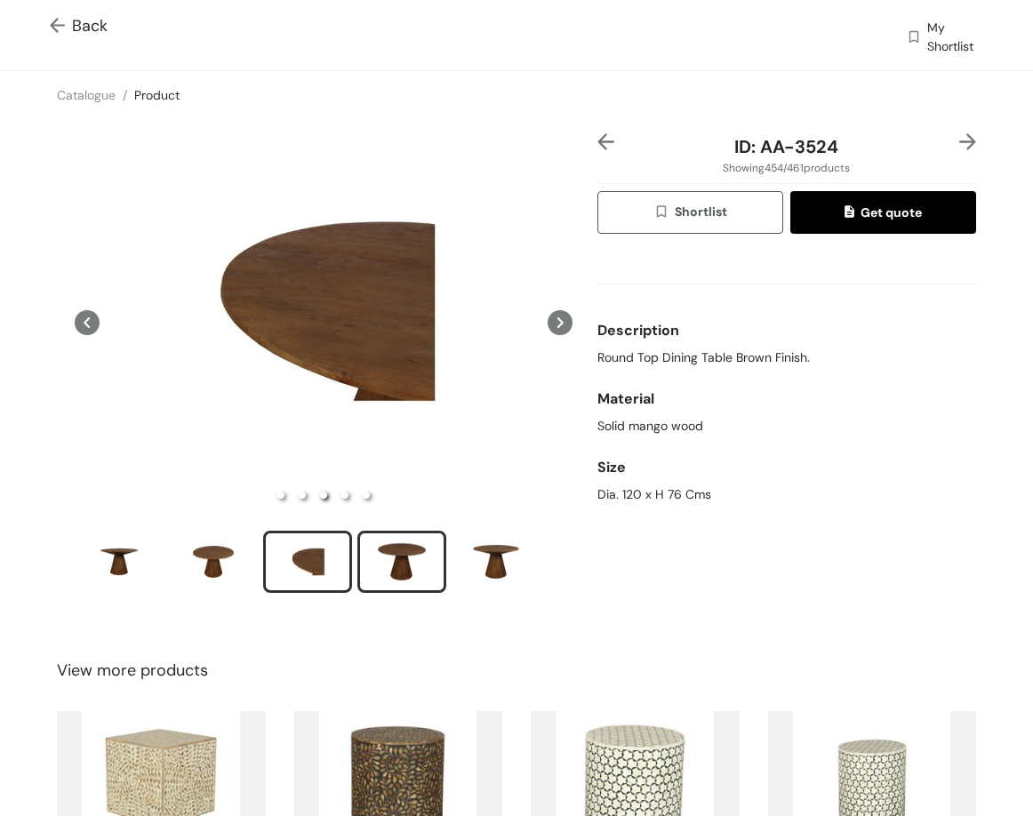
click at [421, 553] on div "slide item 4" at bounding box center [402, 561] width 80 height 53
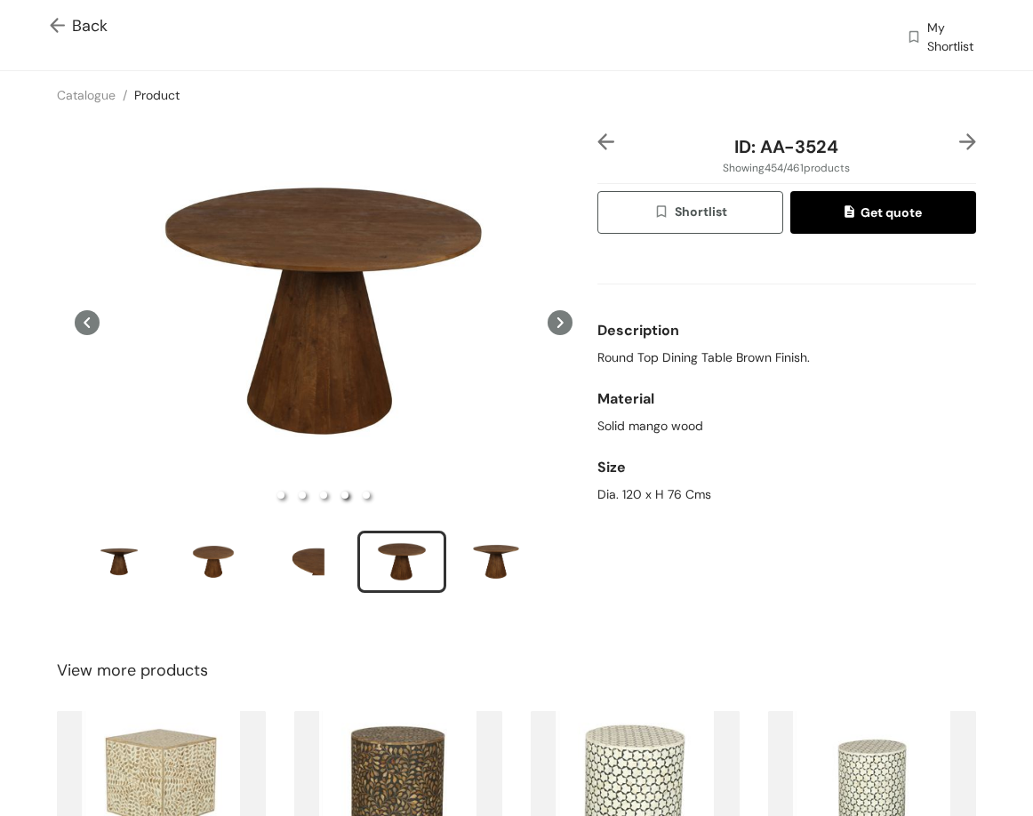
click at [959, 148] on img at bounding box center [967, 141] width 17 height 17
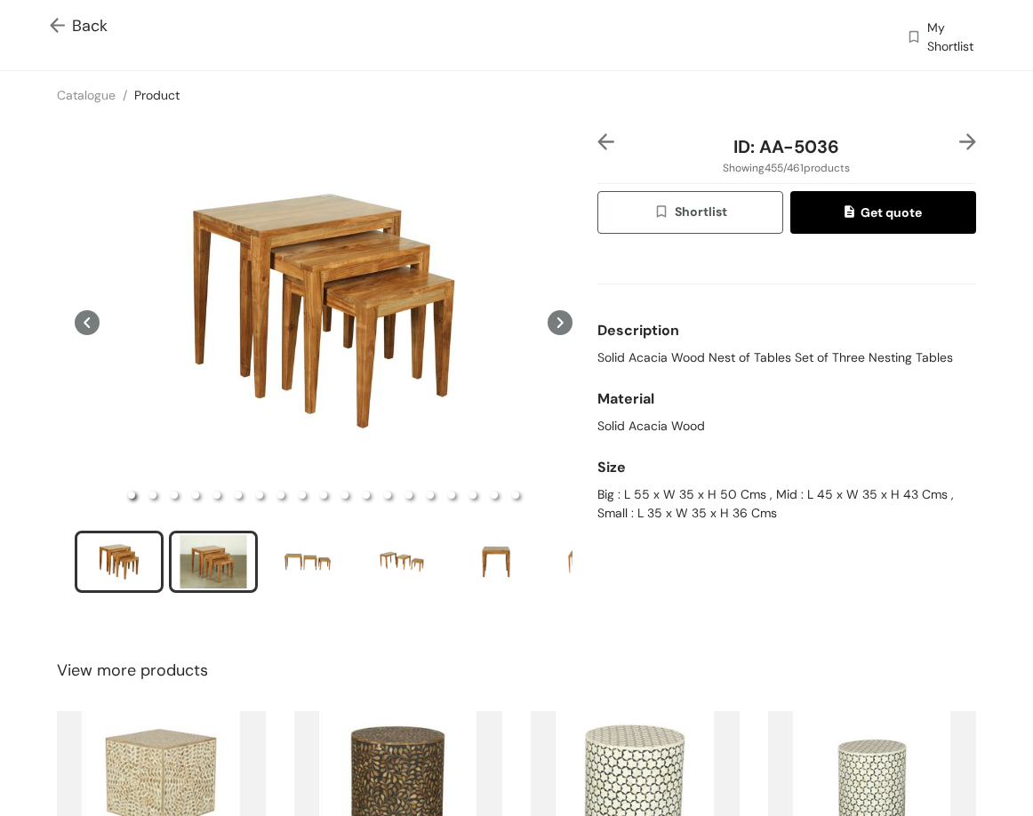
click at [224, 552] on div "slide item 2" at bounding box center [213, 561] width 80 height 53
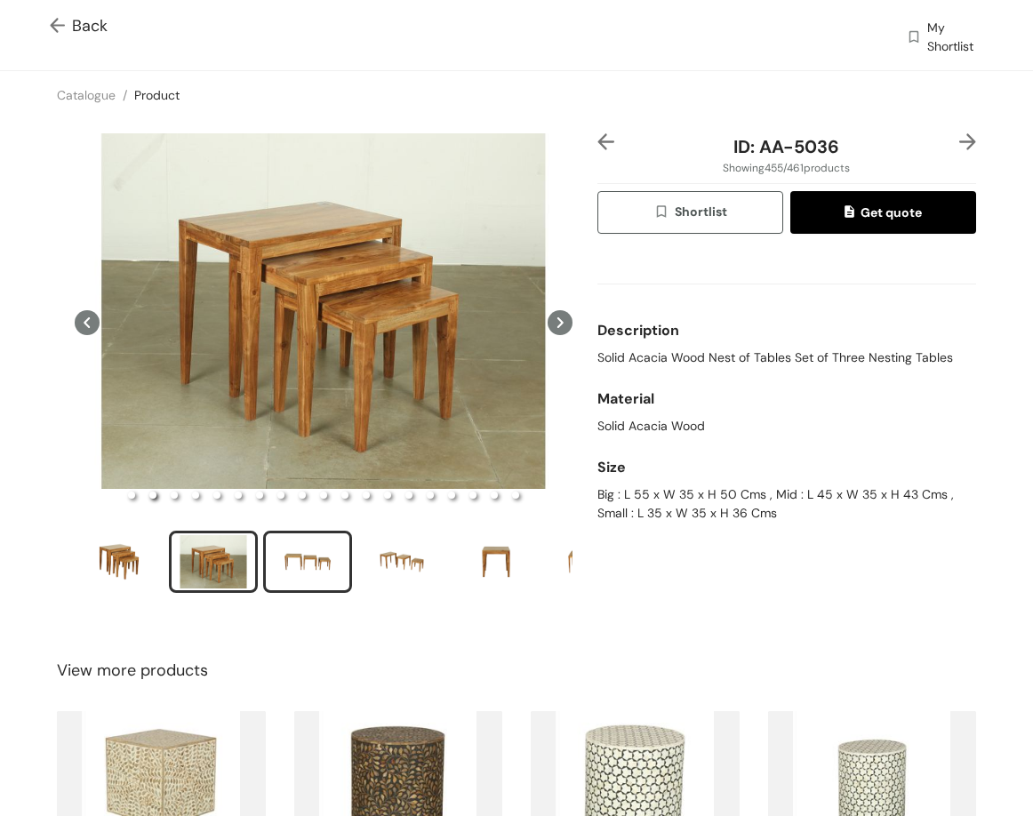
click at [326, 531] on li "slide item 3" at bounding box center [307, 562] width 89 height 62
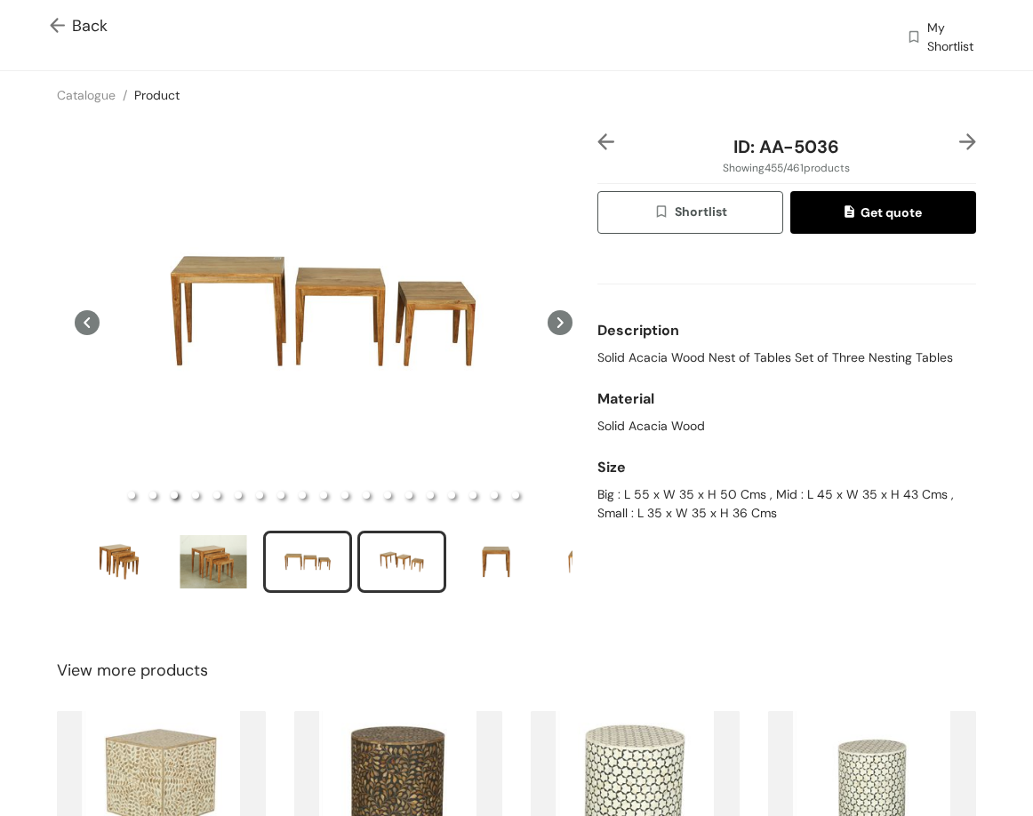
click at [419, 552] on div "slide item 4" at bounding box center [402, 561] width 80 height 53
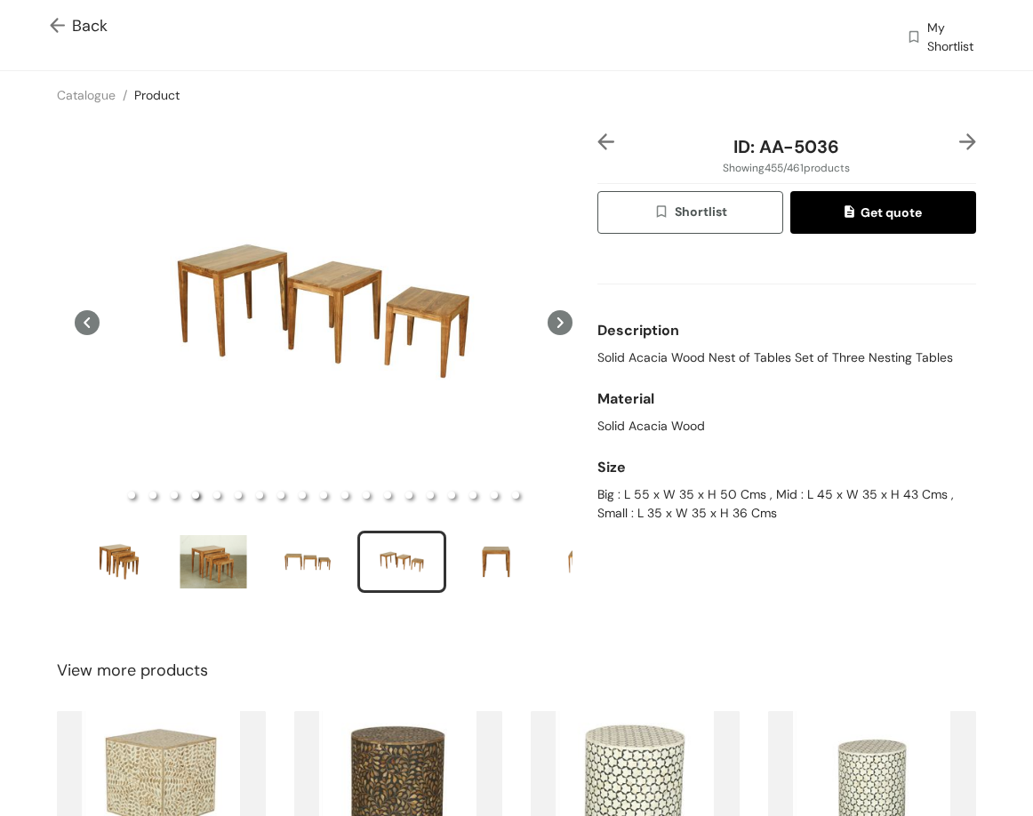
click at [959, 142] on img at bounding box center [967, 141] width 17 height 17
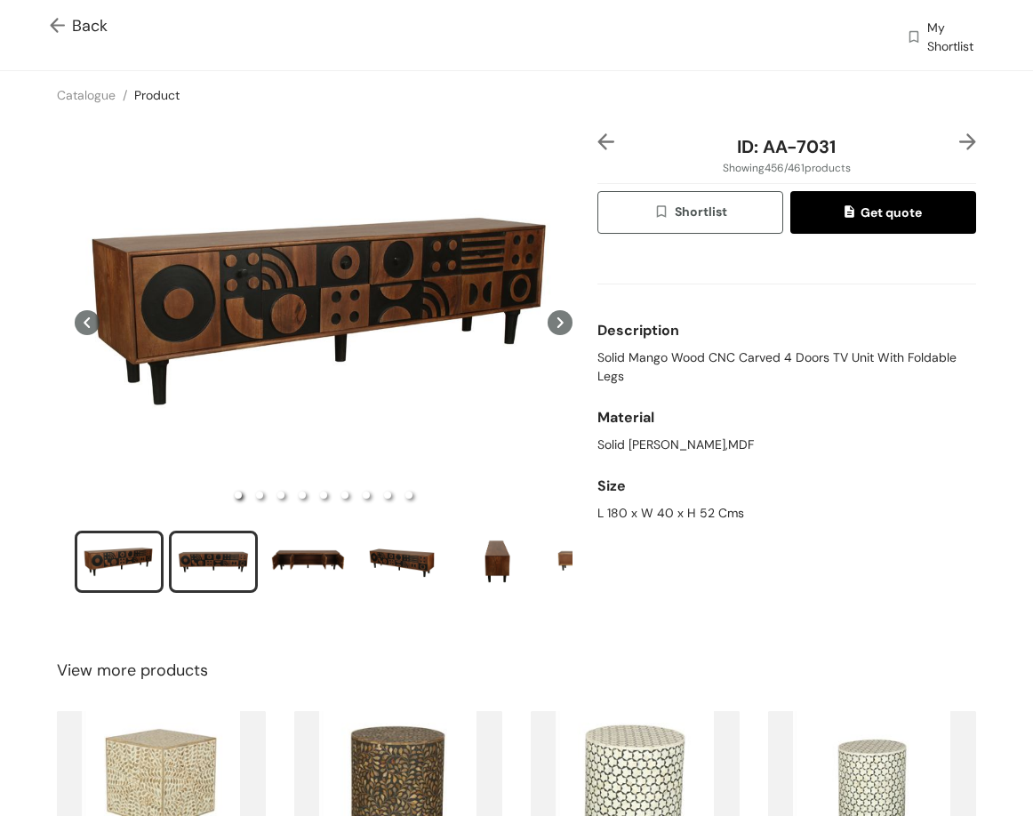
click at [198, 549] on div "slide item 2" at bounding box center [213, 561] width 80 height 53
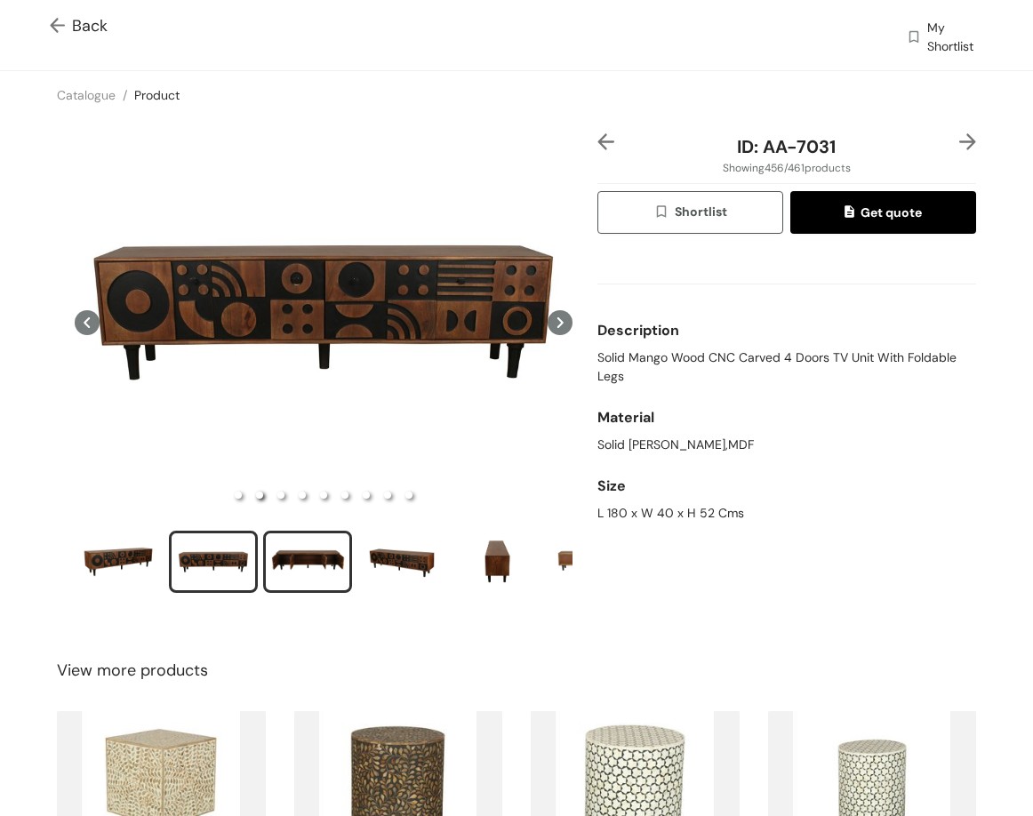
click at [289, 582] on div "slide item 3" at bounding box center [307, 561] width 80 height 53
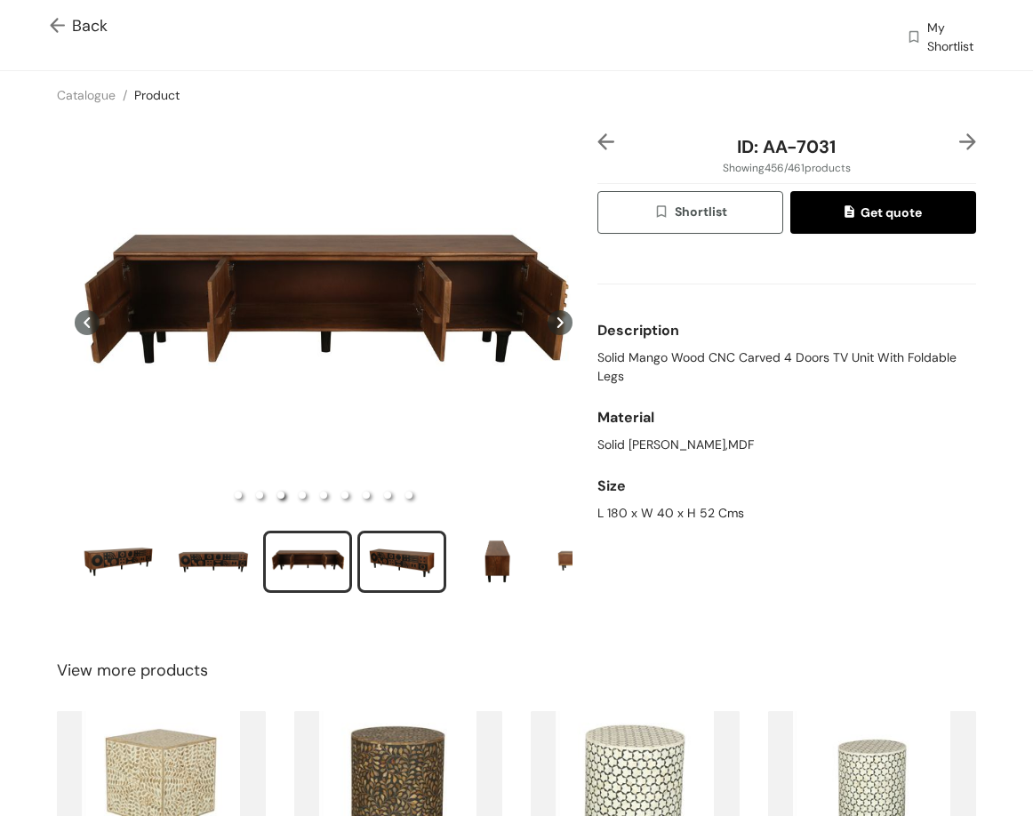
click at [372, 539] on div "slide item 4" at bounding box center [402, 561] width 80 height 53
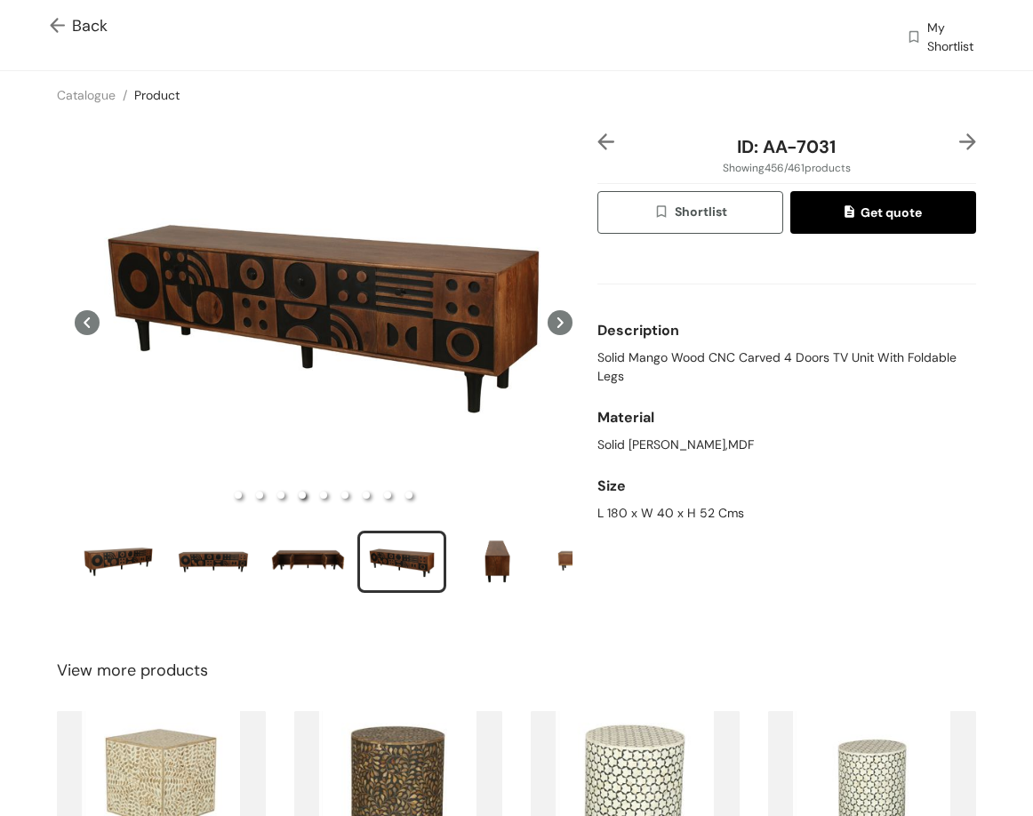
click at [951, 150] on div at bounding box center [960, 146] width 32 height 27
click at [959, 143] on img at bounding box center [967, 141] width 17 height 17
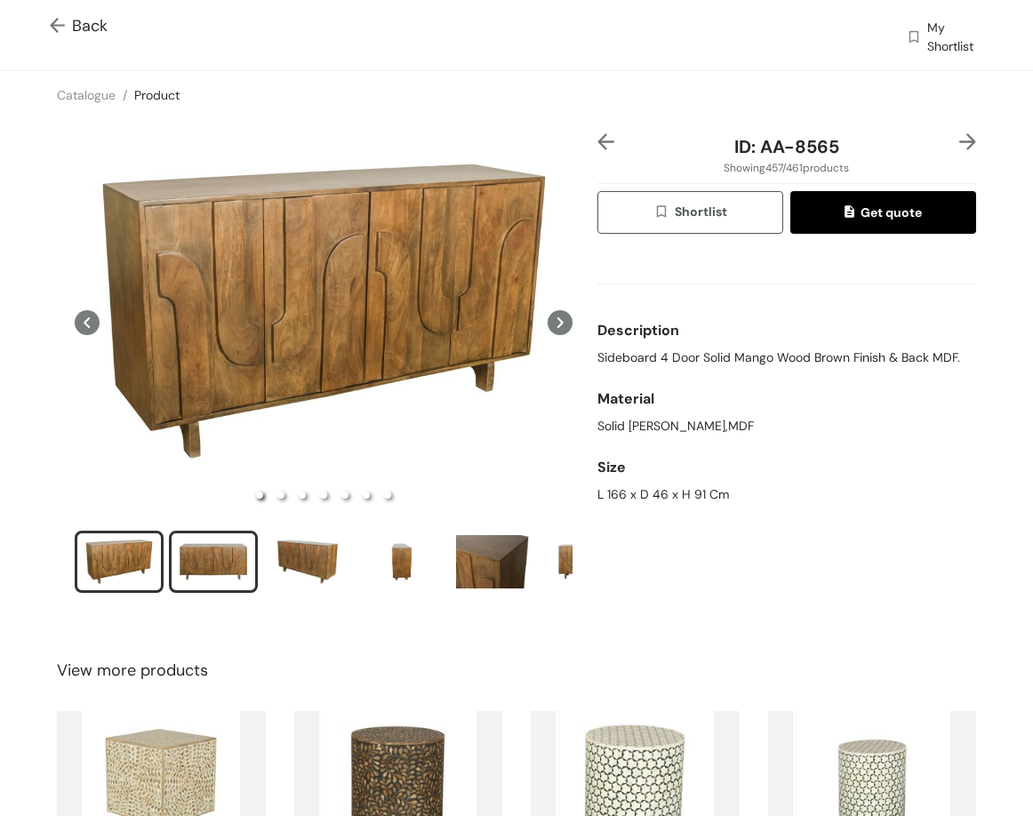
click at [193, 554] on div "slide item 2" at bounding box center [213, 561] width 80 height 53
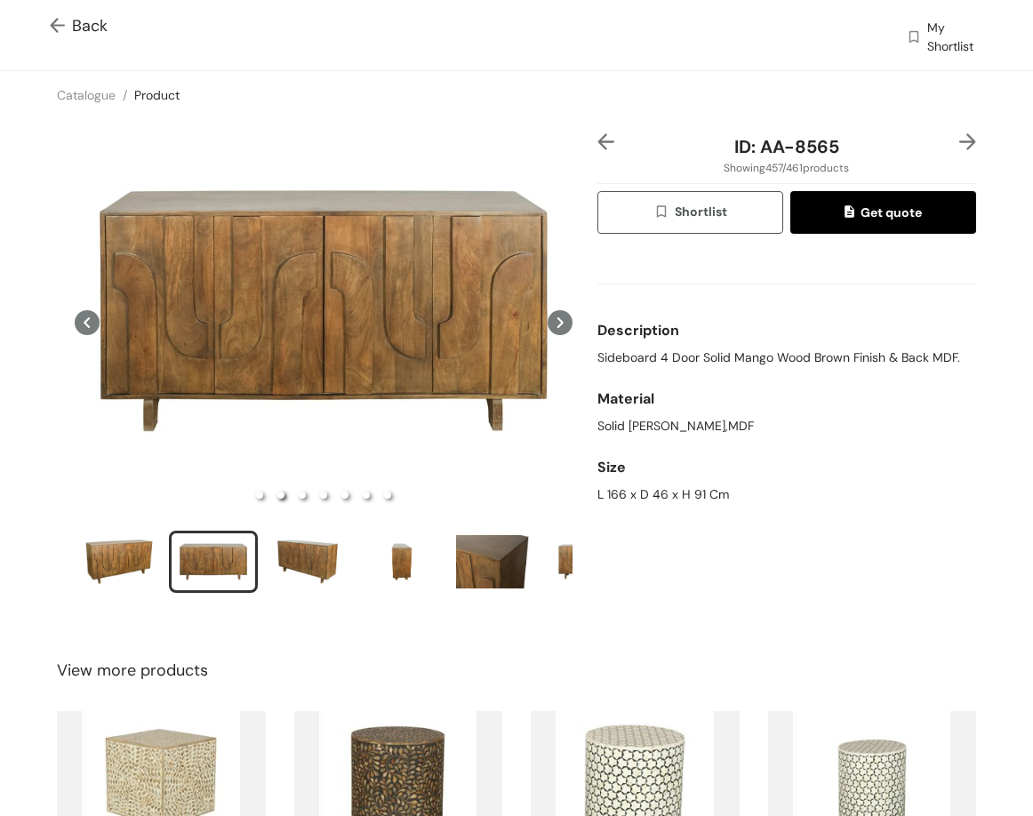
click at [258, 579] on ul at bounding box center [324, 565] width 498 height 68
click at [310, 556] on div "slide item 3" at bounding box center [307, 561] width 80 height 53
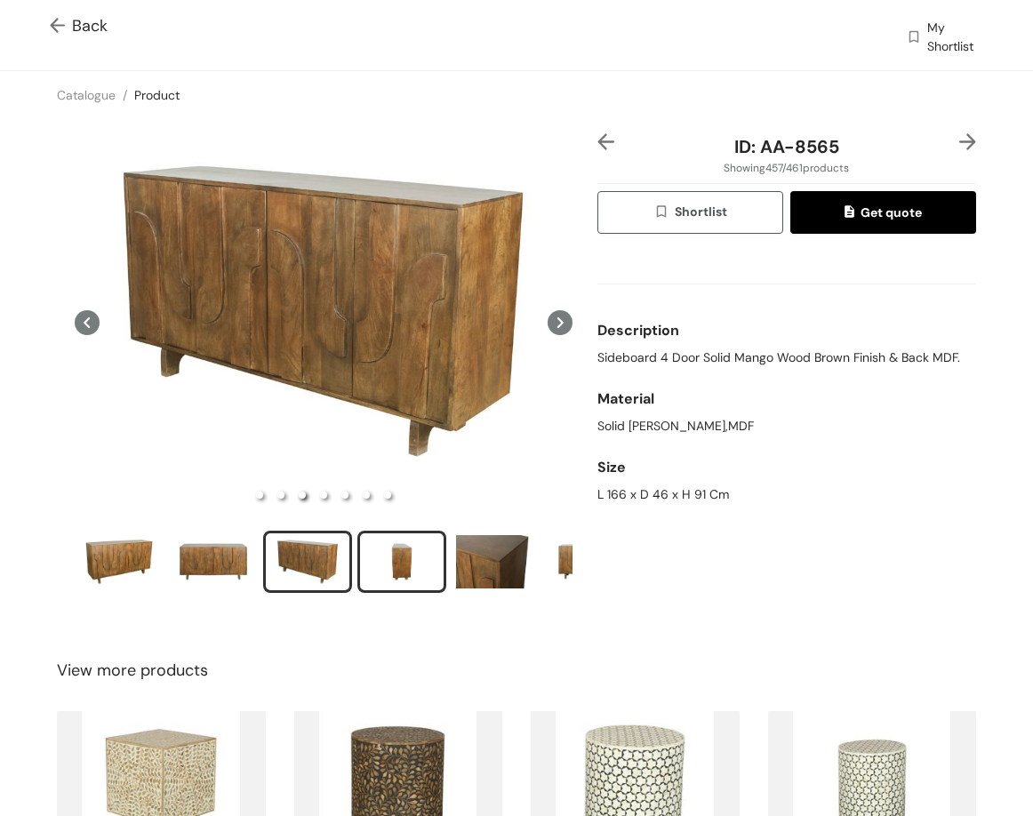
click at [393, 573] on div "slide item 4" at bounding box center [402, 561] width 80 height 53
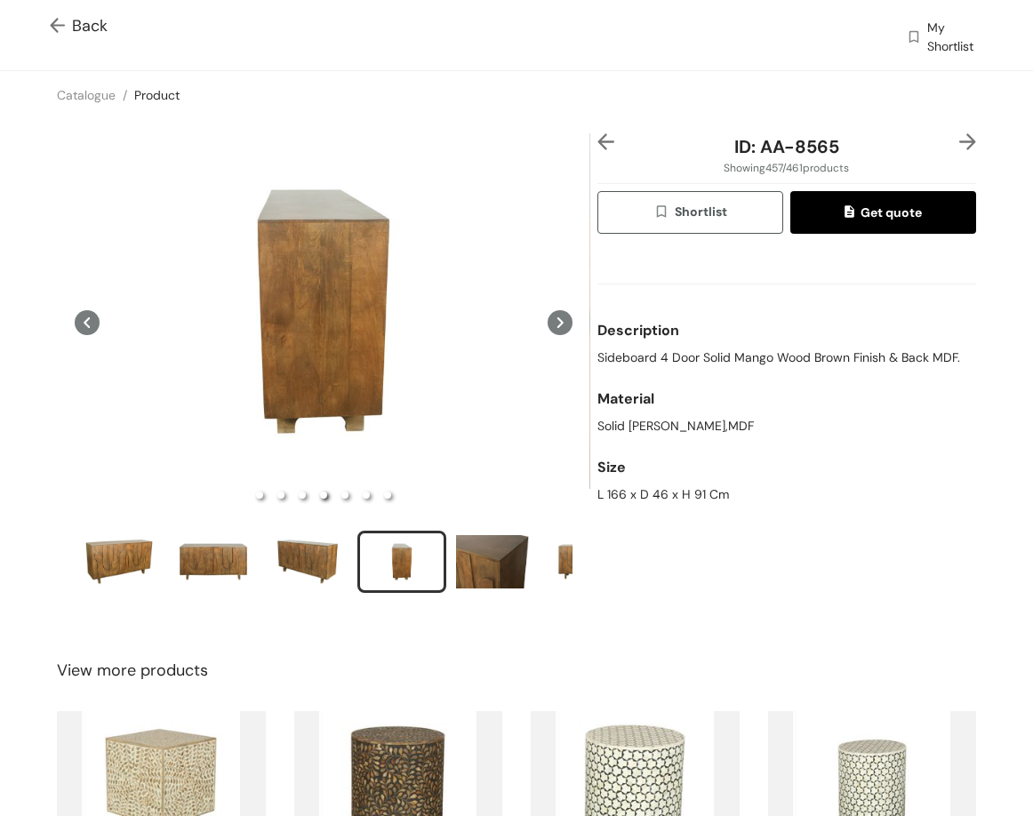
click at [955, 114] on div "Catalogue / Product /" at bounding box center [516, 95] width 1033 height 48
click at [959, 143] on img at bounding box center [967, 141] width 17 height 17
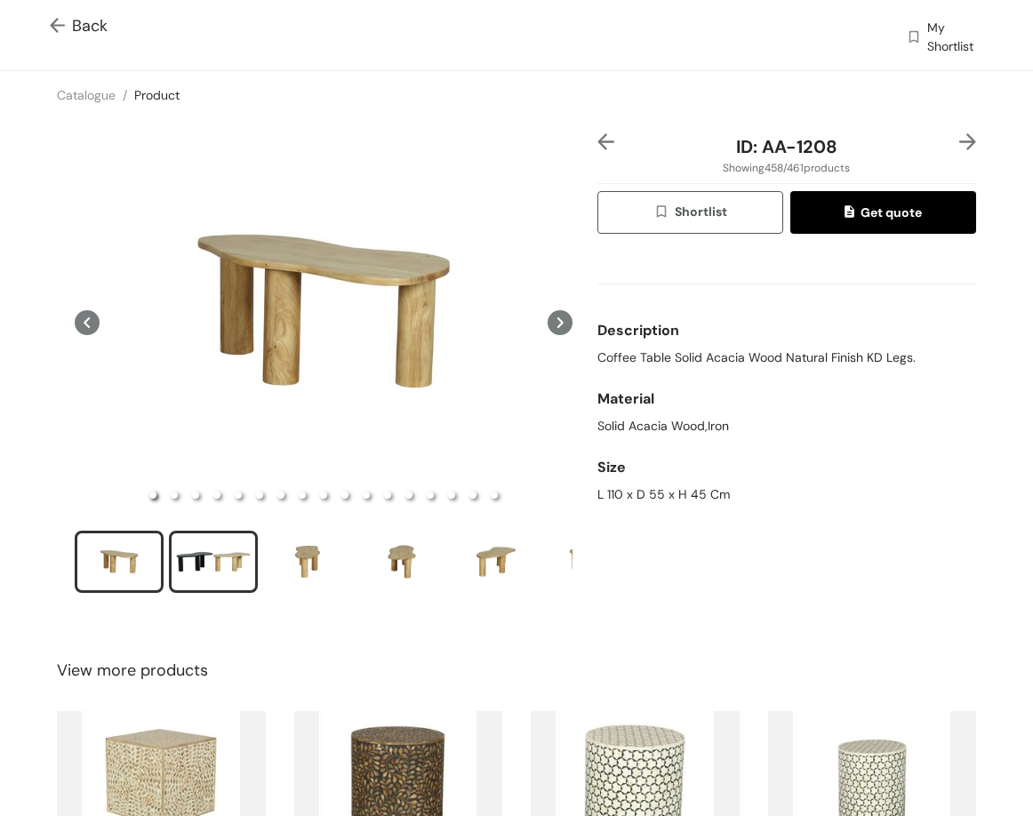
click at [192, 547] on div "slide item 2" at bounding box center [213, 561] width 80 height 53
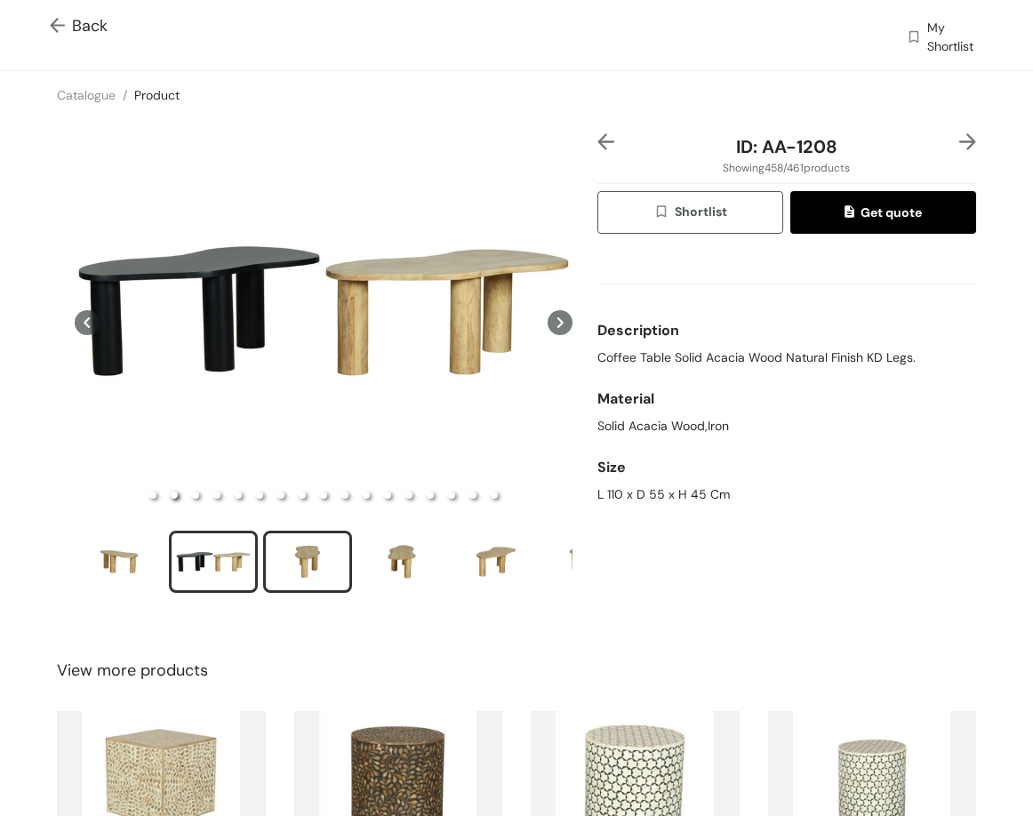
drag, startPoint x: 283, startPoint y: 563, endPoint x: 295, endPoint y: 563, distance: 12.4
click at [291, 563] on div "slide item 3" at bounding box center [307, 561] width 80 height 53
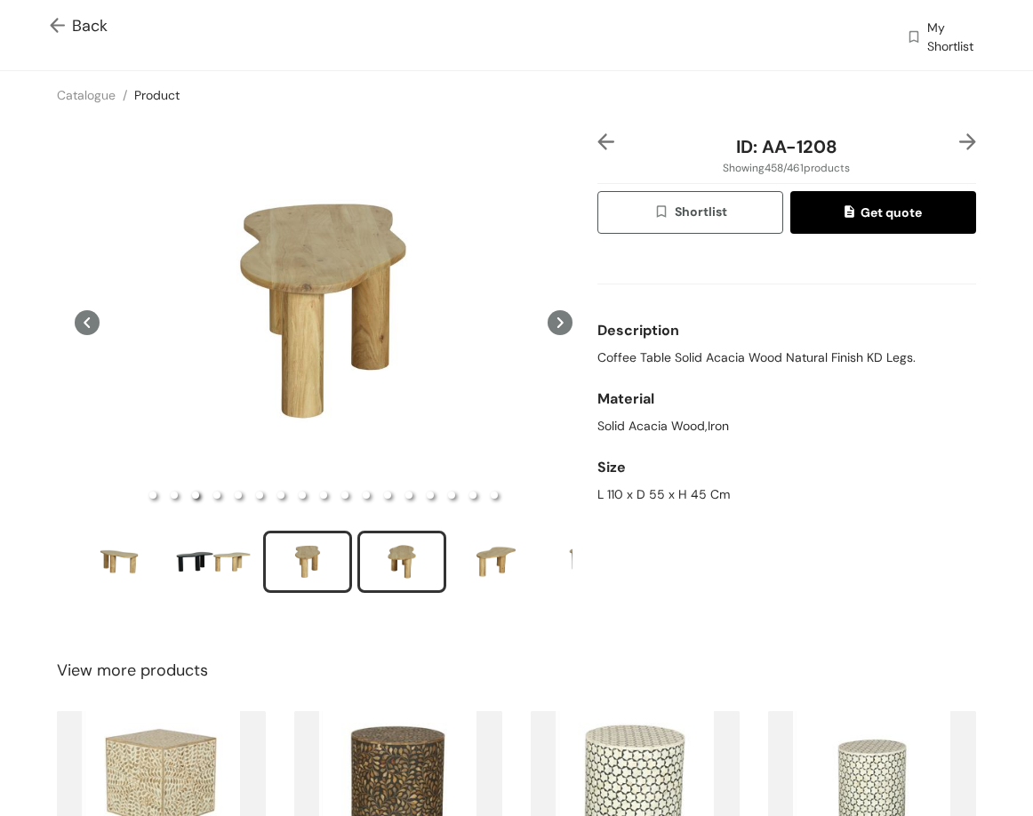
click at [389, 553] on div "slide item 4" at bounding box center [402, 561] width 80 height 53
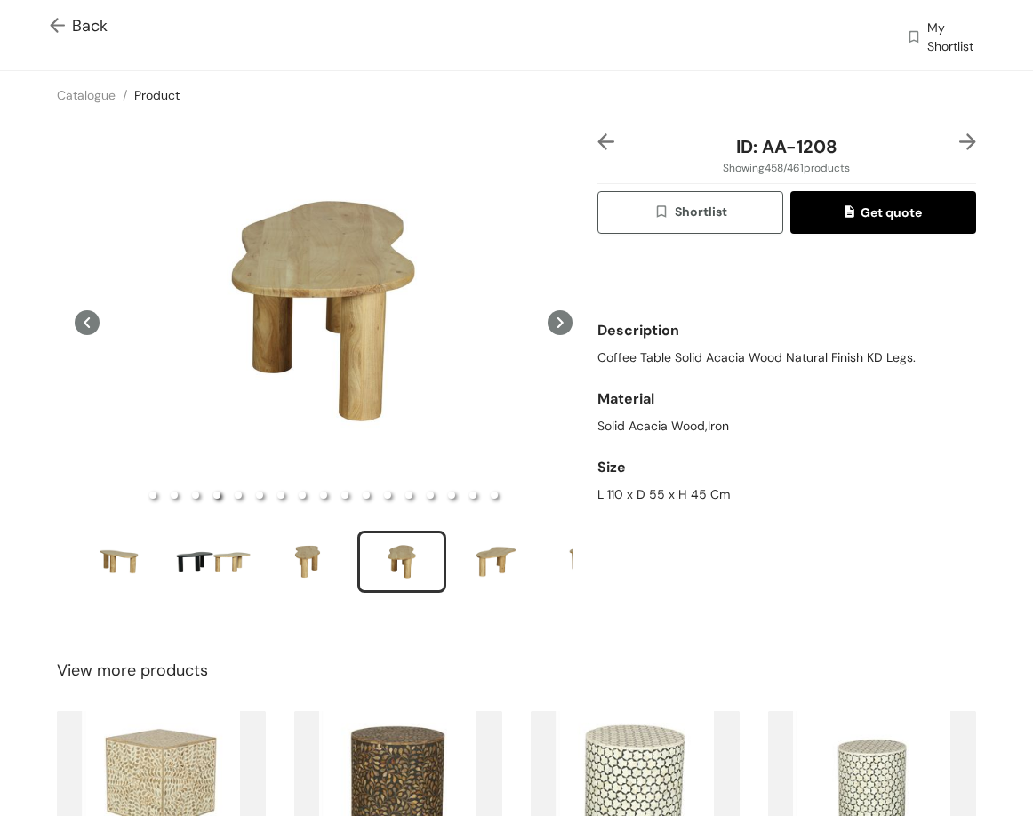
click at [944, 141] on div at bounding box center [960, 146] width 32 height 27
click at [959, 142] on img at bounding box center [967, 141] width 17 height 17
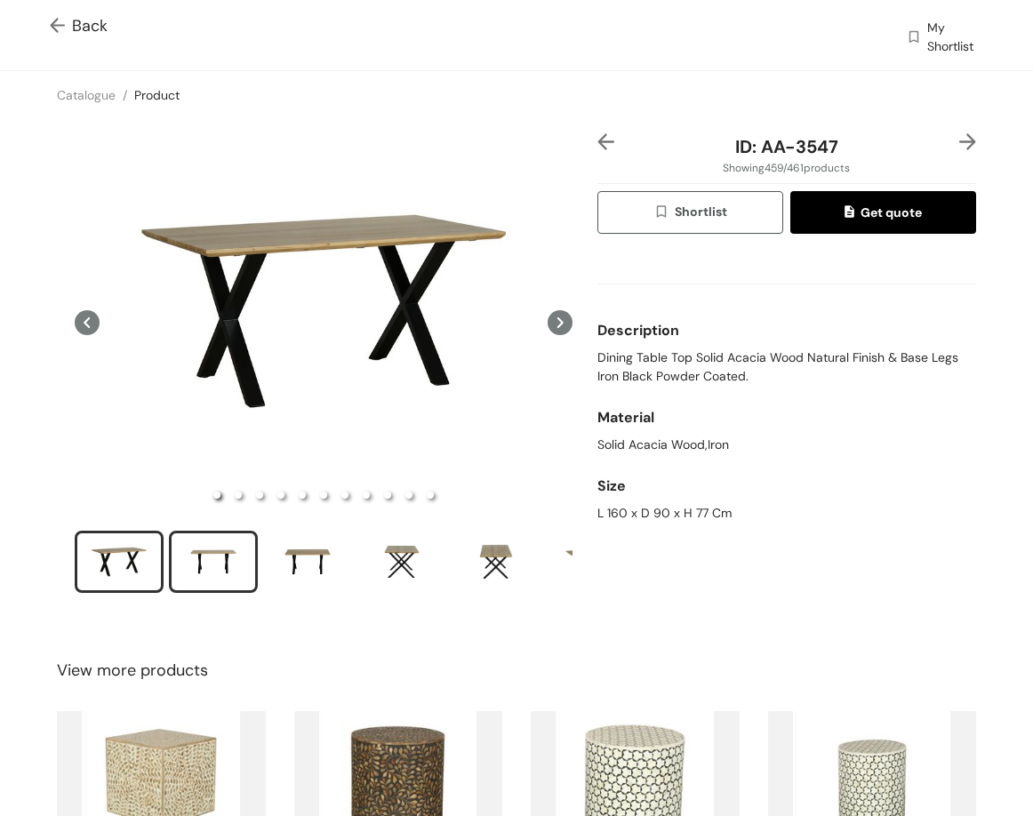
click at [180, 555] on div "slide item 2" at bounding box center [213, 561] width 80 height 53
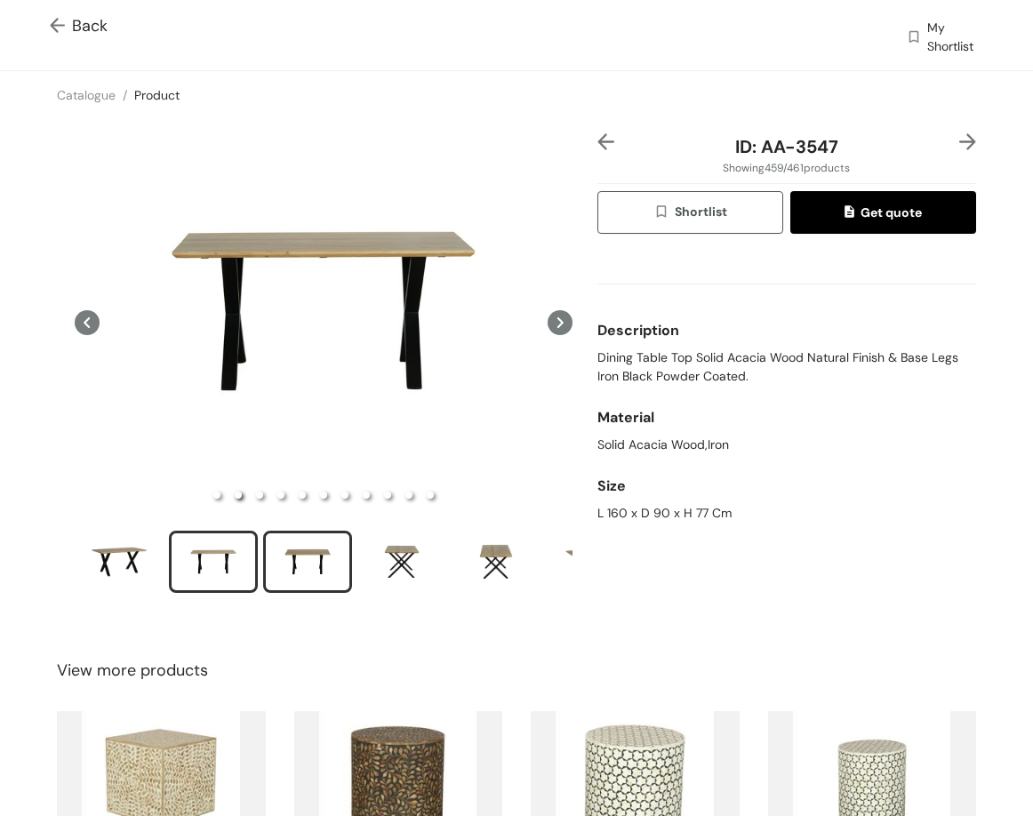
click at [323, 540] on div "slide item 3" at bounding box center [307, 561] width 80 height 53
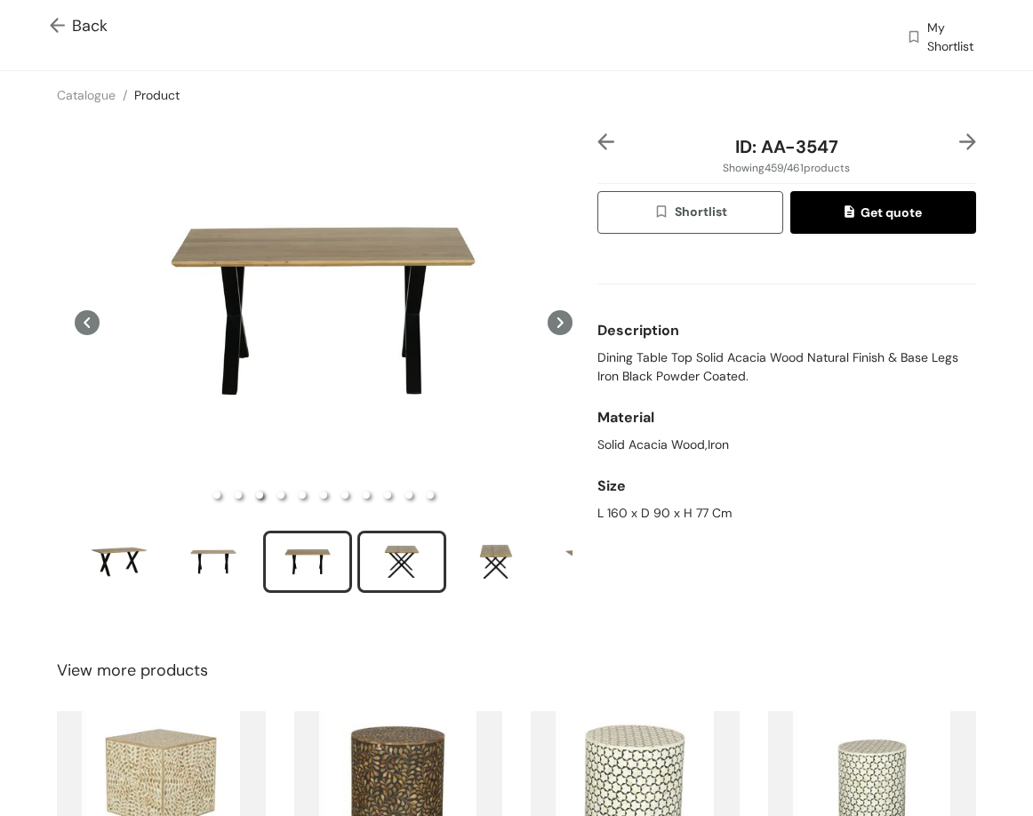
click at [397, 540] on div "slide item 4" at bounding box center [402, 561] width 80 height 53
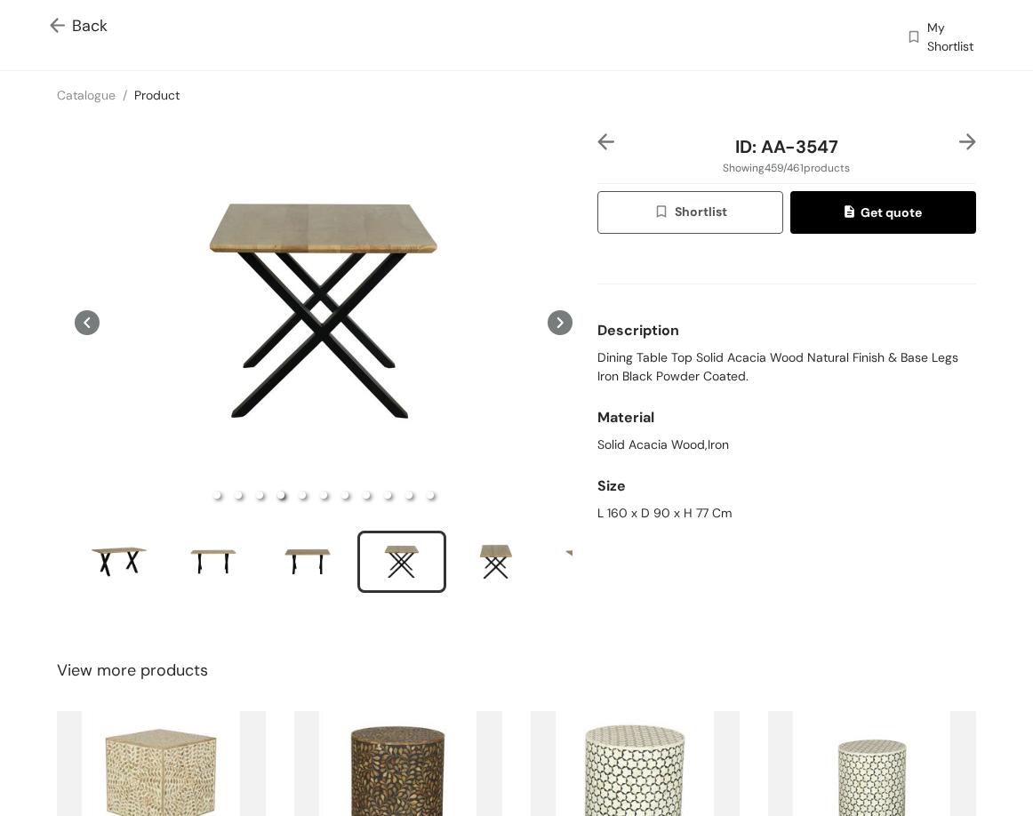
click at [959, 133] on img at bounding box center [967, 141] width 17 height 17
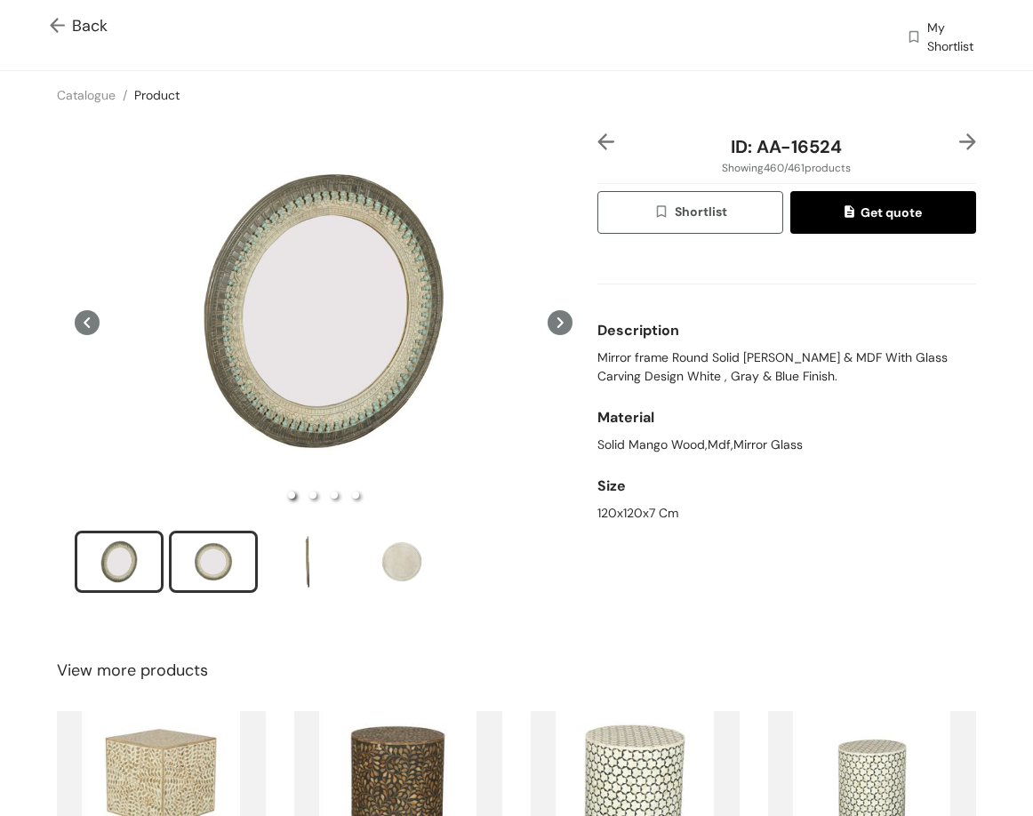
click at [232, 548] on div "slide item 2" at bounding box center [213, 561] width 80 height 53
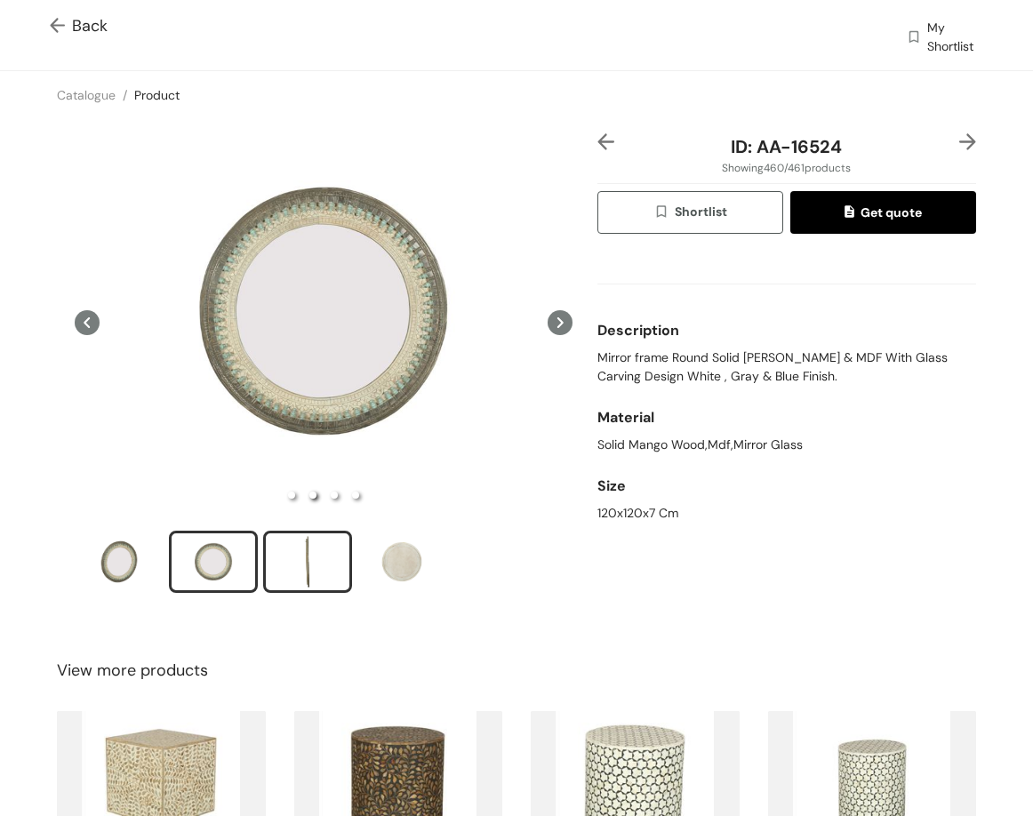
click at [323, 544] on div "slide item 3" at bounding box center [307, 561] width 80 height 53
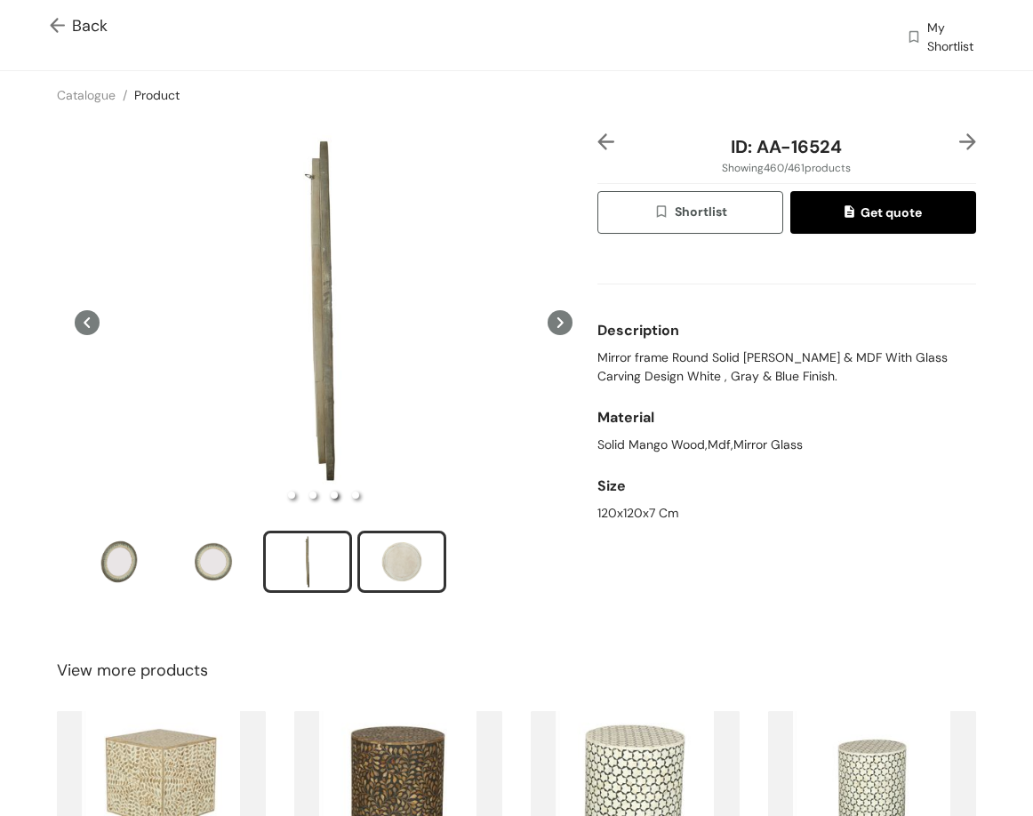
click at [418, 555] on div "slide item 4" at bounding box center [402, 561] width 80 height 53
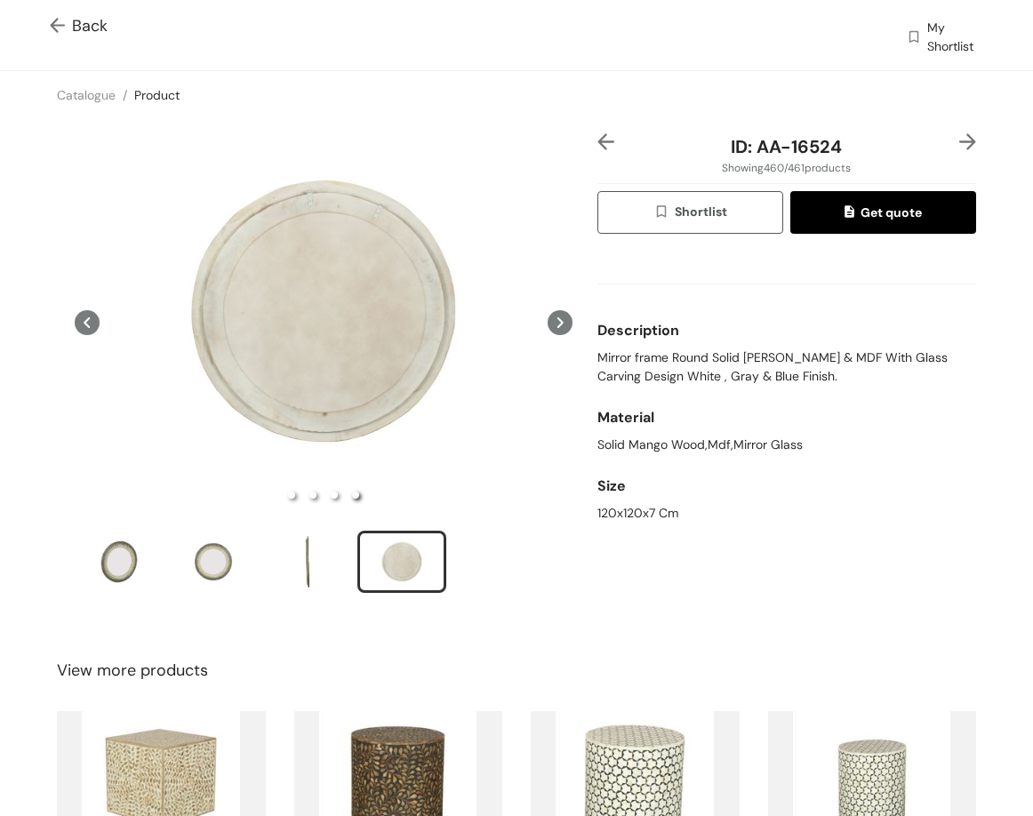
click at [959, 147] on img at bounding box center [967, 141] width 17 height 17
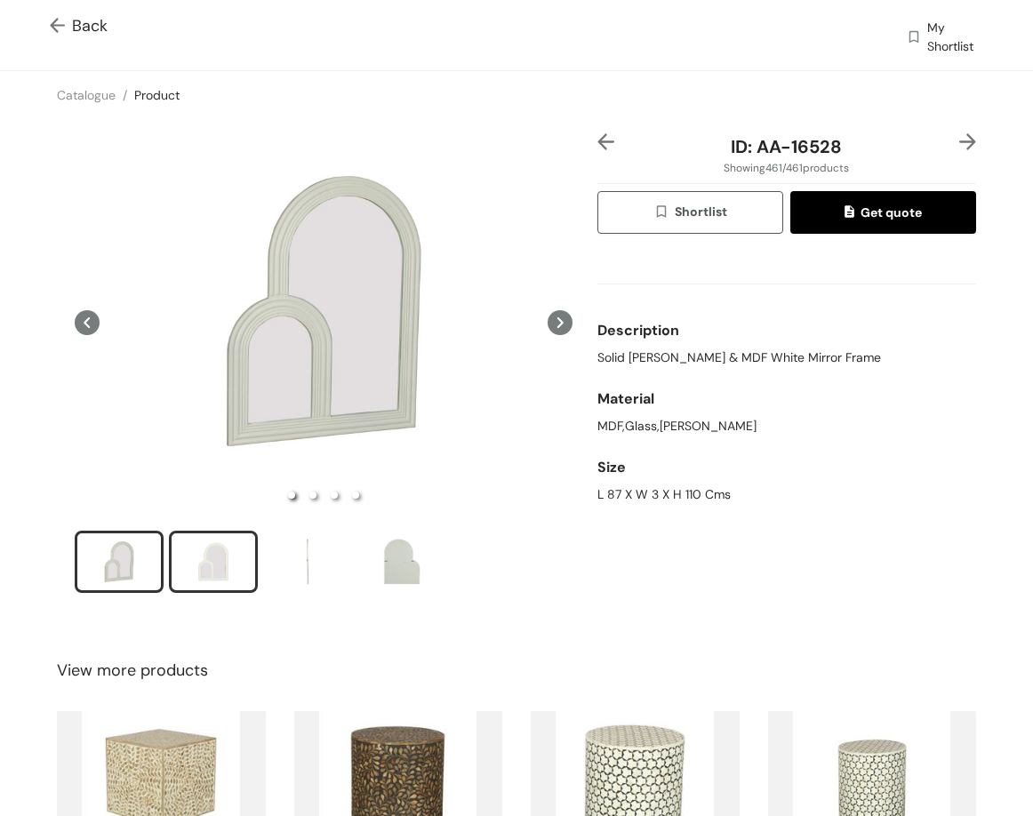
click at [211, 580] on div "slide item 2" at bounding box center [213, 561] width 80 height 53
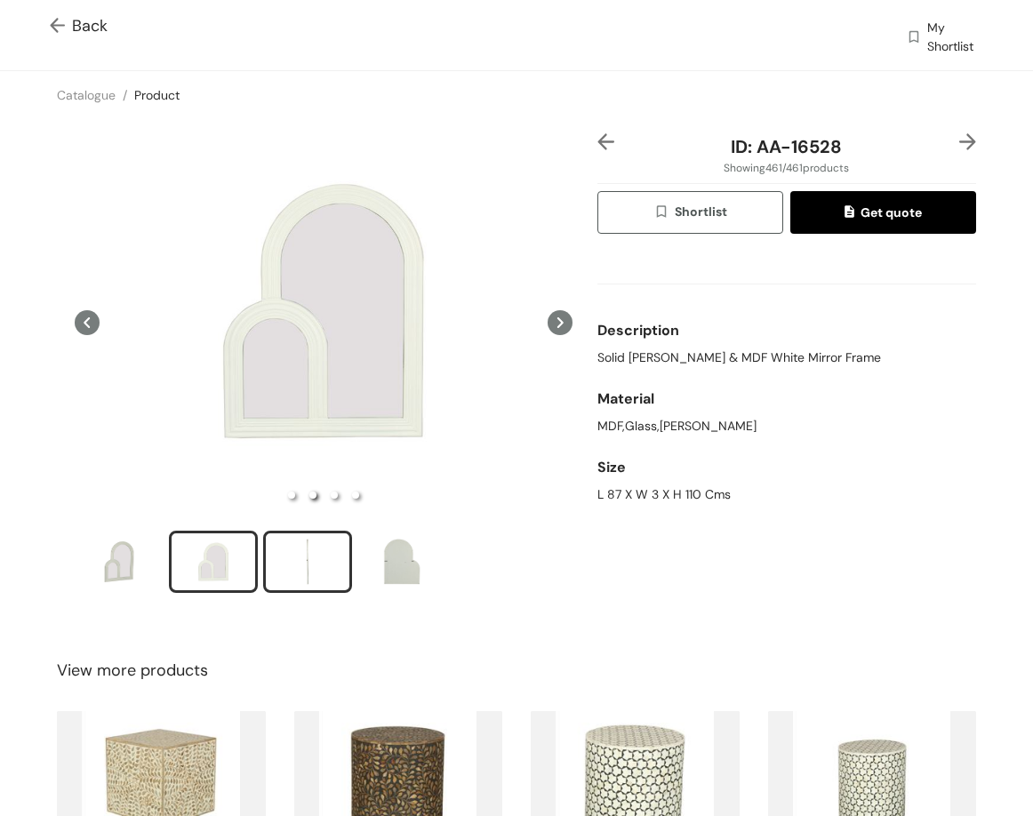
click at [296, 535] on div "slide item 3" at bounding box center [307, 561] width 80 height 53
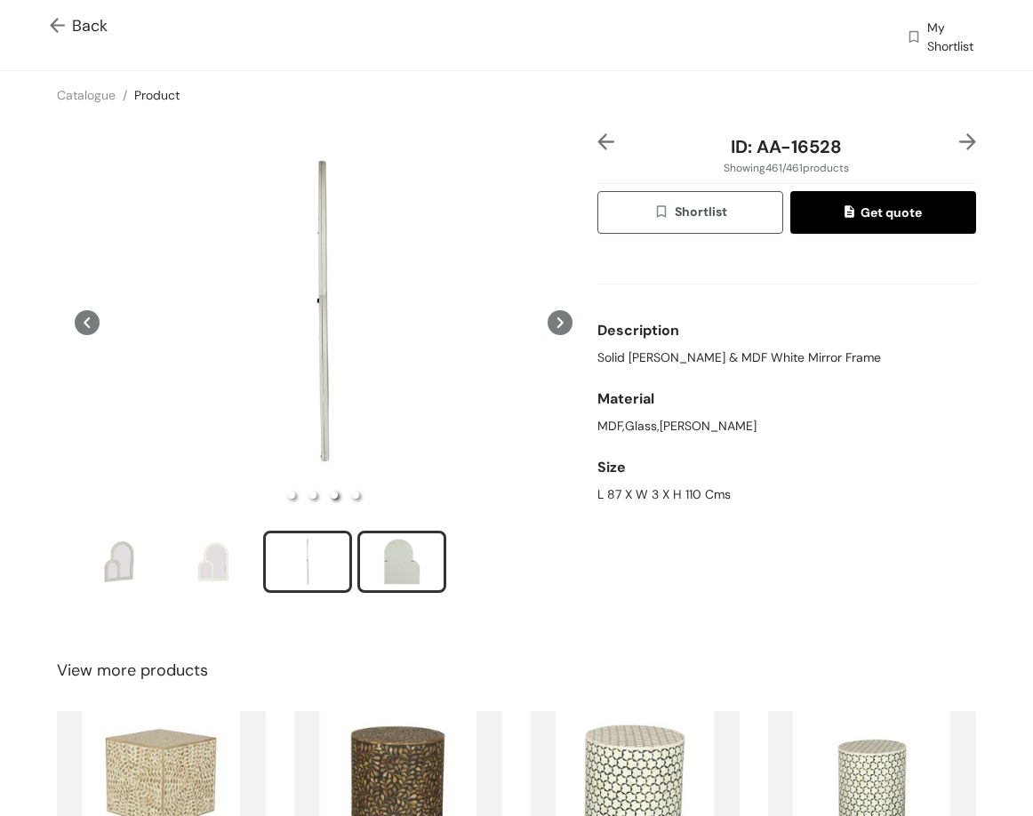
click at [402, 546] on div "slide item 4" at bounding box center [402, 561] width 80 height 53
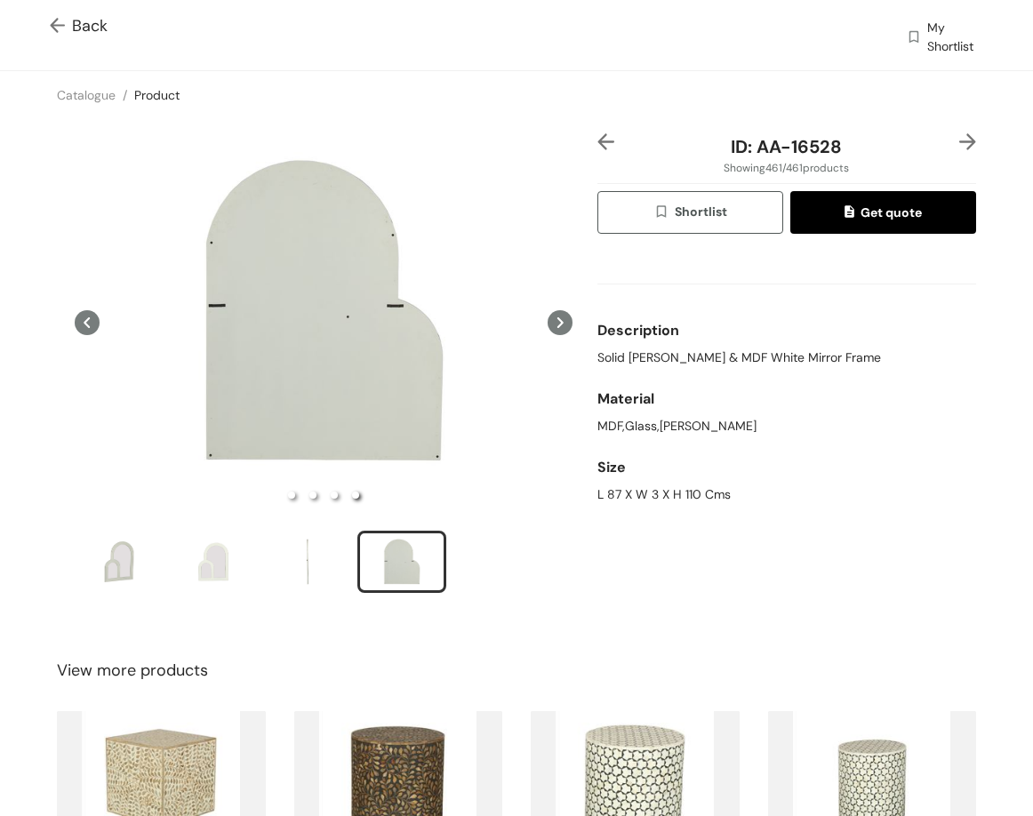
click at [597, 144] on img at bounding box center [605, 141] width 17 height 17
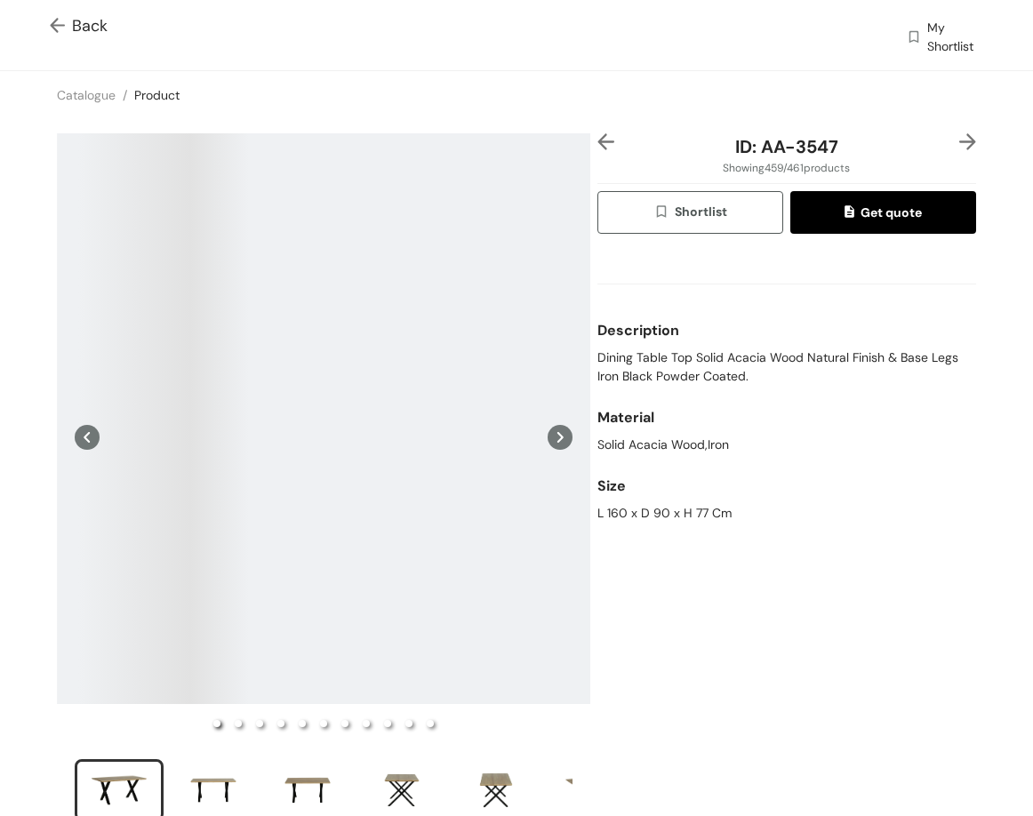
click at [597, 144] on img at bounding box center [605, 141] width 17 height 17
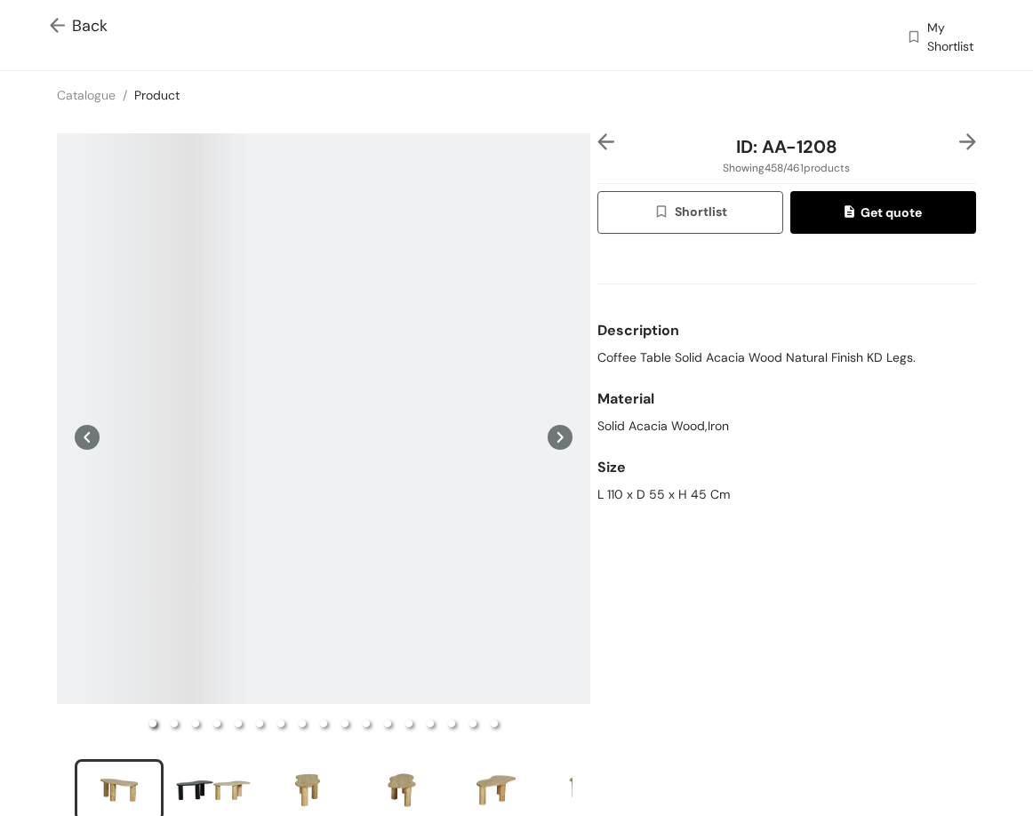
click at [597, 144] on img at bounding box center [605, 141] width 17 height 17
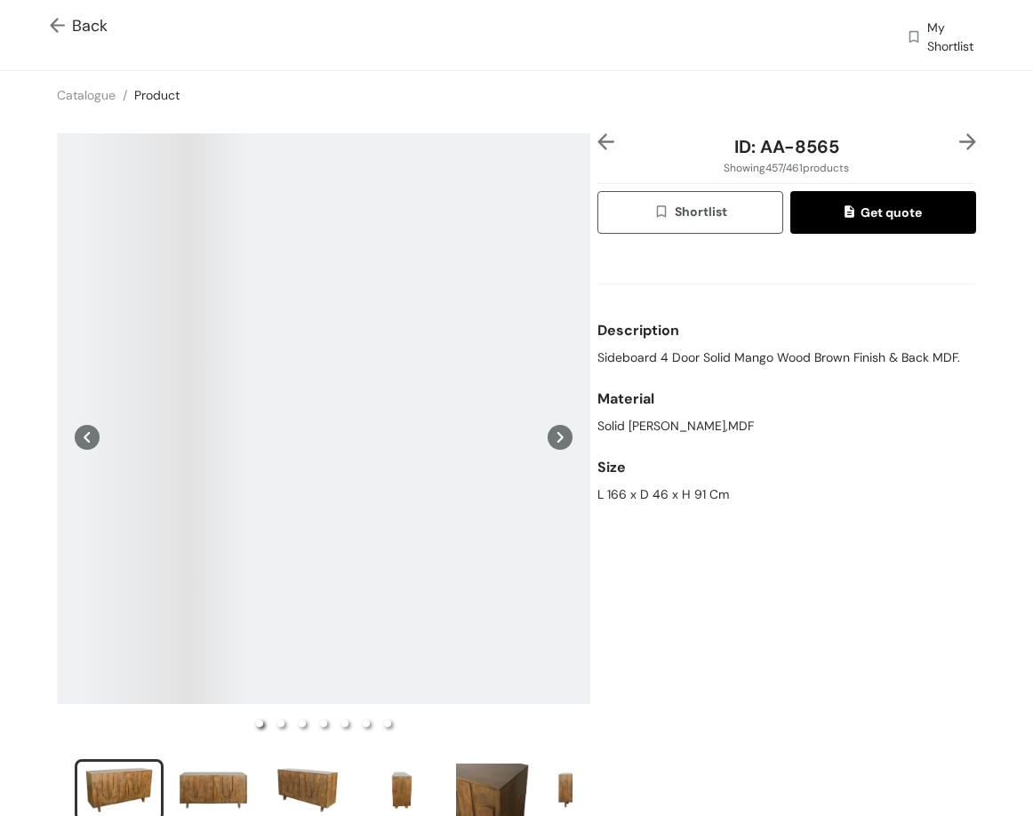
click at [597, 144] on img at bounding box center [605, 141] width 17 height 17
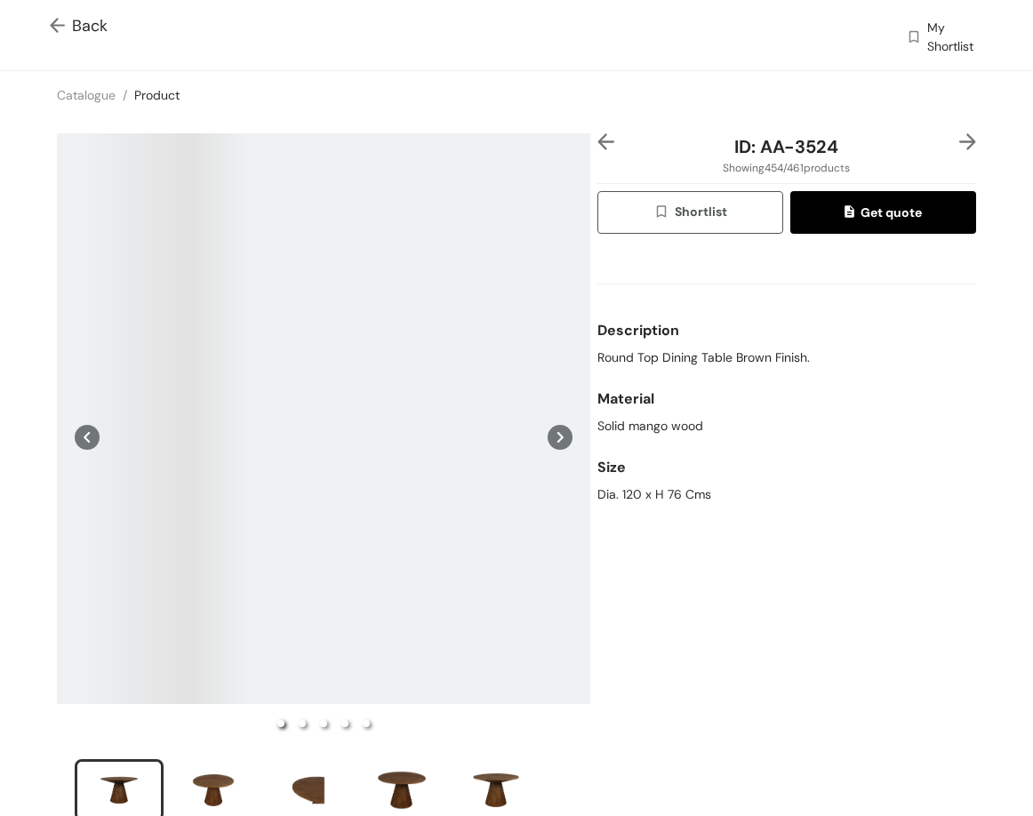
click at [597, 144] on img at bounding box center [605, 141] width 17 height 17
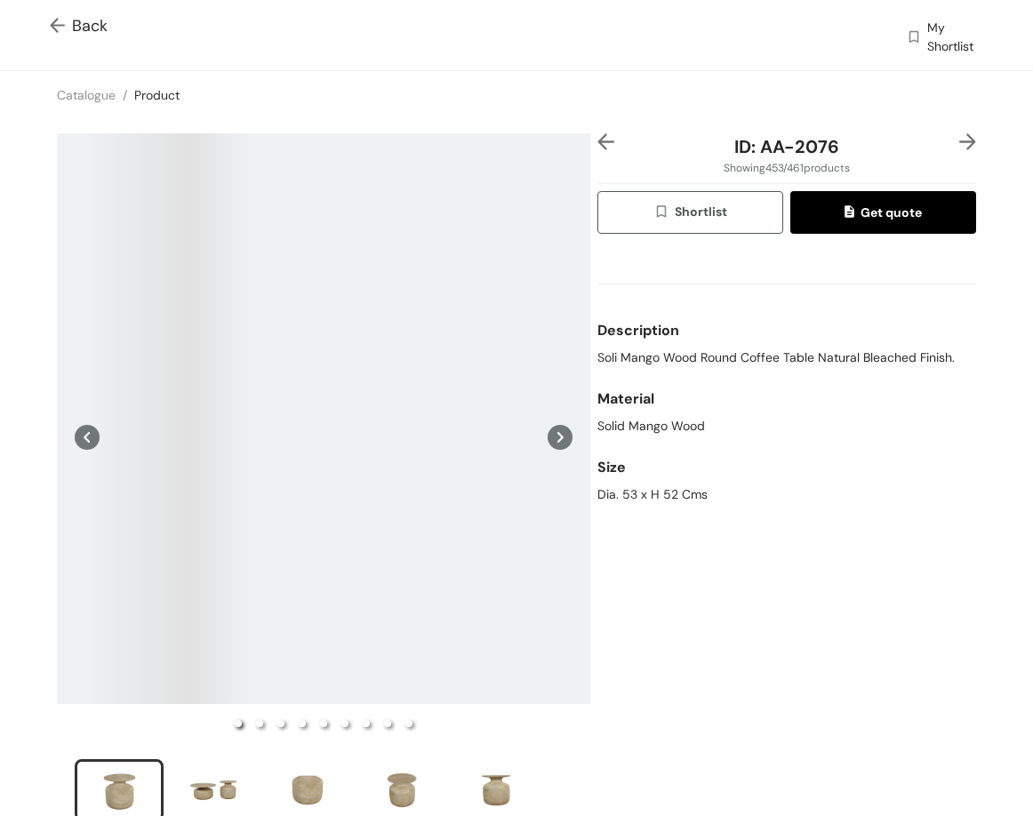
click at [597, 144] on img at bounding box center [605, 141] width 17 height 17
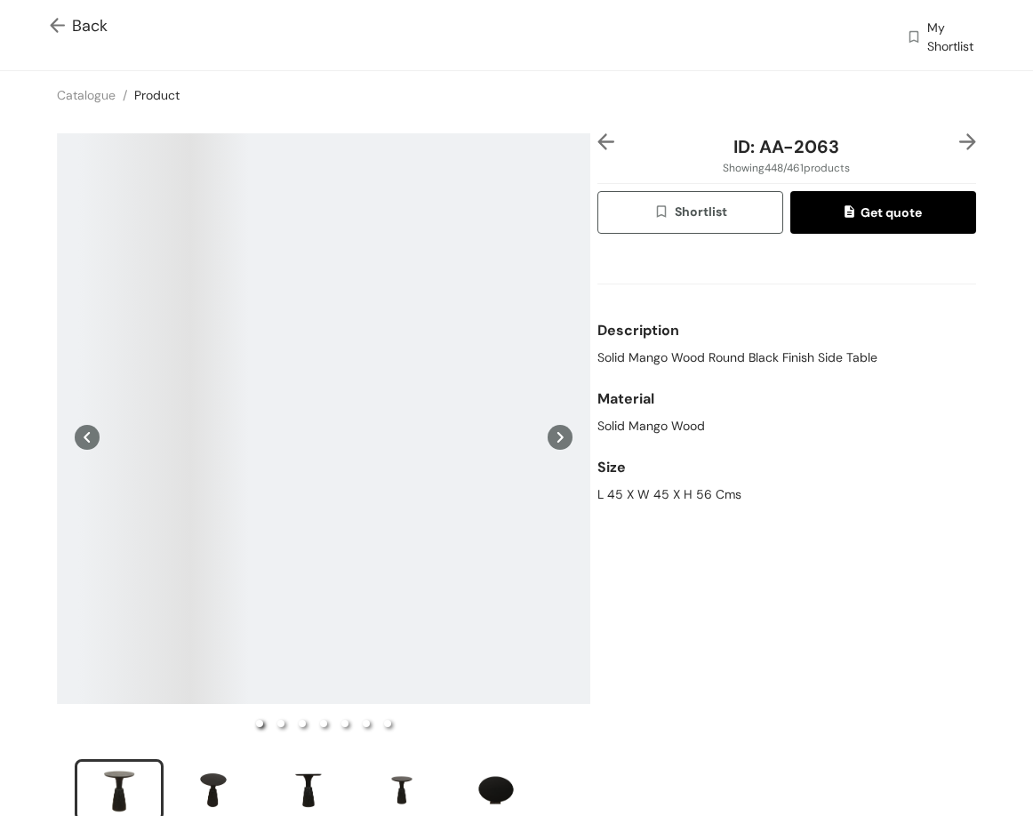
click at [597, 144] on img at bounding box center [605, 141] width 17 height 17
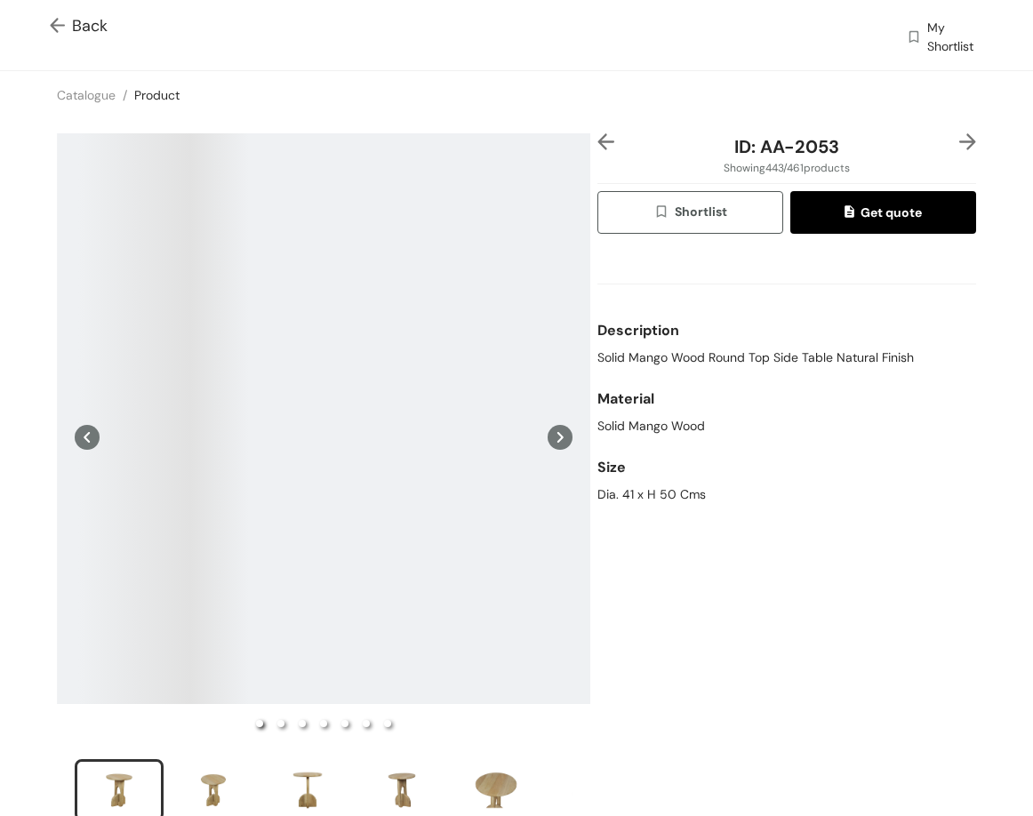
click at [597, 144] on img at bounding box center [605, 141] width 17 height 17
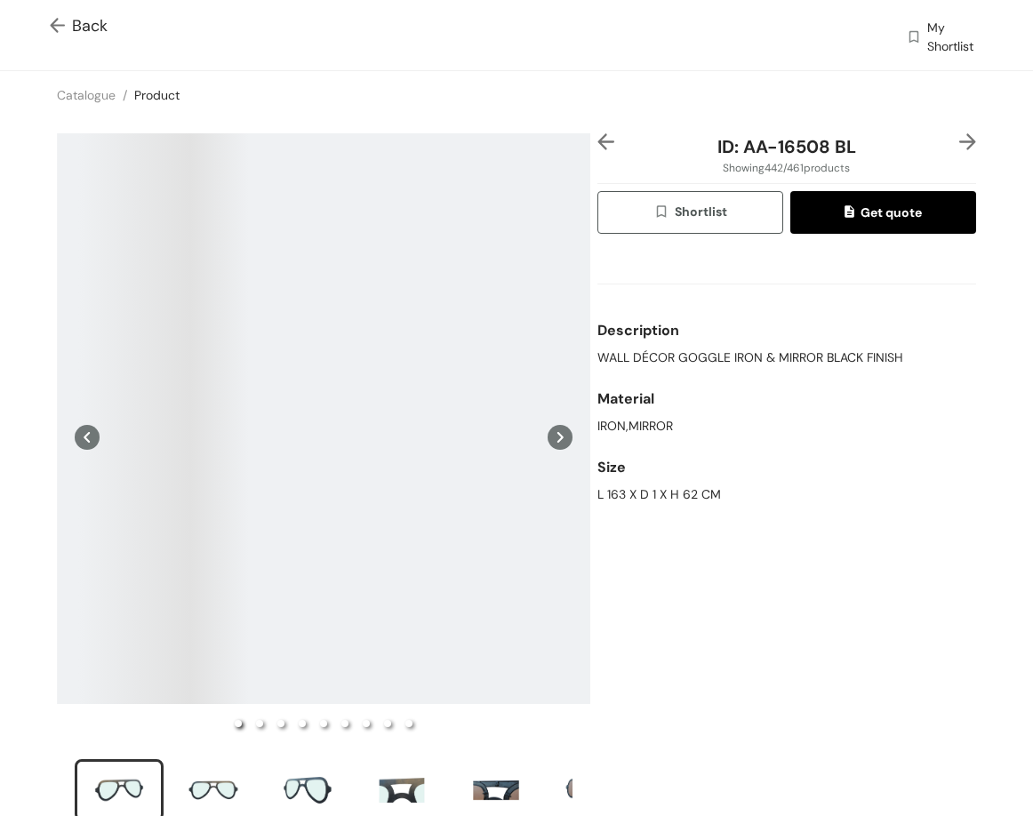
click at [597, 144] on img at bounding box center [605, 141] width 17 height 17
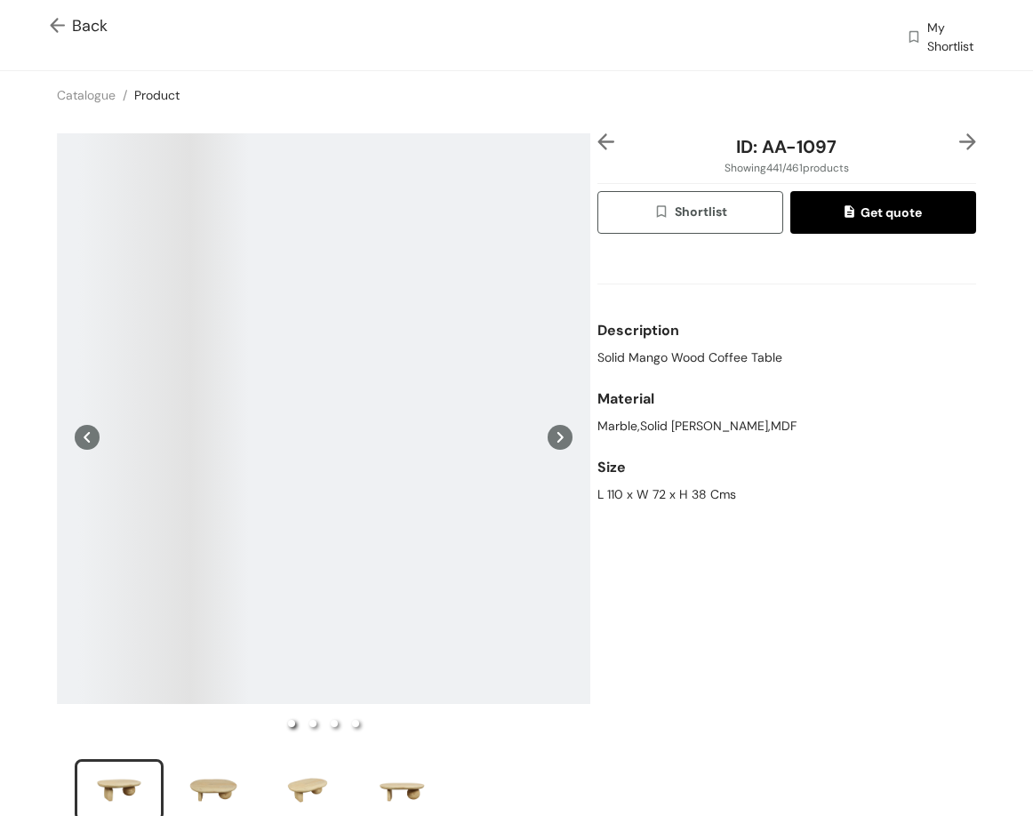
click at [597, 144] on img at bounding box center [605, 141] width 17 height 17
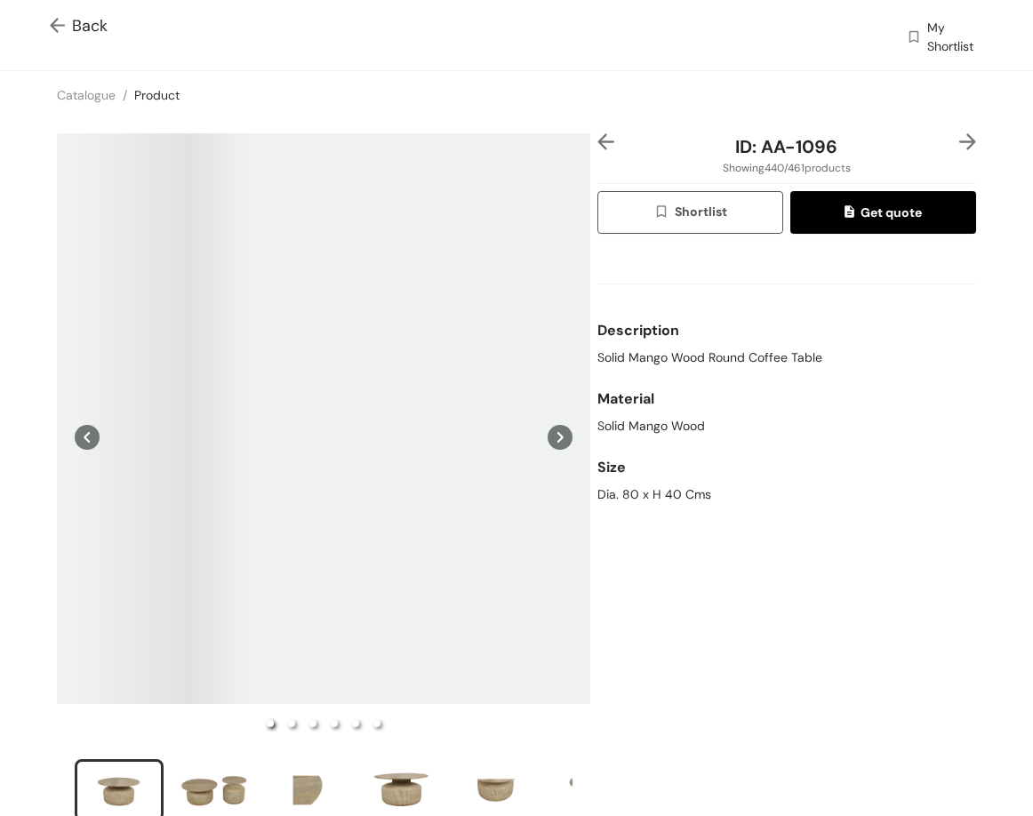
click at [597, 144] on img at bounding box center [605, 141] width 17 height 17
click at [597, 139] on img at bounding box center [605, 141] width 17 height 17
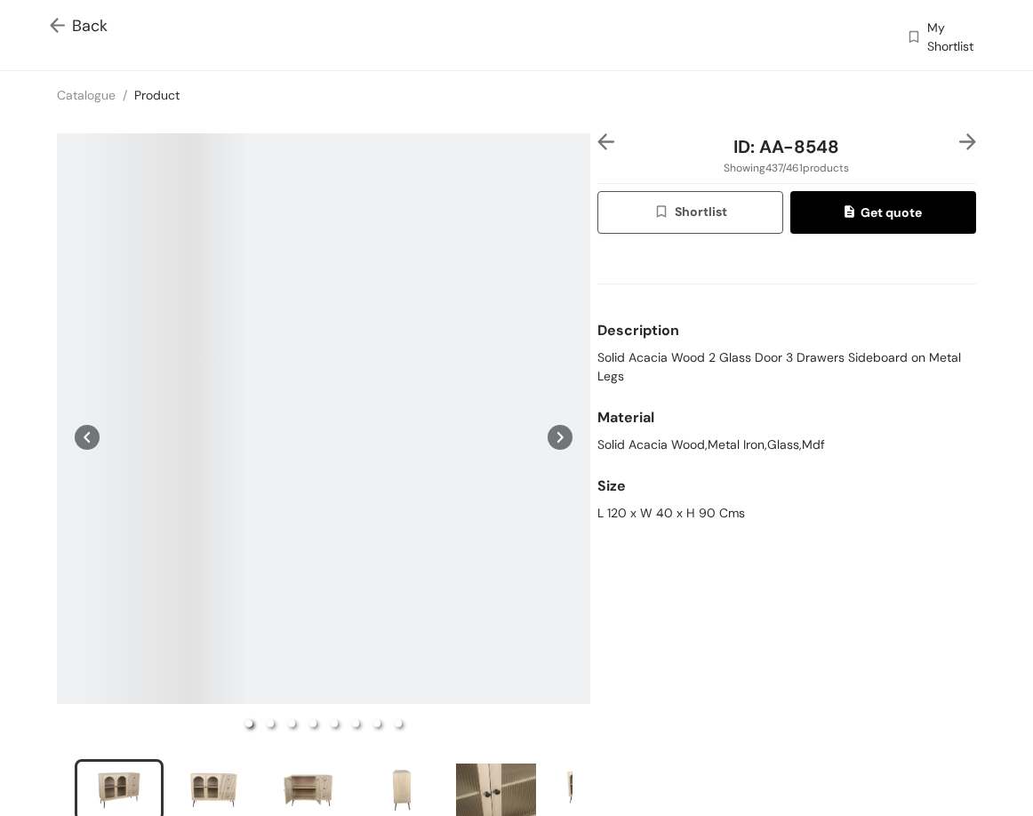
click at [597, 139] on img at bounding box center [605, 141] width 17 height 17
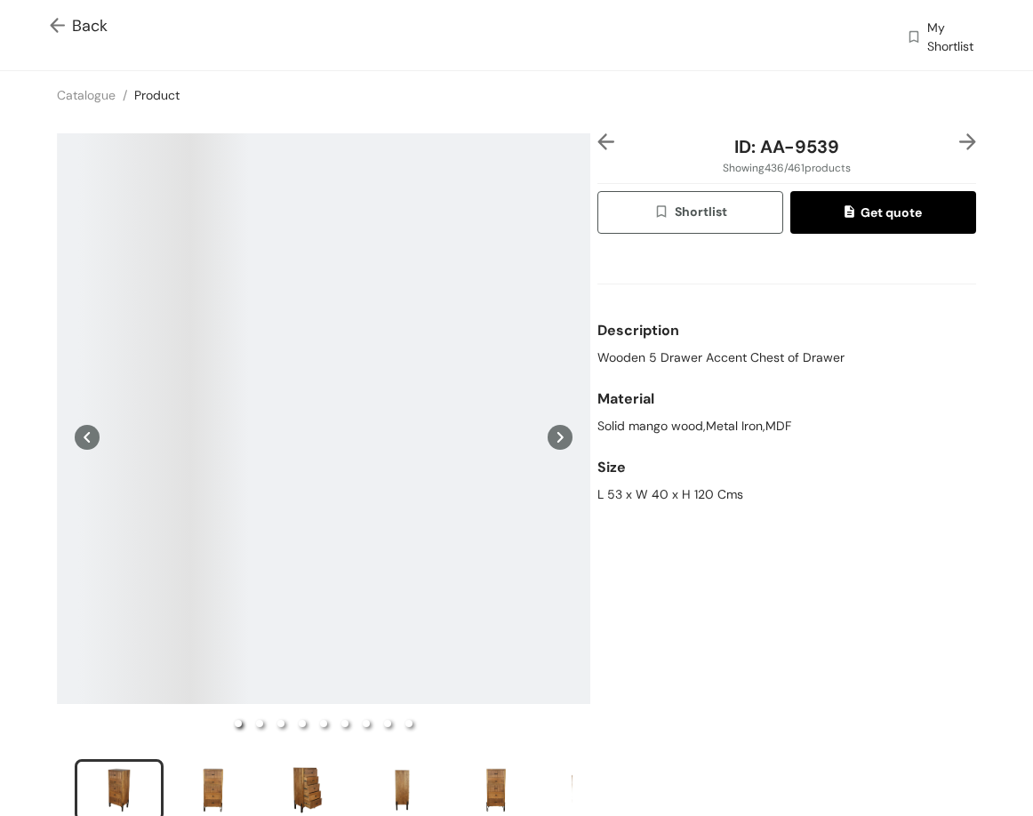
click at [597, 139] on img at bounding box center [605, 141] width 17 height 17
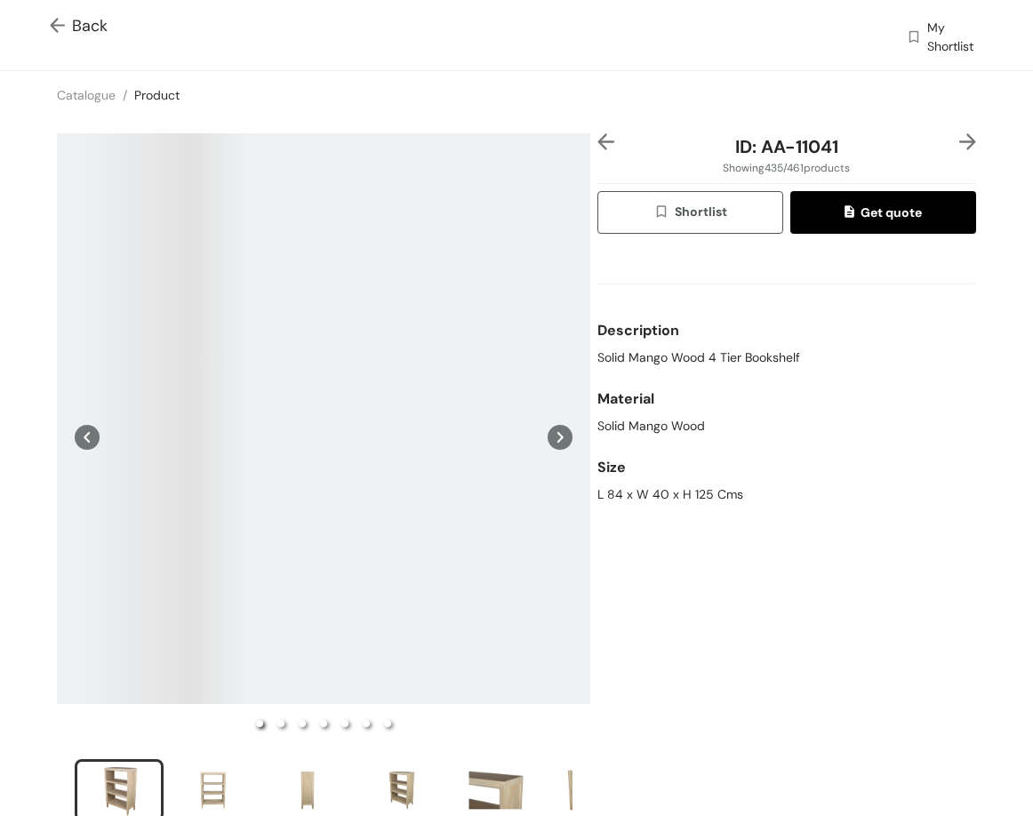
click at [959, 140] on img at bounding box center [967, 141] width 17 height 17
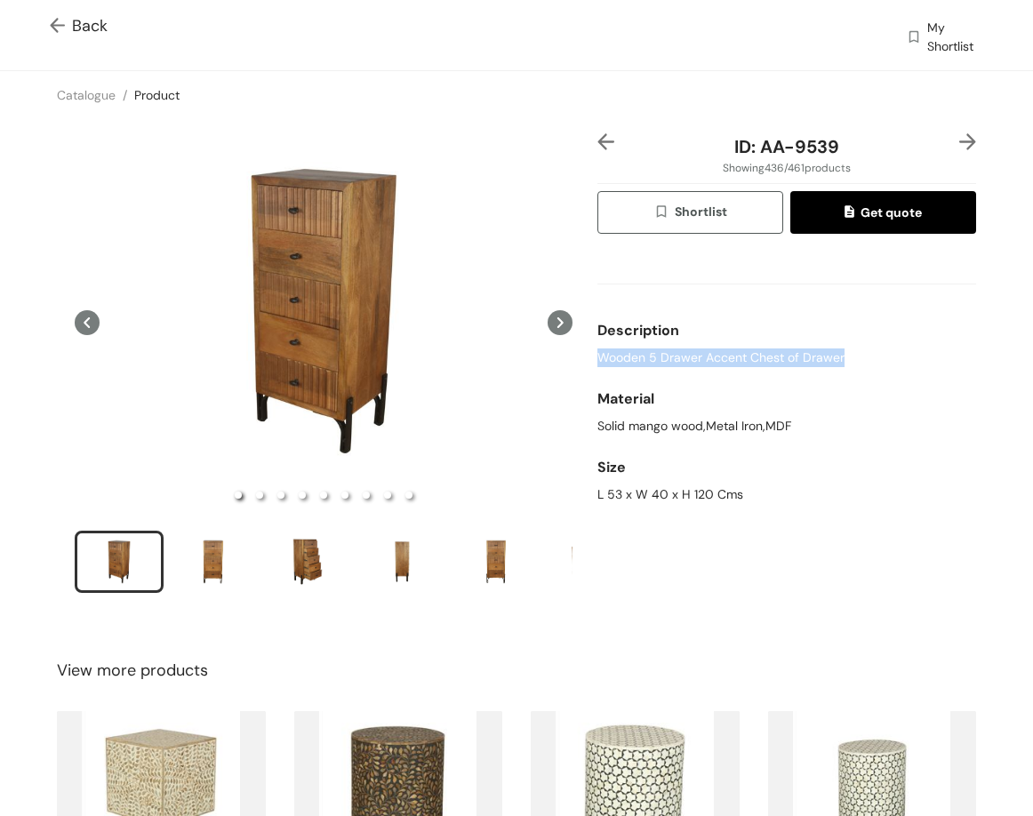
drag, startPoint x: 589, startPoint y: 354, endPoint x: 831, endPoint y: 363, distance: 241.9
click at [831, 363] on span "Wooden 5 Drawer Accent Chest of Drawer" at bounding box center [720, 357] width 247 height 19
copy span "Wooden 5 Drawer Accent Chest of Drawer"
click at [683, 491] on div "L 53 x W 40 x H 120 Cms" at bounding box center [786, 494] width 379 height 19
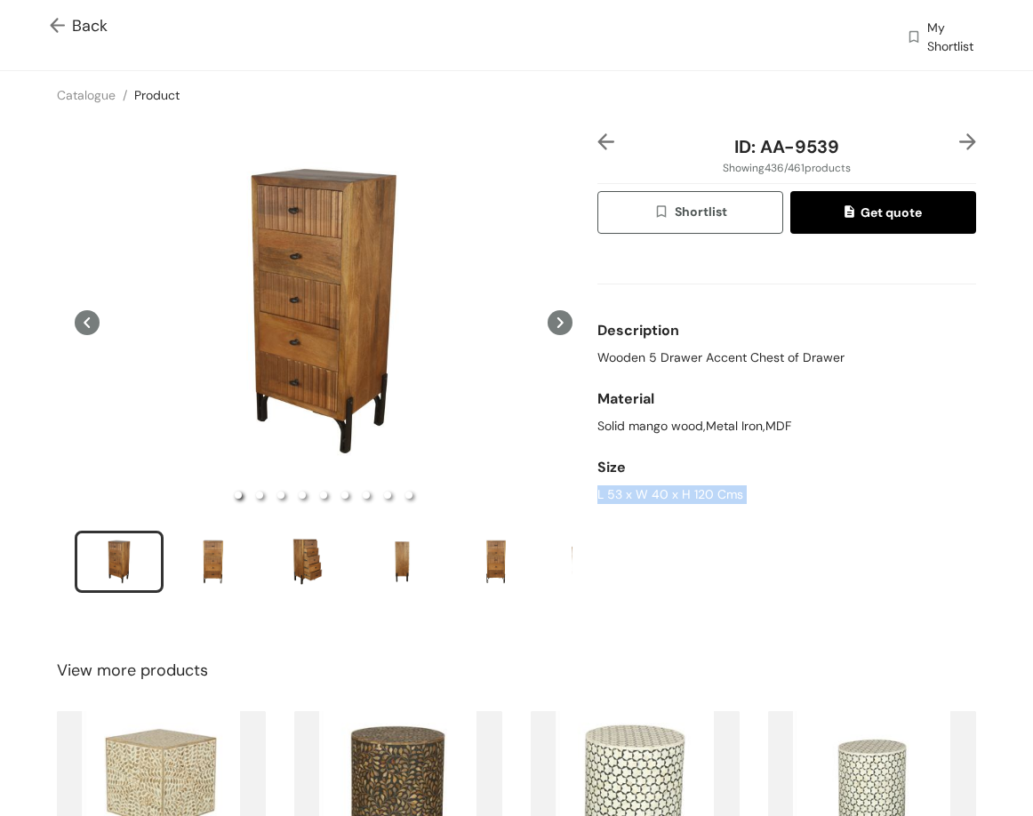
click at [681, 491] on div "L 53 x W 40 x H 120 Cms" at bounding box center [786, 494] width 379 height 19
copy div "L 53 x W 40 x H 120 Cms"
drag, startPoint x: 757, startPoint y: 144, endPoint x: 835, endPoint y: 154, distance: 78.8
click at [835, 154] on div "ID: AA-9539" at bounding box center [785, 146] width 315 height 27
copy span "AA-9539"
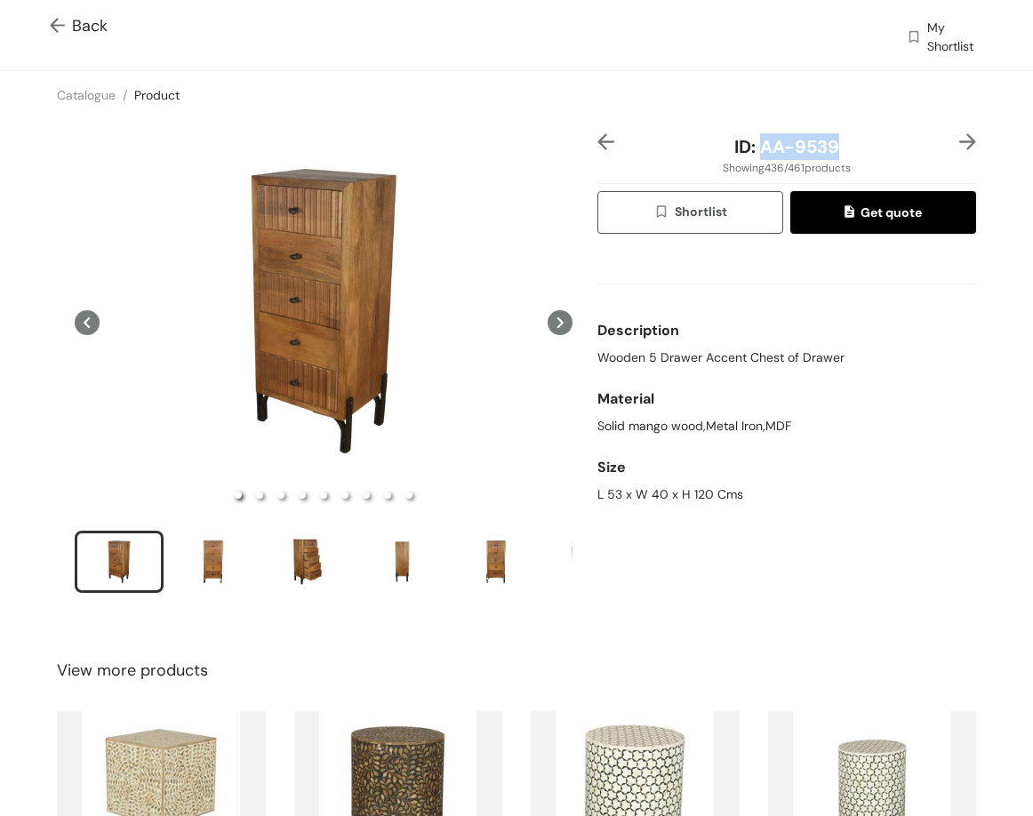
copy span "AA-9539"
click at [959, 142] on img at bounding box center [967, 141] width 17 height 17
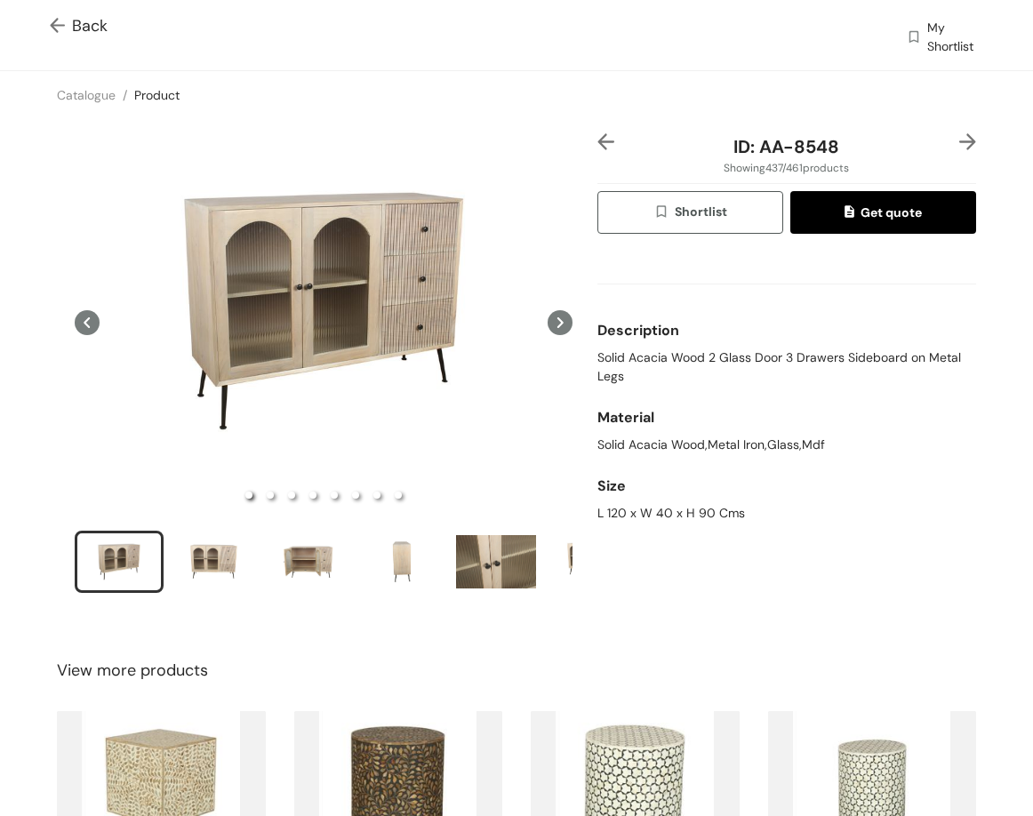
click at [669, 351] on span "Solid Acacia Wood 2 Glass Door 3 Drawers Sideboard on Metal Legs" at bounding box center [786, 366] width 379 height 37
copy span "Solid Acacia Wood 2 Glass Door 3 Drawers Sideboard on Metal Legs"
click at [631, 517] on div "L 120 x W 40 x H 90 Cms" at bounding box center [786, 513] width 379 height 19
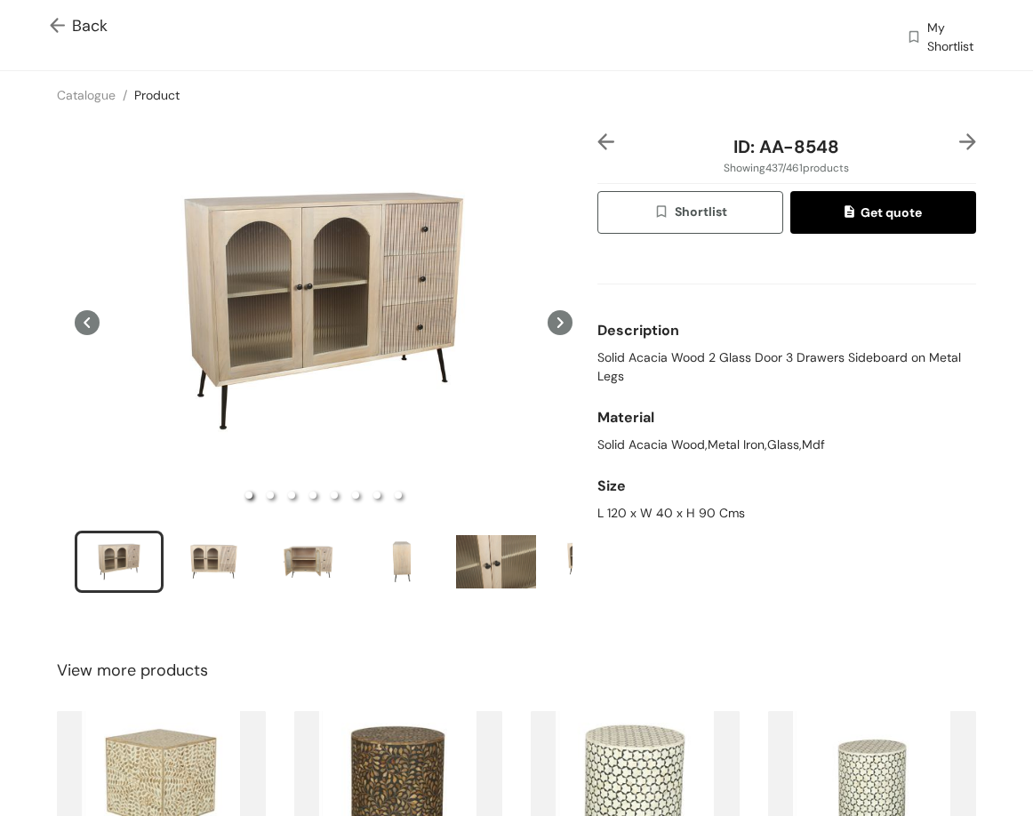
click at [631, 517] on div "L 120 x W 40 x H 90 Cms" at bounding box center [786, 513] width 379 height 19
click at [634, 518] on div "L 120 x W 40 x H 90 Cms" at bounding box center [786, 513] width 379 height 19
click at [625, 521] on div "L 120 x W 40 x H 90 Cms" at bounding box center [786, 513] width 379 height 19
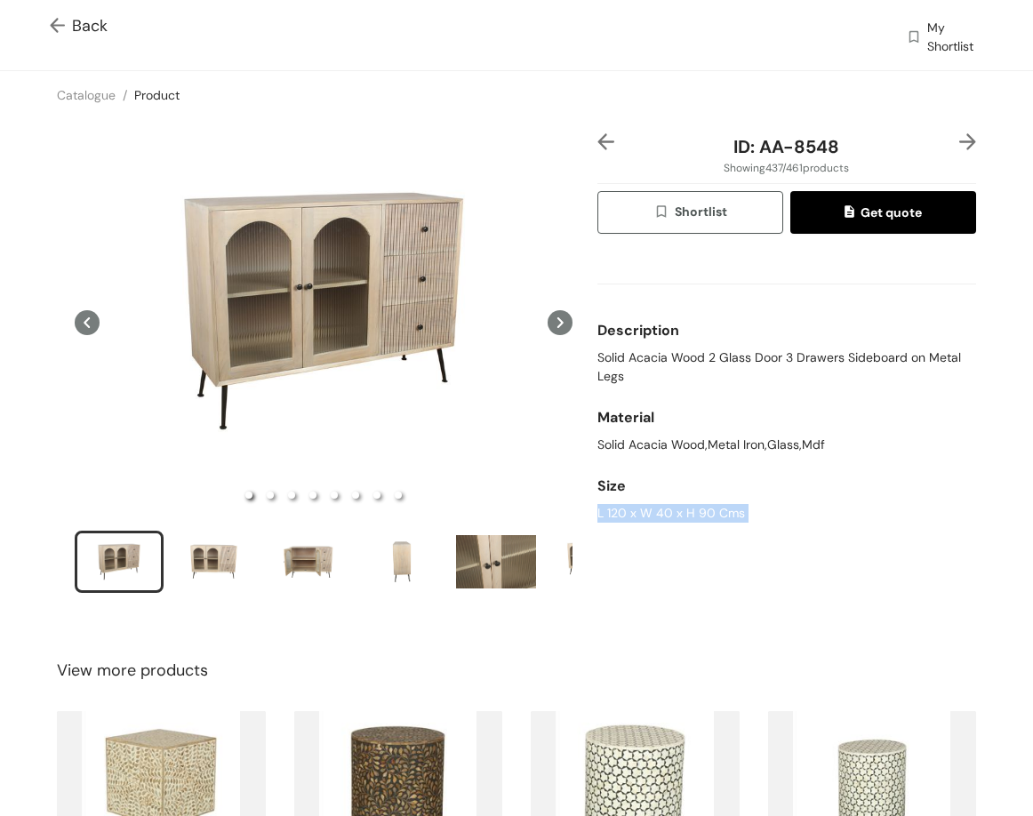
copy div "L 120 x W 40 x H 90 Cms"
drag, startPoint x: 750, startPoint y: 150, endPoint x: 868, endPoint y: 147, distance: 118.2
click at [864, 148] on div "ID: AA-8548" at bounding box center [785, 146] width 315 height 27
copy span "AA-8548"
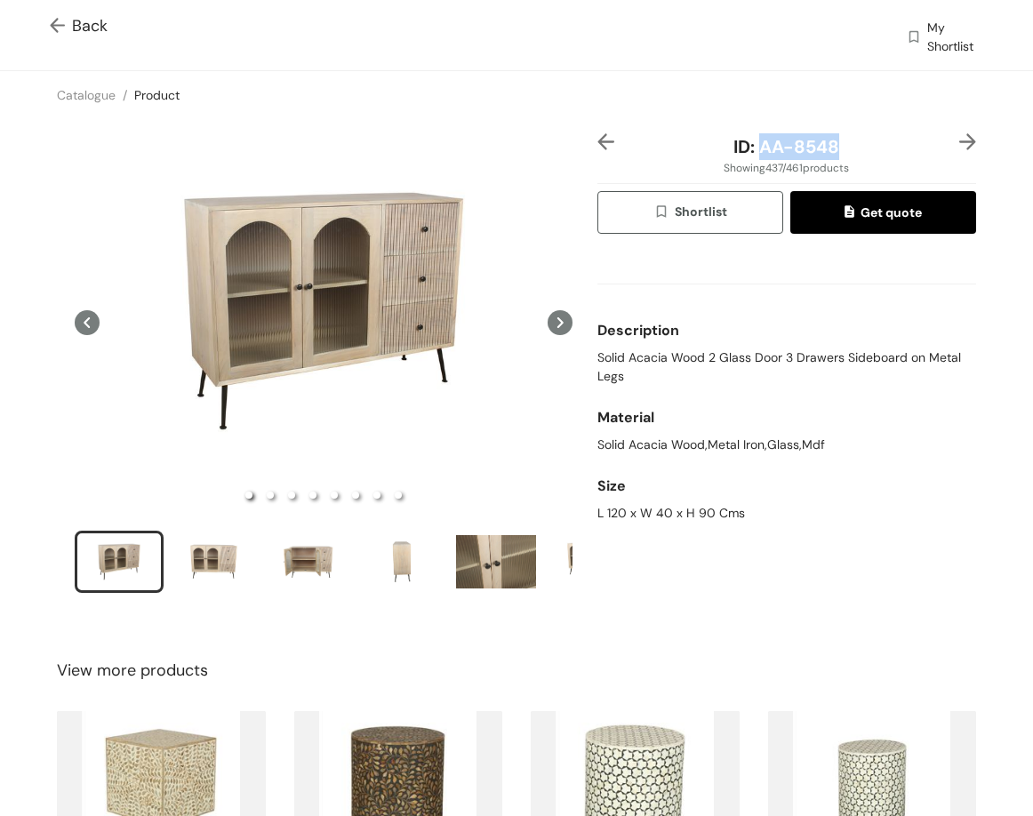
click at [959, 146] on img at bounding box center [967, 141] width 17 height 17
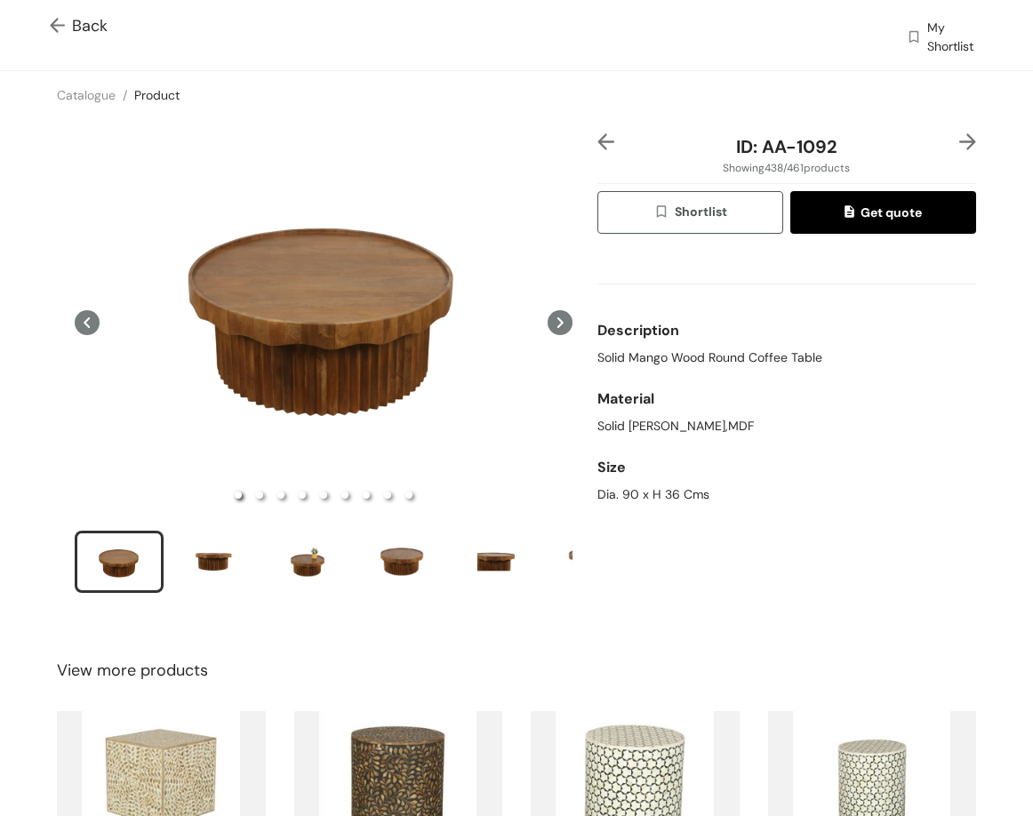
click at [621, 353] on span "Solid Mango Wood Round Coffee Table" at bounding box center [709, 357] width 225 height 19
click at [638, 355] on span "Solid Mango Wood Round Coffee Table" at bounding box center [709, 357] width 225 height 19
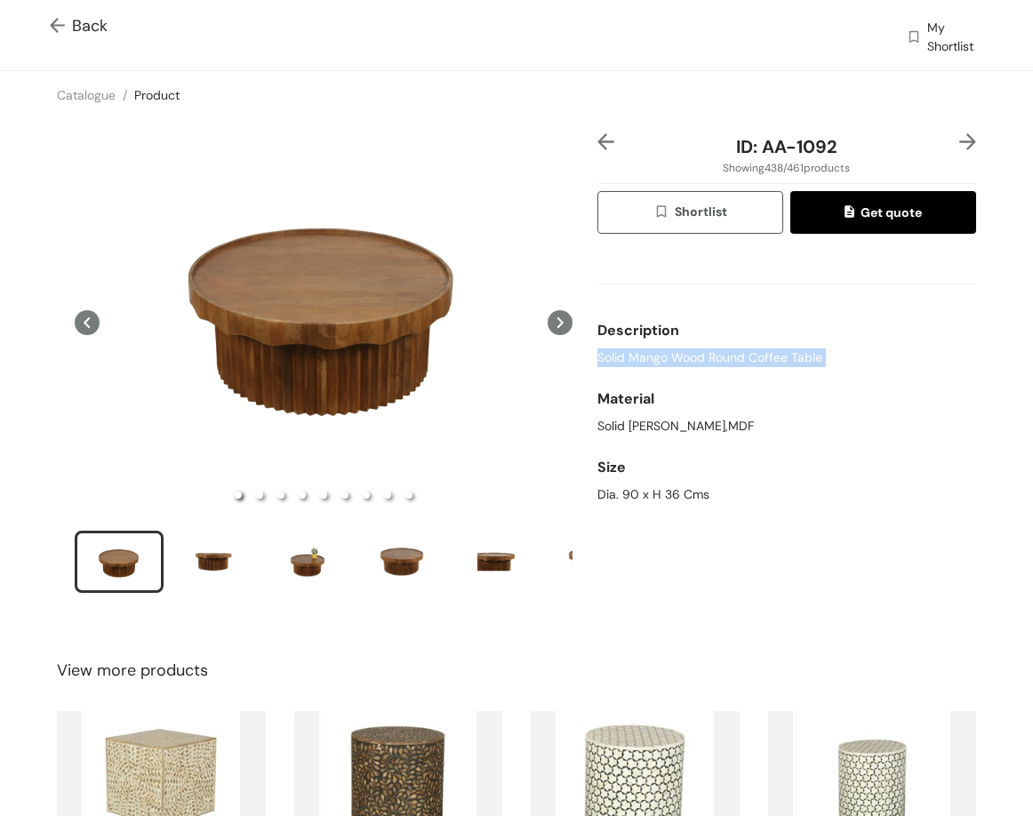
click at [638, 355] on span "Solid Mango Wood Round Coffee Table" at bounding box center [709, 357] width 225 height 19
click at [638, 492] on div "Dia. 90 x H 36 Cms" at bounding box center [786, 494] width 379 height 19
copy div "Dia. 90 x H 36 Cms"
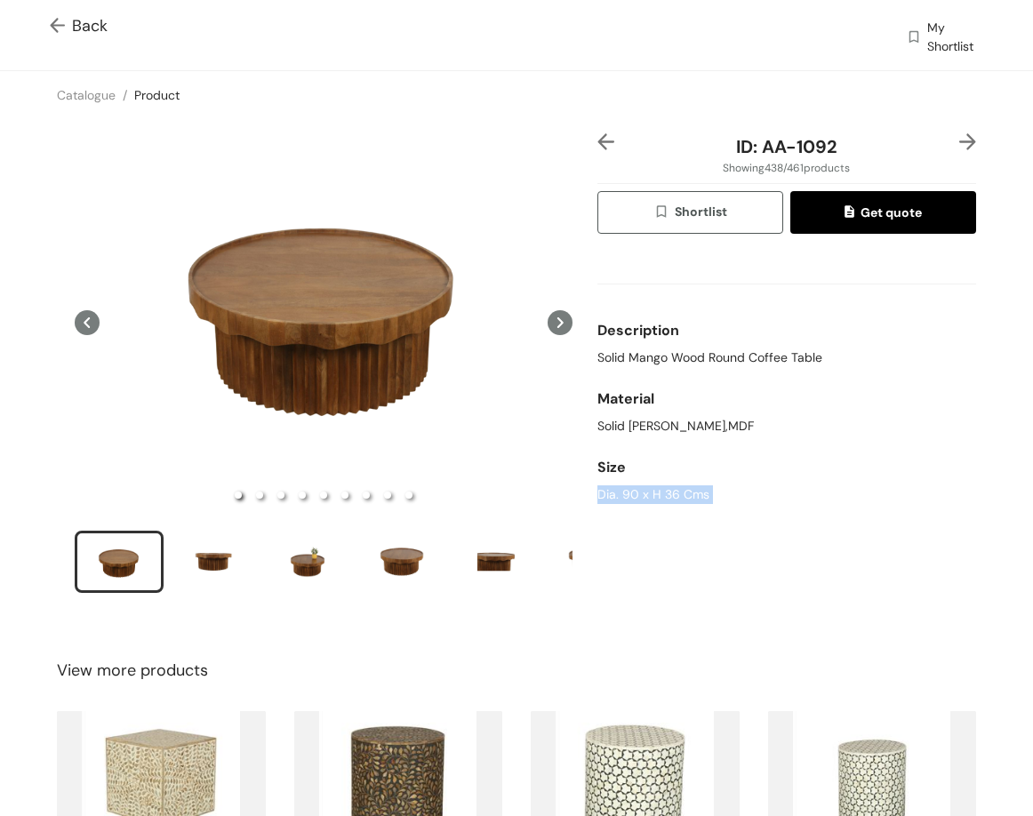
copy div "Dia. 90 x H 36 Cms"
drag, startPoint x: 757, startPoint y: 148, endPoint x: 834, endPoint y: 154, distance: 76.6
click at [833, 157] on div "ID: AA-1092" at bounding box center [785, 146] width 315 height 27
click at [959, 138] on img at bounding box center [967, 141] width 17 height 17
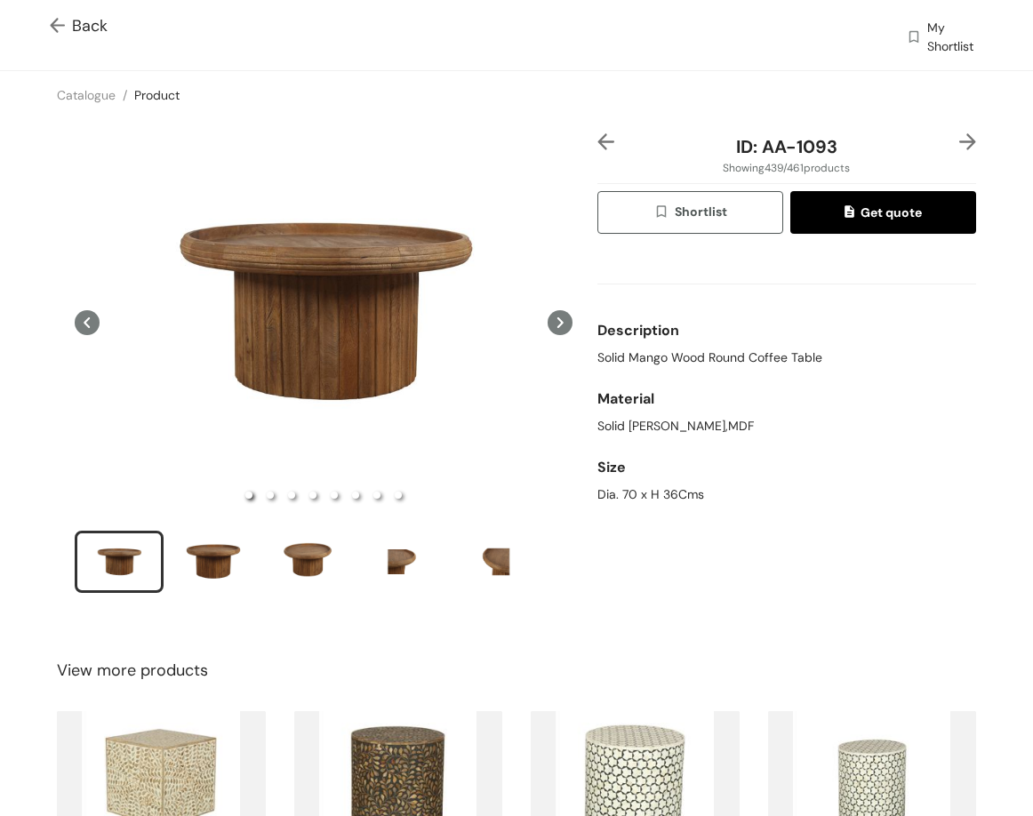
click at [642, 355] on span "Solid Mango Wood Round Coffee Table" at bounding box center [709, 357] width 225 height 19
click at [640, 355] on span "Solid Mango Wood Round Coffee Table" at bounding box center [709, 357] width 225 height 19
click at [630, 499] on div "Dia. 70 x H 36Cms" at bounding box center [786, 494] width 379 height 19
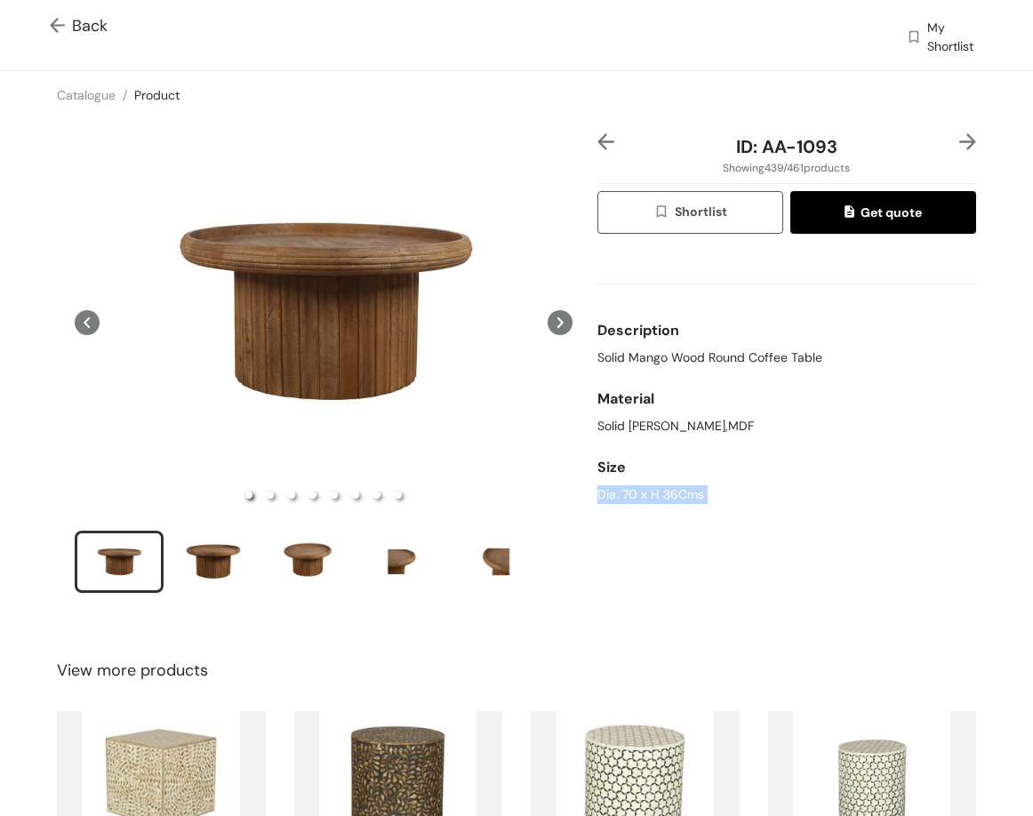
click at [630, 499] on div "Dia. 70 x H 36Cms" at bounding box center [786, 494] width 379 height 19
drag, startPoint x: 784, startPoint y: 146, endPoint x: 790, endPoint y: 40, distance: 105.9
click at [900, 150] on div "ID: AA-1093" at bounding box center [785, 146] width 315 height 27
click at [959, 140] on img at bounding box center [967, 141] width 17 height 17
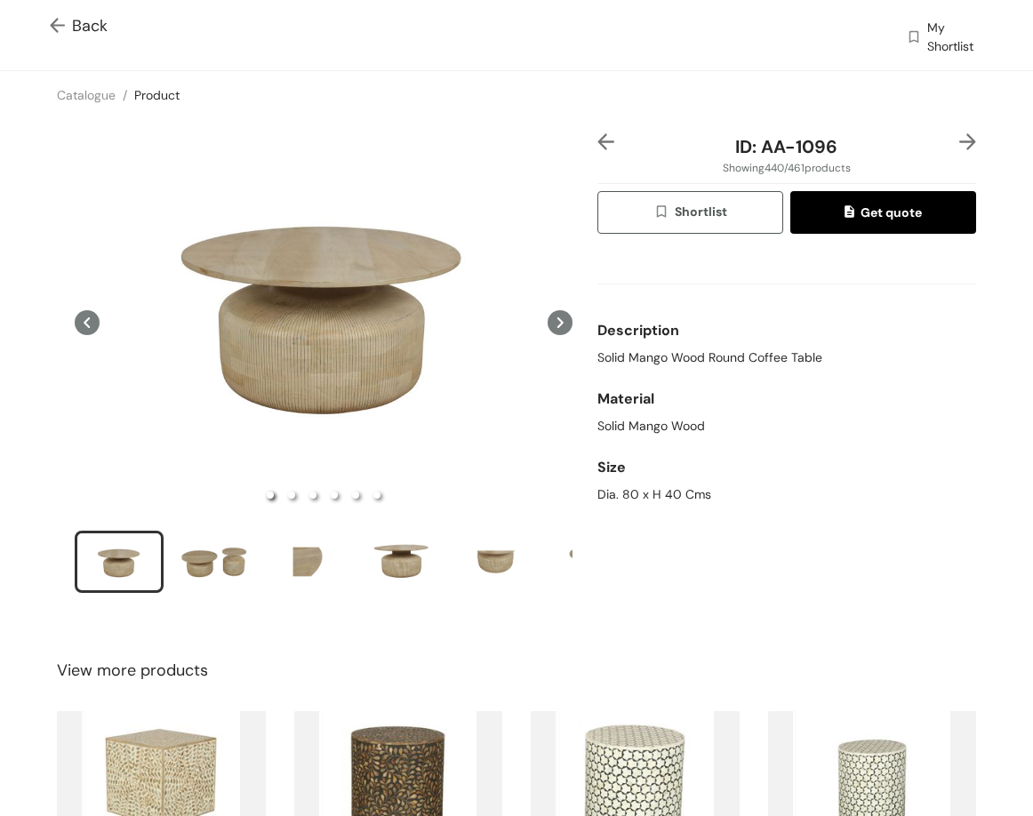
click at [747, 354] on span "Solid Mango Wood Round Coffee Table" at bounding box center [709, 357] width 225 height 19
click at [745, 354] on span "Solid Mango Wood Round Coffee Table" at bounding box center [709, 357] width 225 height 19
click at [724, 363] on span "Solid Mango Wood Round Coffee Table" at bounding box center [709, 357] width 225 height 19
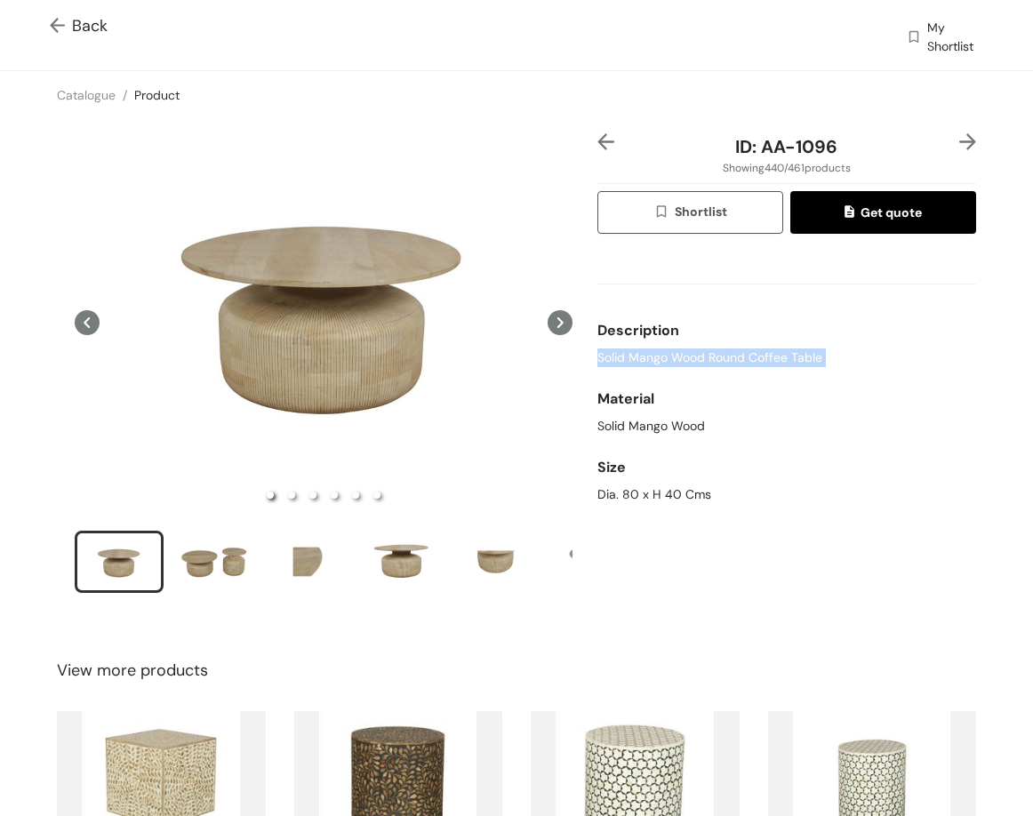
click at [723, 363] on span "Solid Mango Wood Round Coffee Table" at bounding box center [709, 357] width 225 height 19
click at [683, 498] on div "Dia. 80 x H 40 Cms" at bounding box center [786, 494] width 379 height 19
drag, startPoint x: 754, startPoint y: 140, endPoint x: 869, endPoint y: 149, distance: 115.0
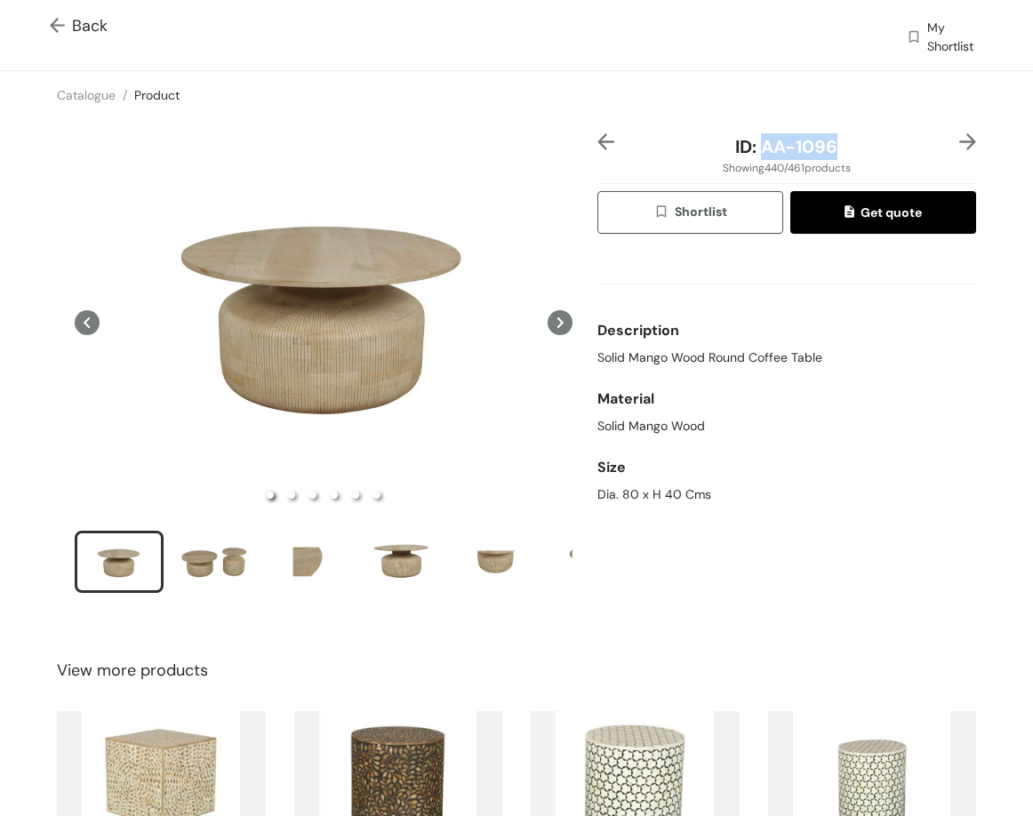
click at [869, 149] on div "ID: AA-1096" at bounding box center [785, 146] width 315 height 27
click at [959, 140] on img at bounding box center [967, 141] width 17 height 17
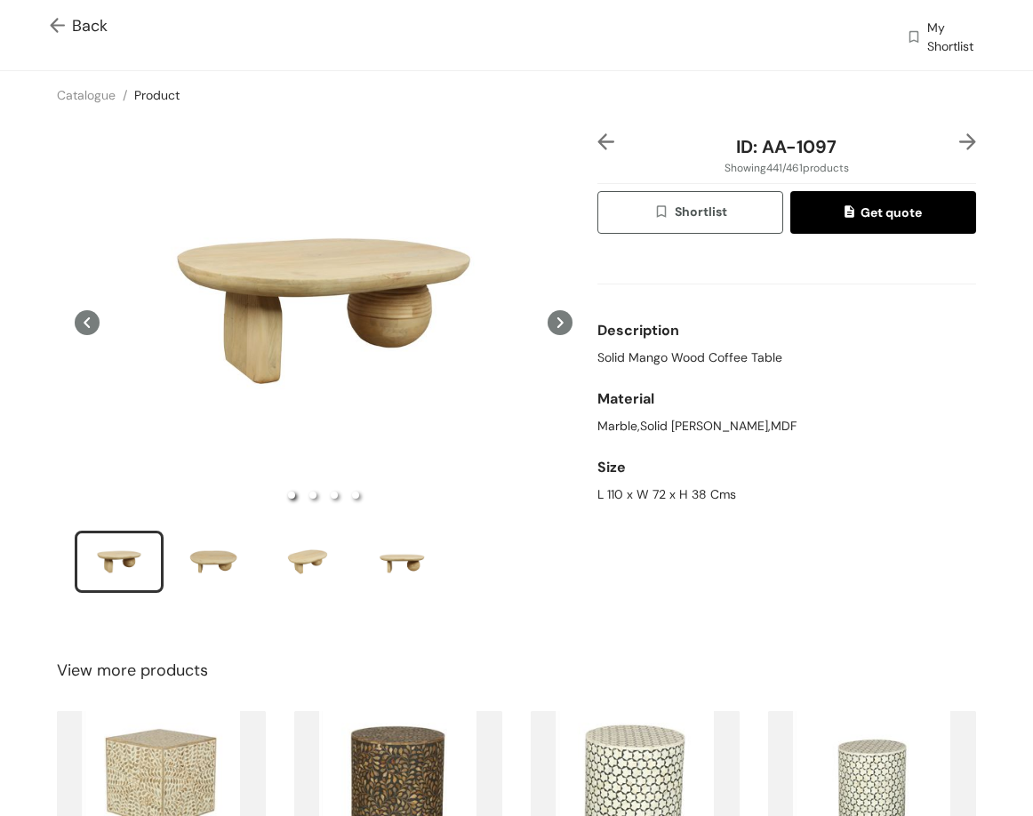
click at [715, 353] on span "Solid Mango Wood Coffee Table" at bounding box center [689, 357] width 185 height 19
click at [683, 495] on div "L 110 x W 72 x H 38 Cms" at bounding box center [786, 494] width 379 height 19
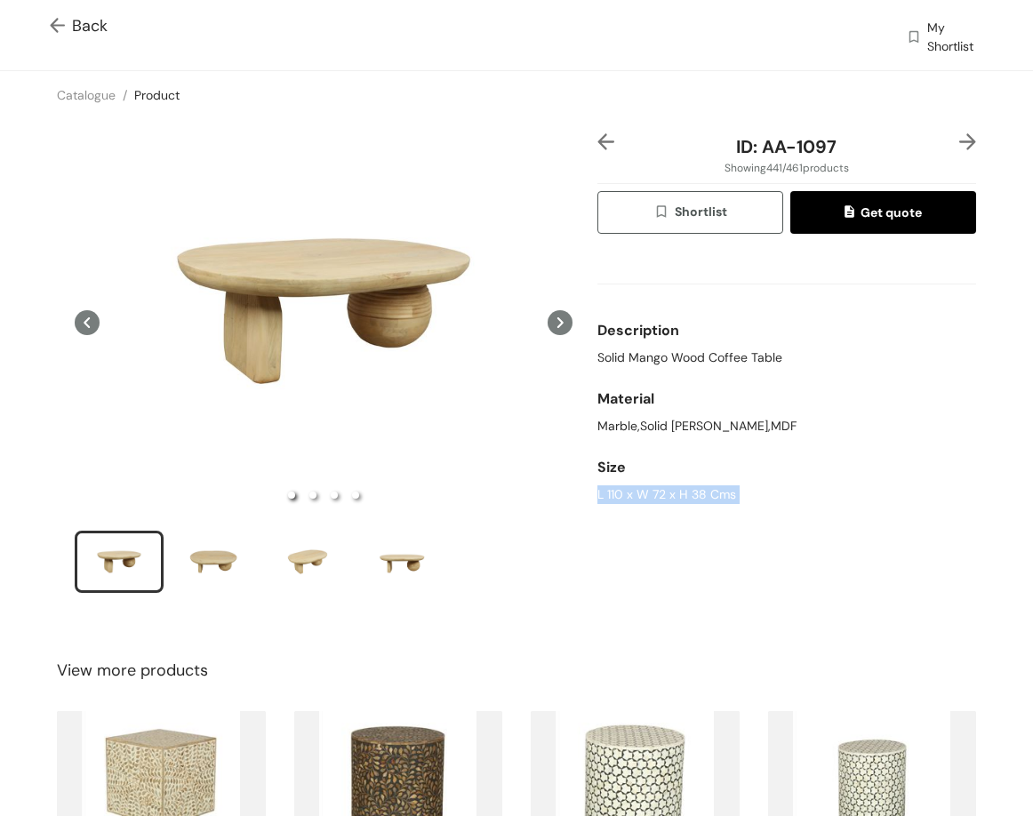
click at [683, 495] on div "L 110 x W 72 x H 38 Cms" at bounding box center [786, 494] width 379 height 19
drag, startPoint x: 766, startPoint y: 150, endPoint x: 874, endPoint y: 148, distance: 108.4
click at [874, 149] on div "ID: AA-1097" at bounding box center [785, 146] width 315 height 27
click at [959, 143] on img at bounding box center [967, 141] width 17 height 17
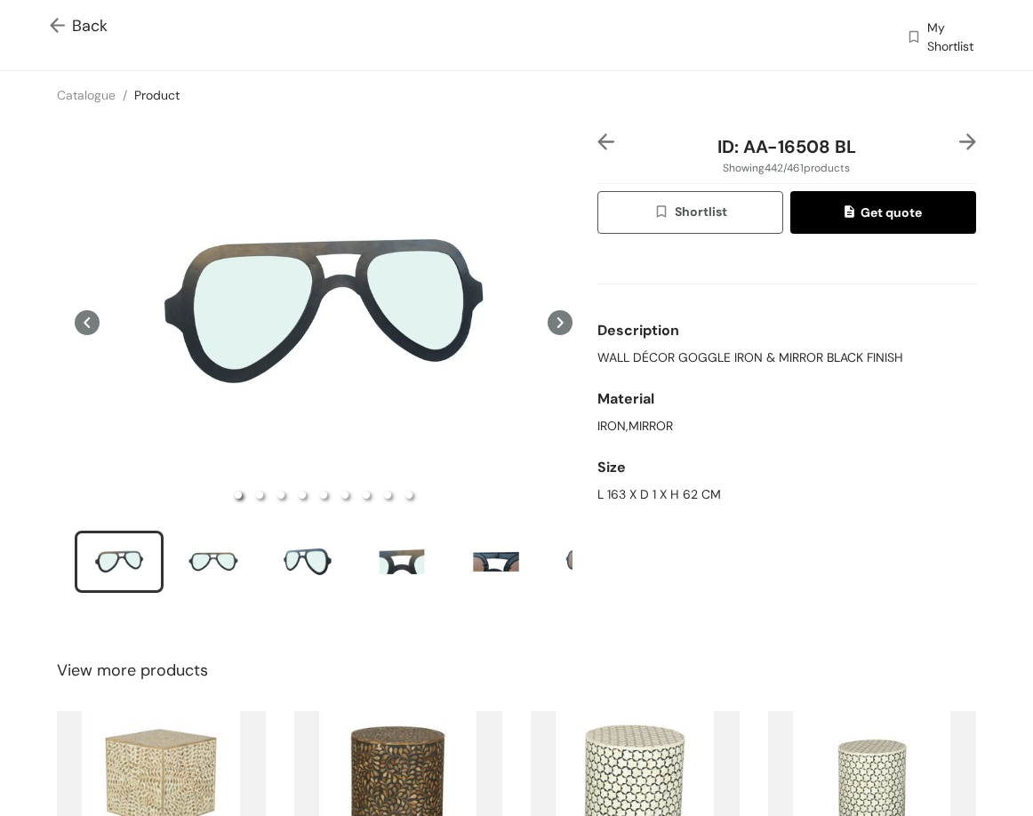
click at [594, 148] on div "ID: AA-16508 BL Showing 442 / 461 products Shortlist Get quote Description WALL…" at bounding box center [787, 374] width 386 height 483
click at [597, 148] on img at bounding box center [605, 141] width 17 height 17
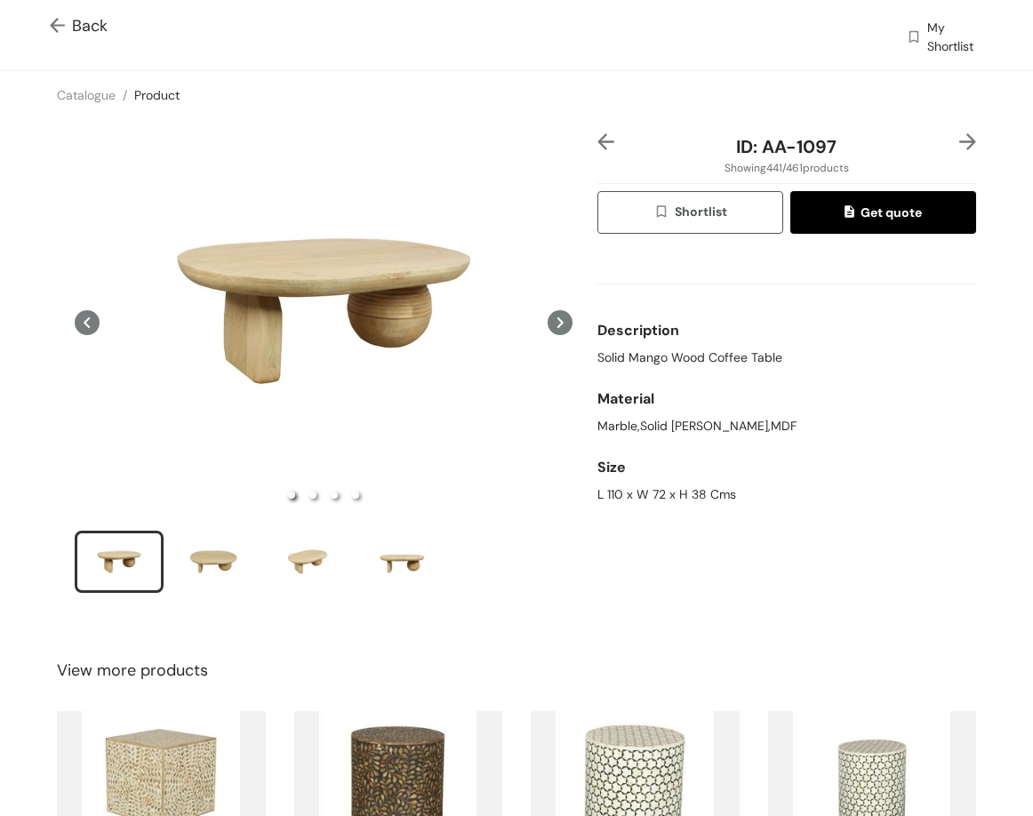
click at [959, 147] on img at bounding box center [967, 141] width 17 height 17
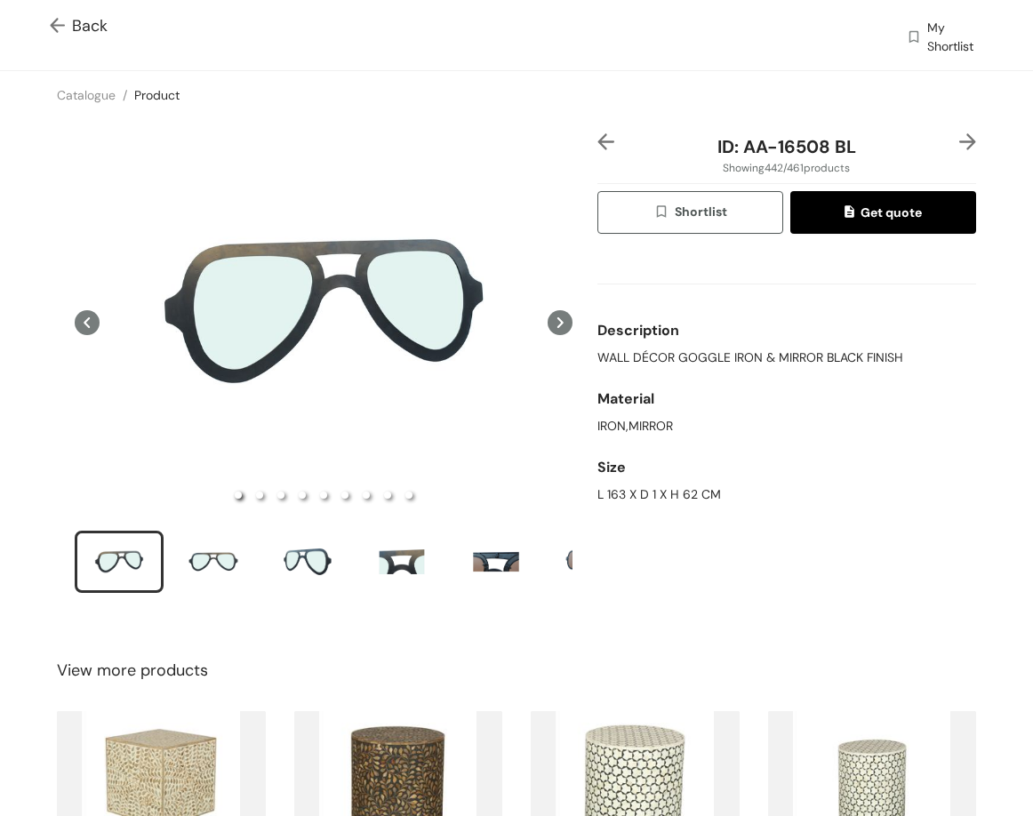
click at [959, 147] on img at bounding box center [967, 141] width 17 height 17
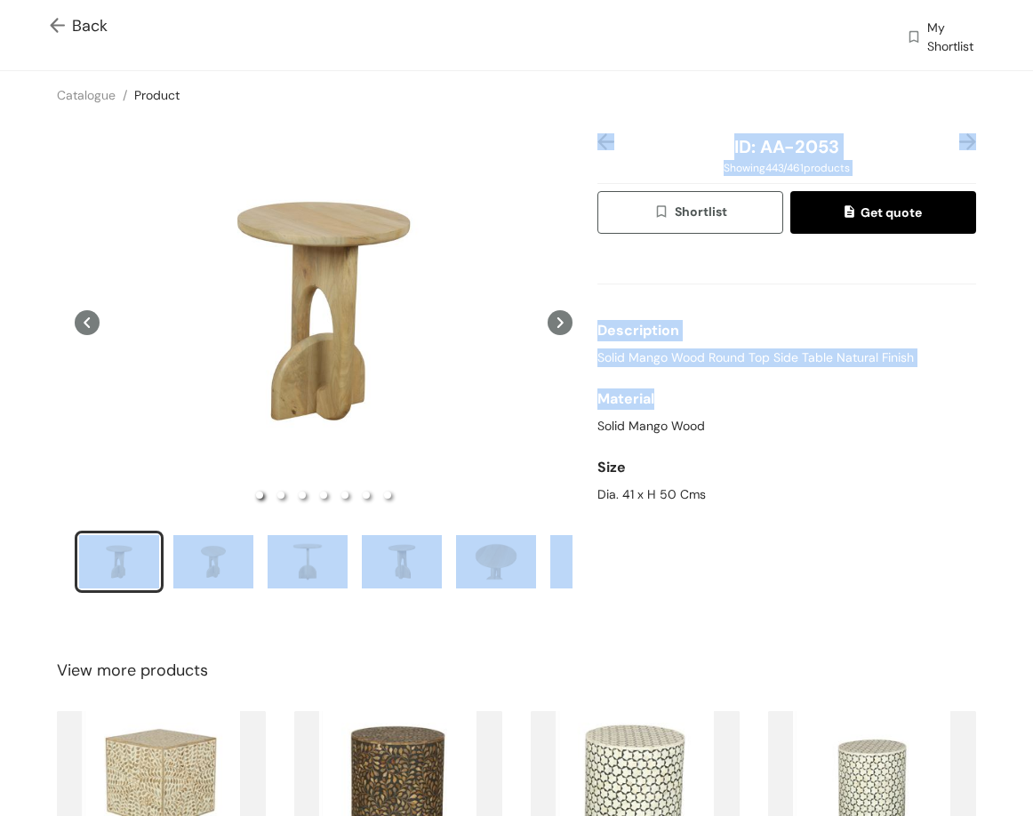
drag, startPoint x: 580, startPoint y: 359, endPoint x: 865, endPoint y: 380, distance: 285.2
click at [905, 387] on div "ID: AA-2053 Showing 443 / 461 products Shortlist Get quote Description Solid Ma…" at bounding box center [516, 374] width 1040 height 511
click at [803, 369] on div "Description Solid Mango Wood Round Top Side Table Natural Finish" at bounding box center [786, 340] width 379 height 68
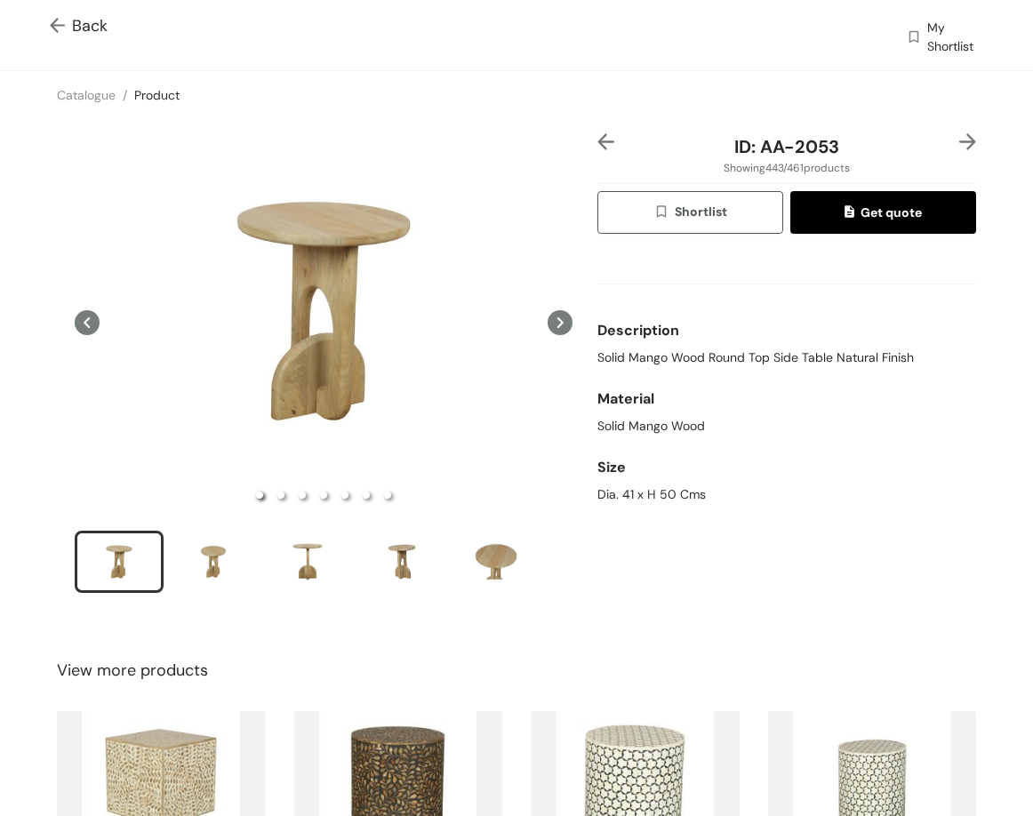
click at [601, 357] on span "Solid Mango Wood Round Top Side Table Natural Finish" at bounding box center [755, 357] width 316 height 19
click at [602, 357] on span "Solid Mango Wood Round Top Side Table Natural Finish" at bounding box center [755, 357] width 316 height 19
drag, startPoint x: 602, startPoint y: 357, endPoint x: 614, endPoint y: 376, distance: 22.4
click at [603, 357] on span "Solid Mango Wood Round Top Side Table Natural Finish" at bounding box center [755, 357] width 316 height 19
click at [662, 500] on div "Dia. 41 x H 50 Cms" at bounding box center [786, 494] width 379 height 19
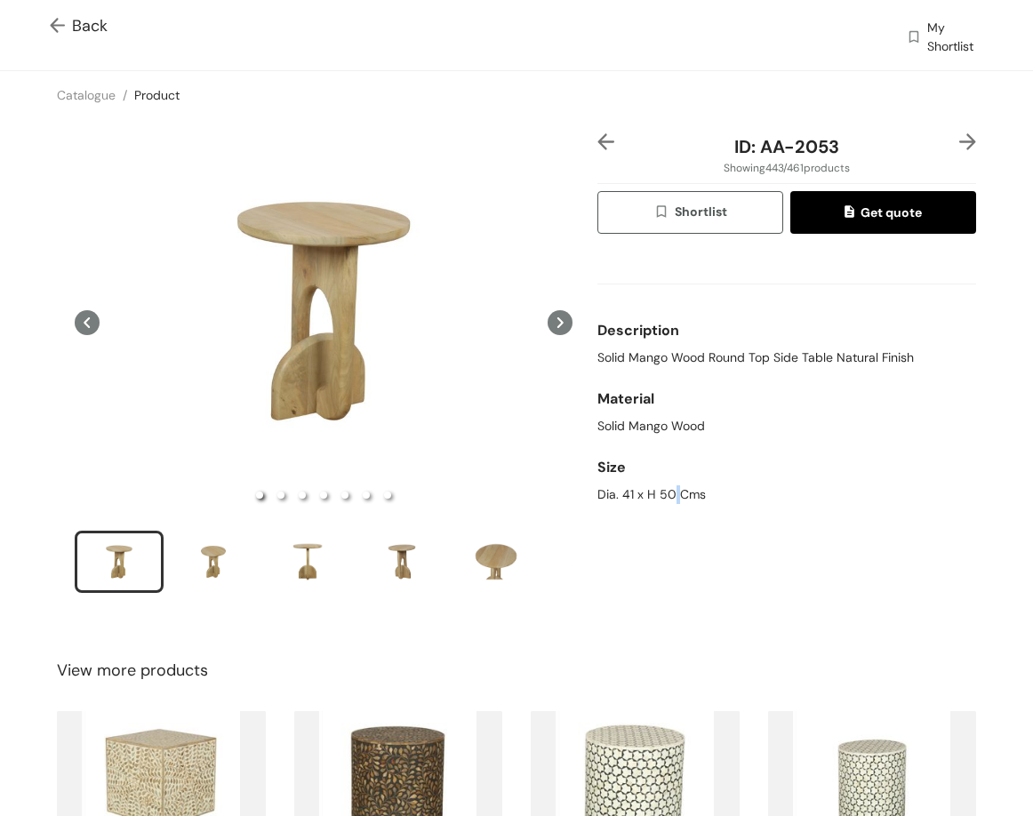
click at [662, 500] on div "Dia. 41 x H 50 Cms" at bounding box center [786, 494] width 379 height 19
click at [662, 499] on div "Dia. 41 x H 50 Cms" at bounding box center [786, 494] width 379 height 19
drag, startPoint x: 765, startPoint y: 148, endPoint x: 861, endPoint y: 148, distance: 96.0
click at [861, 148] on div "ID: AA-2053" at bounding box center [785, 146] width 315 height 27
